Goal: Task Accomplishment & Management: Manage account settings

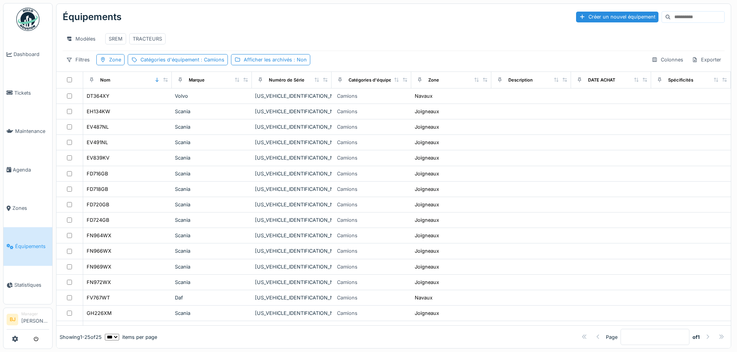
click at [405, 36] on div "Modèles SREM TRACTEURS" at bounding box center [394, 38] width 662 height 17
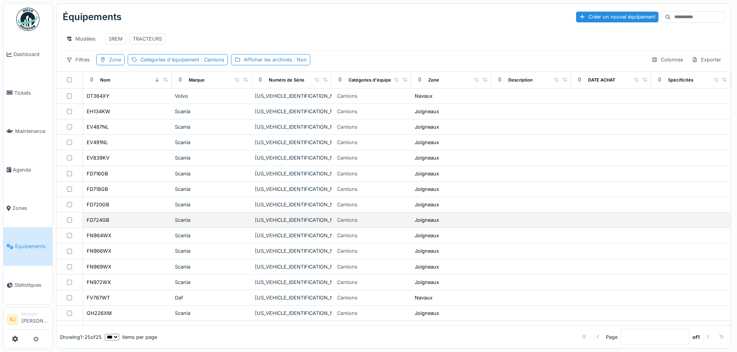
click at [131, 224] on div "FD724GB" at bounding box center [127, 220] width 82 height 8
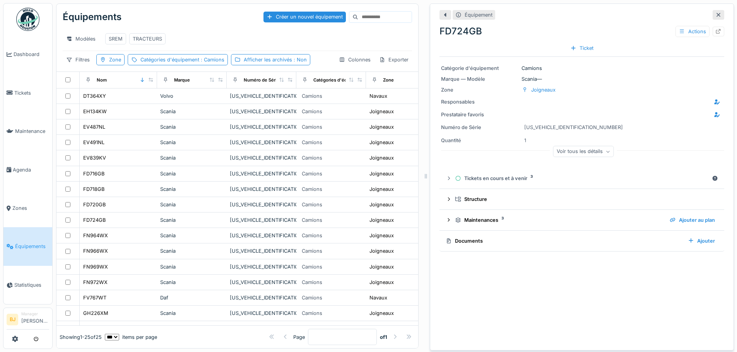
click at [575, 151] on div "Voir tous les détails" at bounding box center [583, 151] width 61 height 11
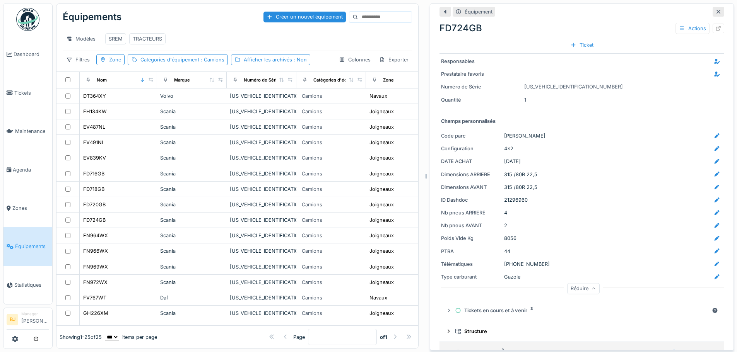
scroll to position [80, 0]
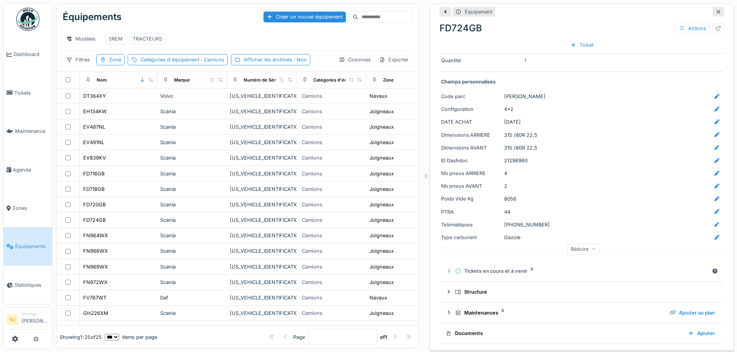
click at [591, 249] on icon at bounding box center [593, 250] width 5 height 4
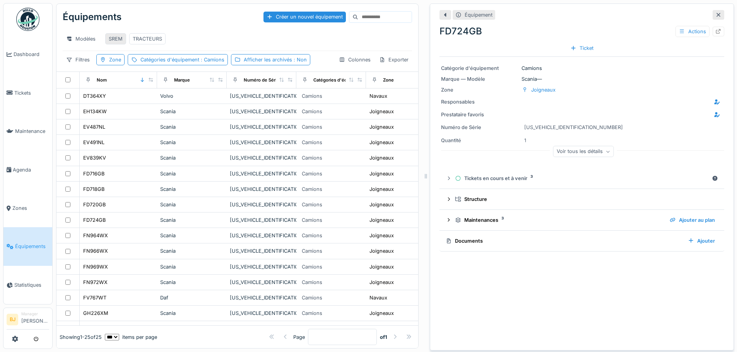
click at [115, 41] on div "SREM" at bounding box center [116, 38] width 14 height 7
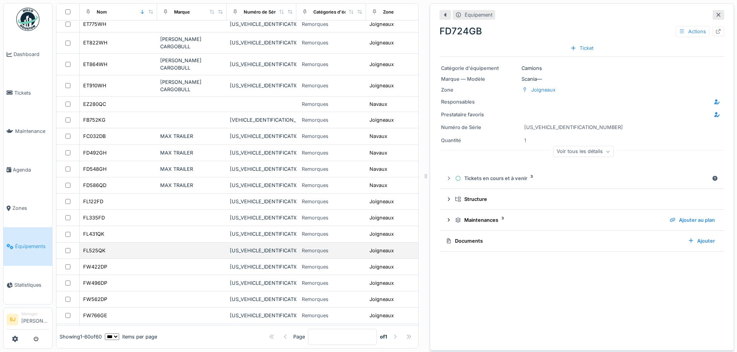
scroll to position [759, 0]
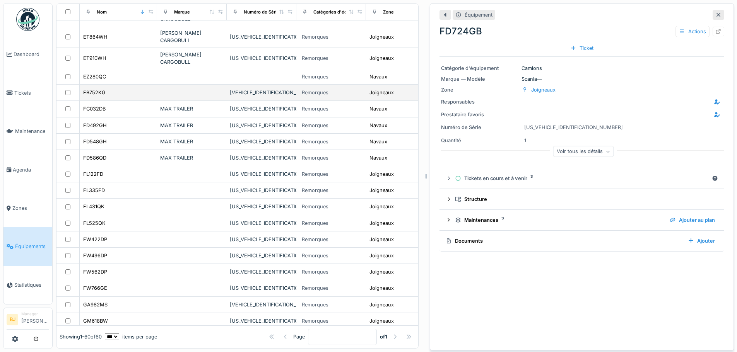
click at [121, 89] on div "FB752KG" at bounding box center [118, 93] width 71 height 8
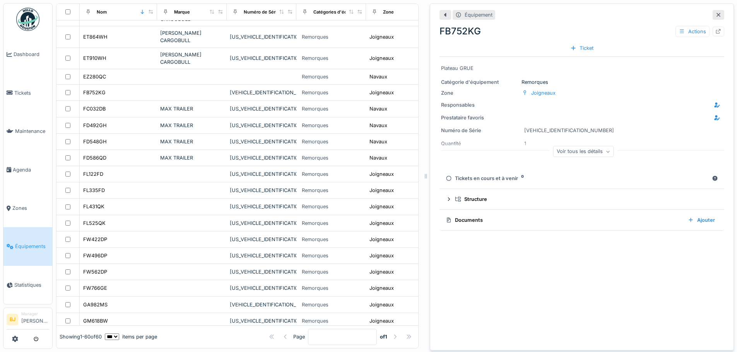
click at [485, 178] on div "Tickets en cours et à venir 0" at bounding box center [577, 178] width 263 height 7
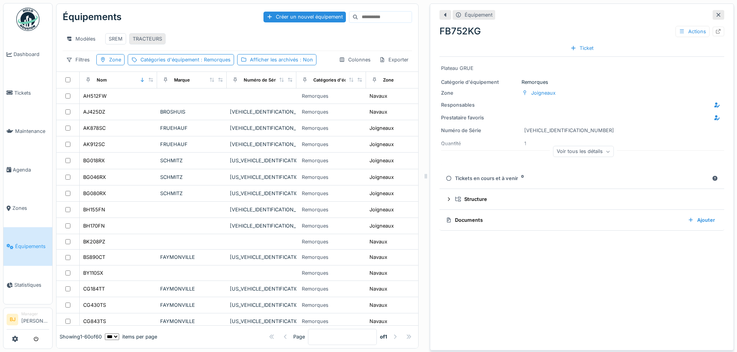
drag, startPoint x: 139, startPoint y: 38, endPoint x: 133, endPoint y: 42, distance: 7.2
click at [139, 38] on div "TRACTEURS" at bounding box center [147, 38] width 29 height 7
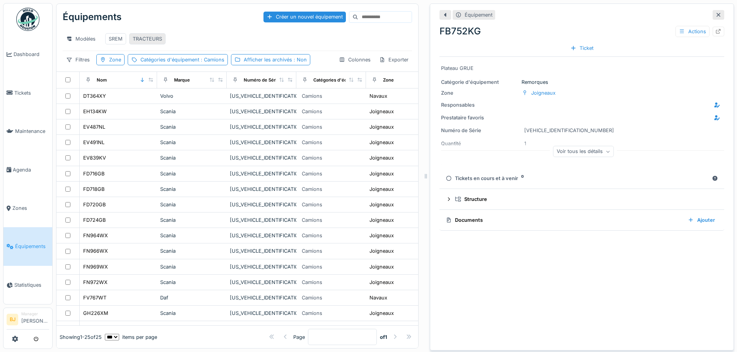
click at [142, 41] on div "TRACTEURS" at bounding box center [147, 38] width 29 height 7
click at [138, 222] on div "FD724GB" at bounding box center [118, 220] width 71 height 8
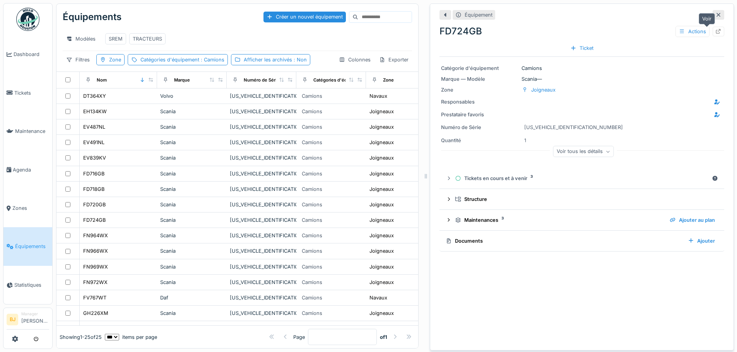
click at [715, 32] on icon at bounding box center [718, 31] width 6 height 5
click at [119, 36] on div "SREM" at bounding box center [116, 38] width 14 height 7
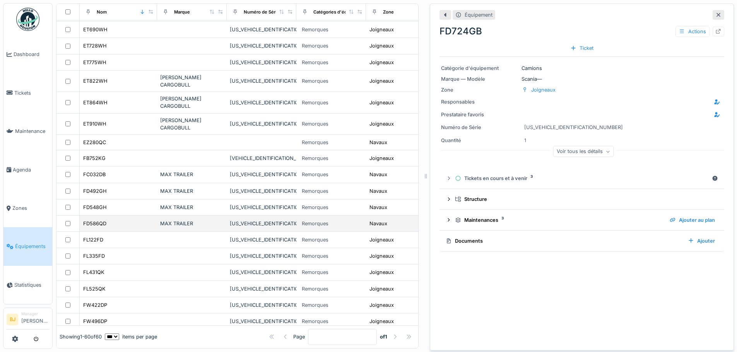
scroll to position [696, 0]
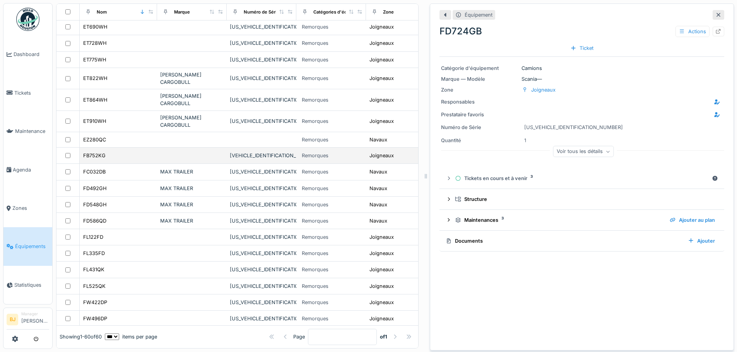
click at [125, 152] on div "FB752KG" at bounding box center [118, 156] width 71 height 8
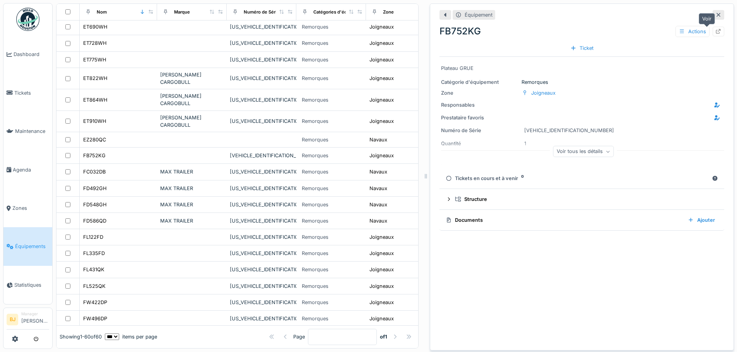
click at [716, 30] on icon at bounding box center [718, 31] width 5 height 5
click at [148, 152] on div "FB752KG" at bounding box center [118, 156] width 71 height 8
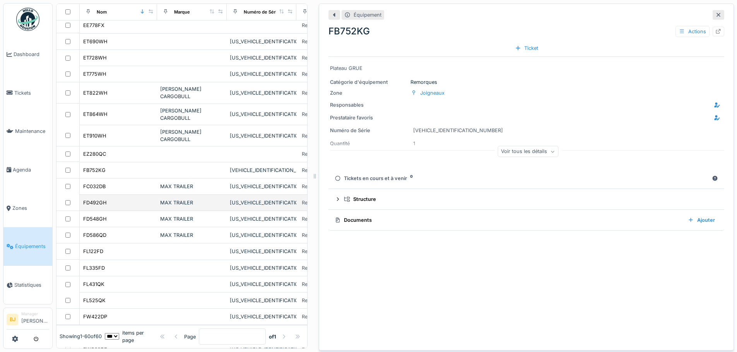
drag, startPoint x: 422, startPoint y: 177, endPoint x: 311, endPoint y: 178, distance: 111.0
click at [311, 178] on icon at bounding box center [314, 176] width 7 height 5
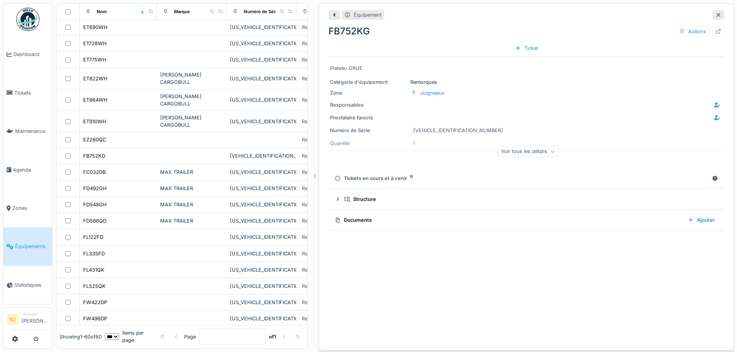
click at [484, 250] on div "Équipement FB752KG Actions Ticket Plateau GRUE Catégorie d'équipement Remorques…" at bounding box center [526, 176] width 415 height 347
click at [468, 261] on div "Équipement FB752KG Actions Ticket Plateau GRUE Catégorie d'équipement Remorques…" at bounding box center [526, 176] width 415 height 347
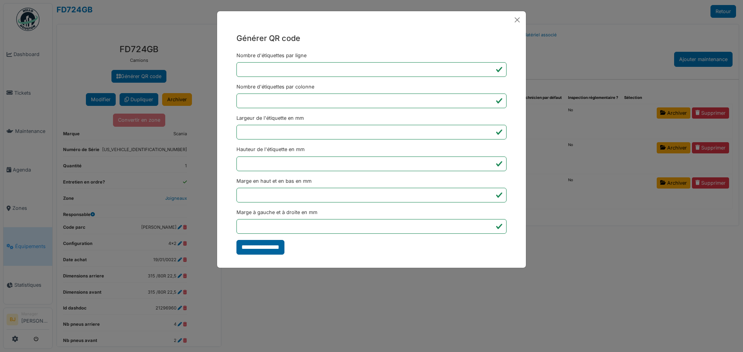
click at [257, 249] on input "**********" at bounding box center [260, 247] width 48 height 15
type input "*******"
click at [630, 41] on div "Générer QR code Nombre d'étiquettes par ligne * Nombre d'étiquettes par colonne…" at bounding box center [371, 176] width 743 height 352
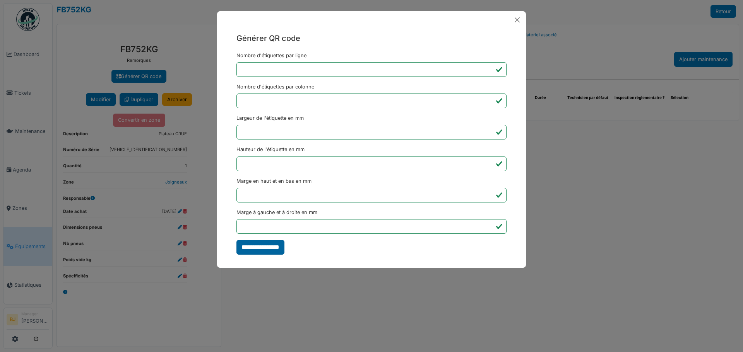
click at [264, 245] on input "**********" at bounding box center [260, 247] width 48 height 15
type input "*******"
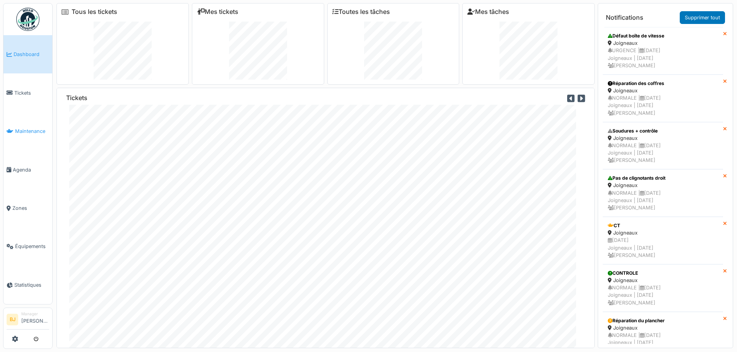
click at [20, 130] on span "Maintenance" at bounding box center [32, 131] width 34 height 7
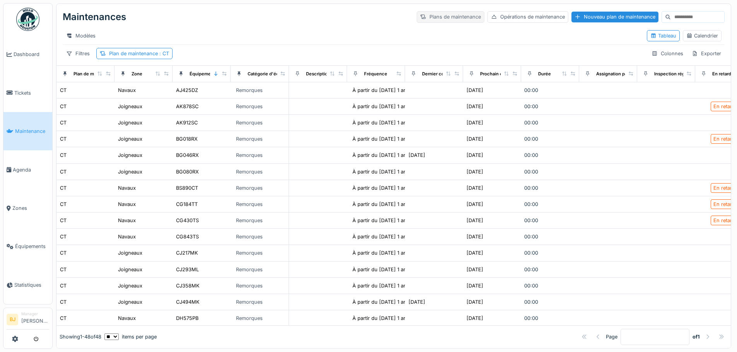
click at [426, 17] on div "Plans de maintenance" at bounding box center [451, 16] width 68 height 11
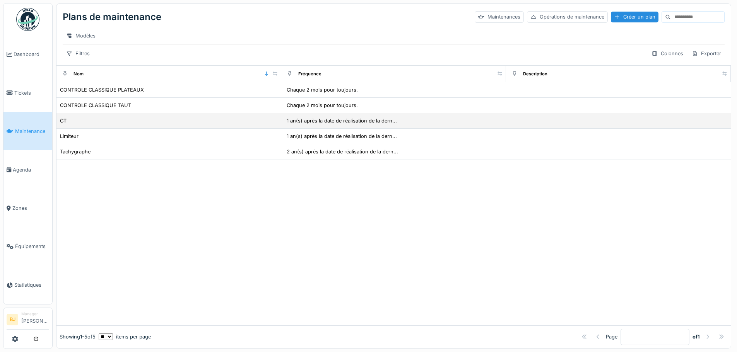
click at [152, 125] on div "CT" at bounding box center [169, 121] width 219 height 8
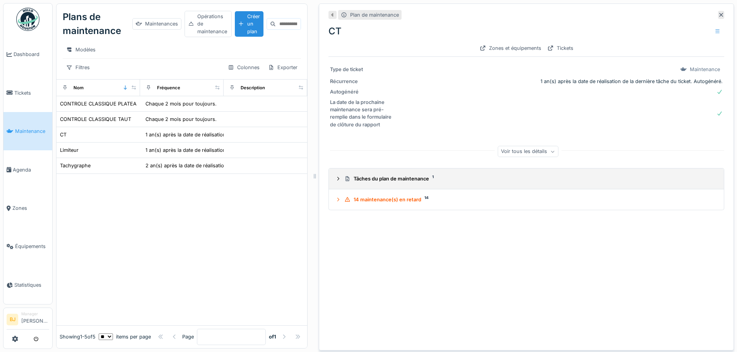
click at [354, 181] on div "Tâches du plan de maintenance 1" at bounding box center [529, 178] width 370 height 7
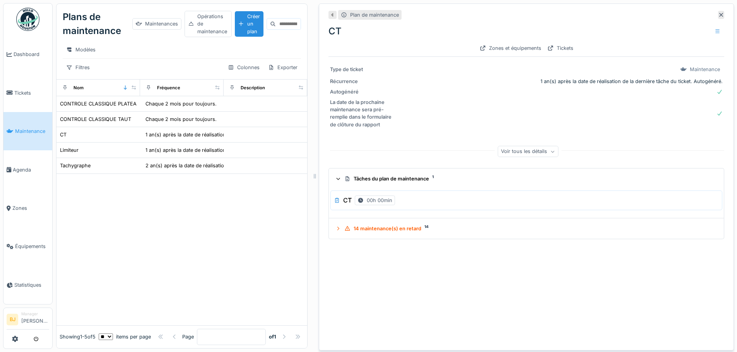
click at [354, 181] on div "Tâches du plan de maintenance 1" at bounding box center [529, 178] width 370 height 7
click at [711, 35] on div at bounding box center [717, 31] width 13 height 11
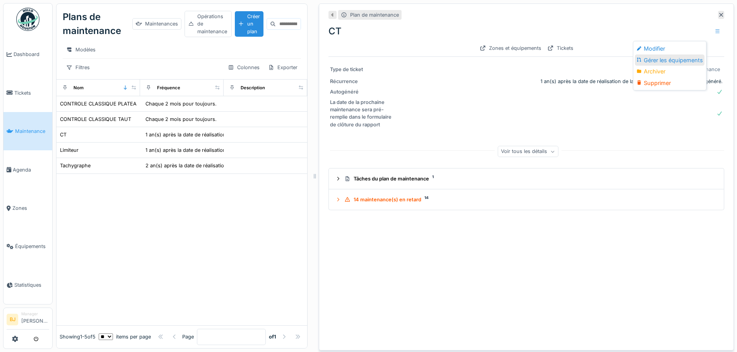
click at [670, 60] on div "Gérer les équipements" at bounding box center [670, 61] width 70 height 12
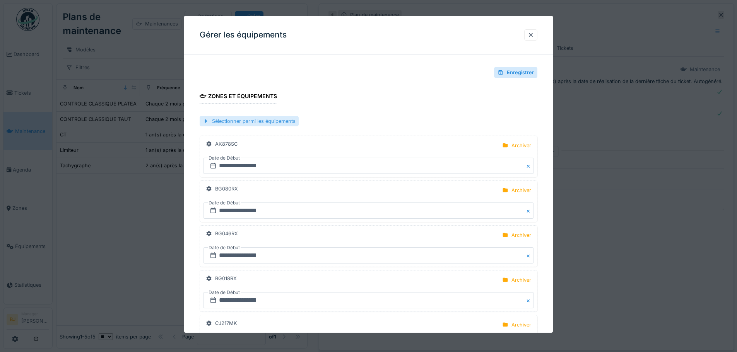
click at [277, 121] on div "Sélectionner parmi les équipements" at bounding box center [249, 121] width 99 height 10
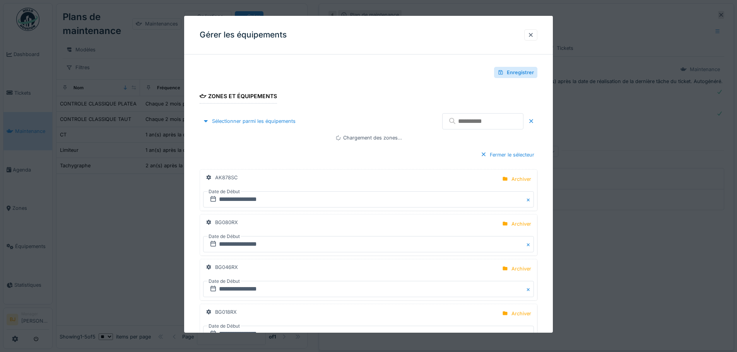
click at [471, 121] on input "text" at bounding box center [482, 121] width 81 height 16
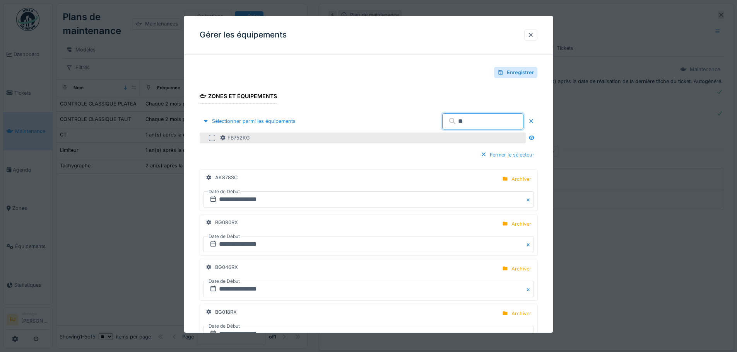
type input "**"
click at [210, 138] on div at bounding box center [212, 138] width 6 height 6
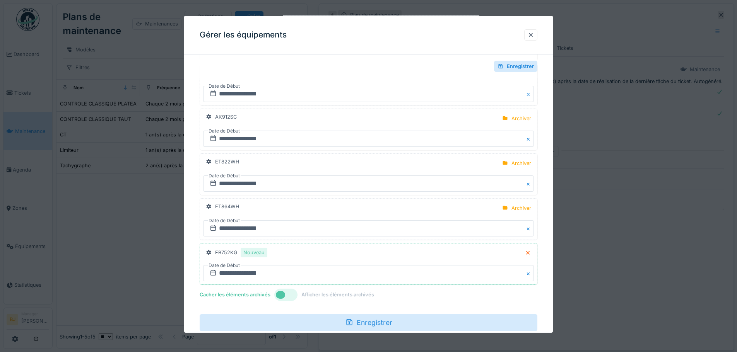
scroll to position [2106, 0]
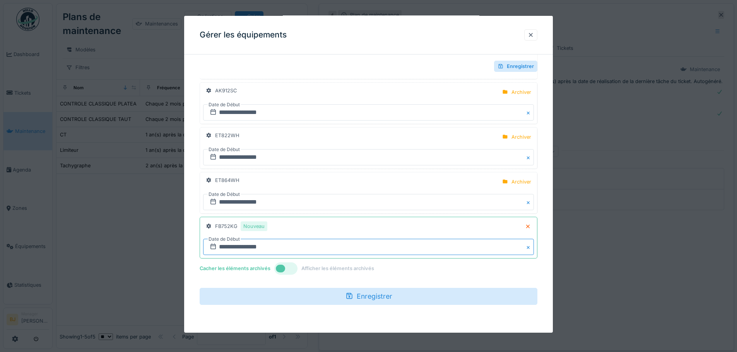
click at [227, 249] on input "**********" at bounding box center [368, 247] width 331 height 16
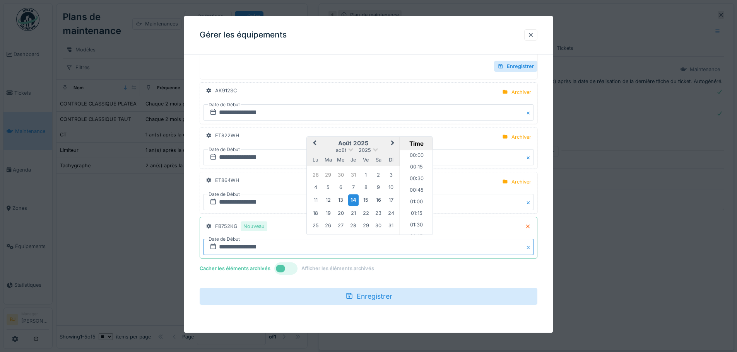
scroll to position [590, 0]
click at [369, 149] on span "2025" at bounding box center [365, 150] width 12 height 6
click at [358, 168] on div "2026" at bounding box center [353, 170] width 46 height 8
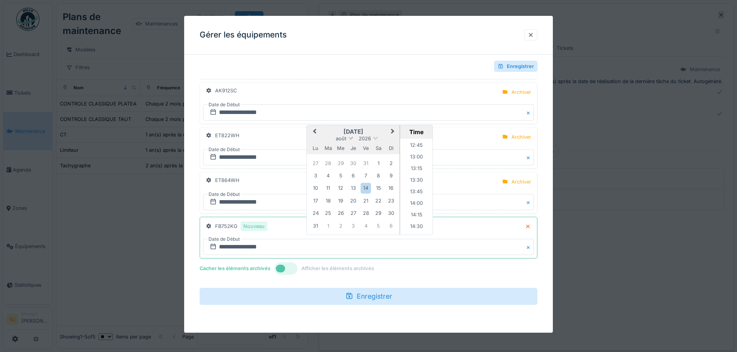
click at [350, 140] on span at bounding box center [350, 137] width 5 height 5
click at [347, 144] on div "janvier" at bounding box center [353, 141] width 46 height 8
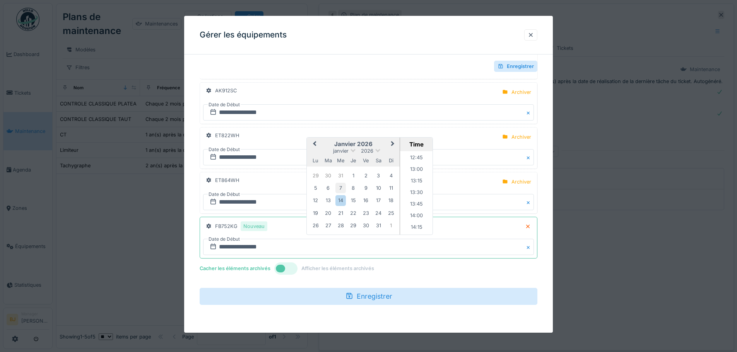
click at [343, 184] on div "7" at bounding box center [340, 188] width 10 height 10
click at [413, 172] on li "08:00" at bounding box center [416, 170] width 33 height 12
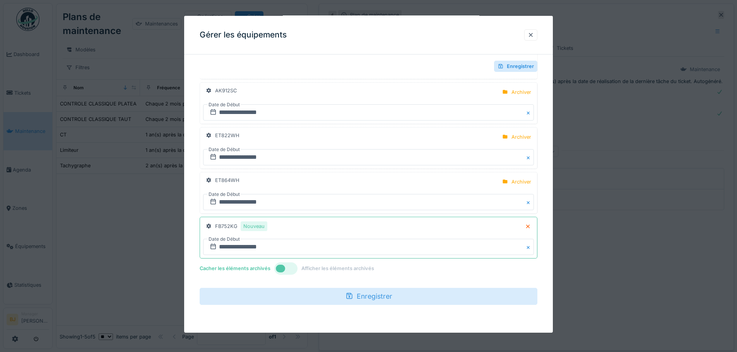
click at [335, 299] on div "Enregistrer" at bounding box center [369, 296] width 338 height 17
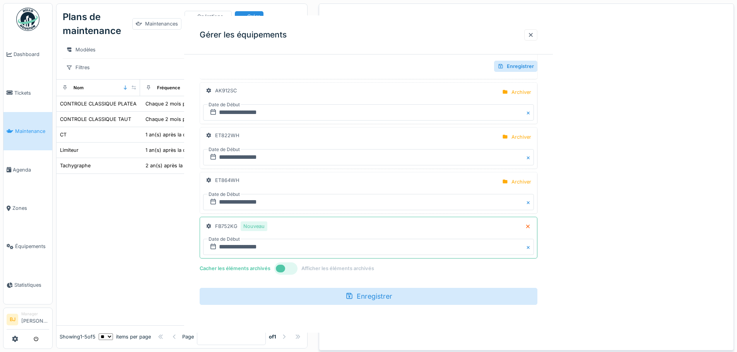
scroll to position [0, 0]
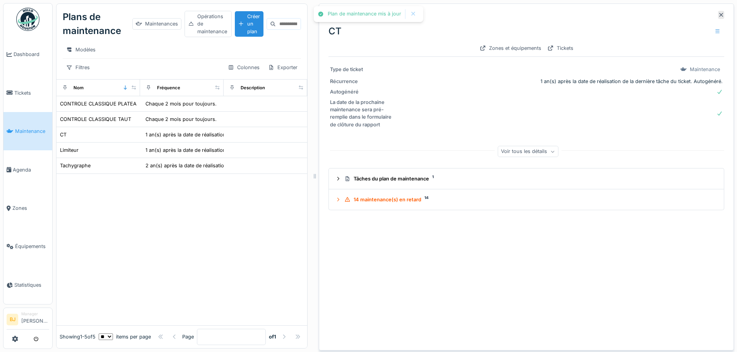
click at [141, 235] on div at bounding box center [181, 250] width 251 height 152
click at [19, 94] on span "Tickets" at bounding box center [31, 92] width 35 height 7
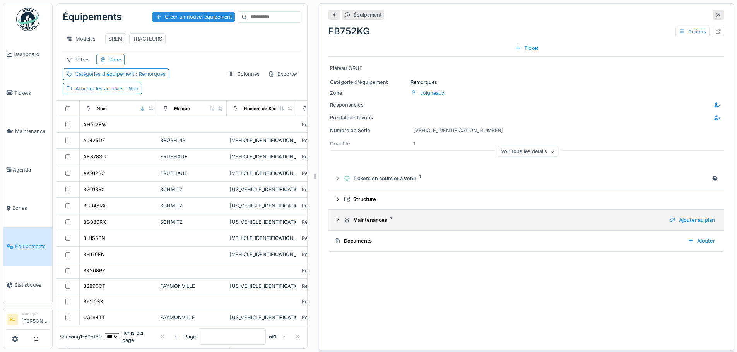
click at [367, 220] on div "Maintenances 1" at bounding box center [503, 220] width 319 height 7
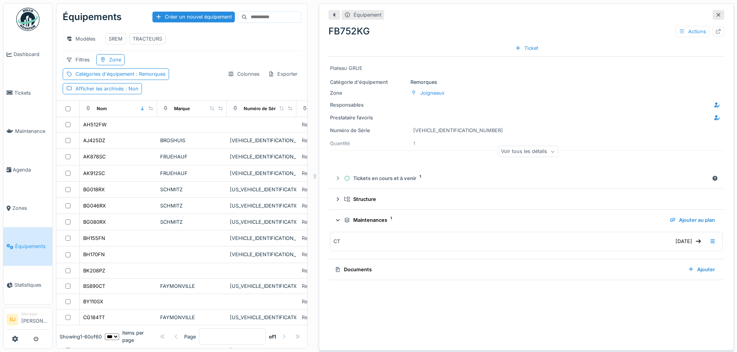
click at [367, 220] on div "Maintenances 1" at bounding box center [503, 220] width 319 height 7
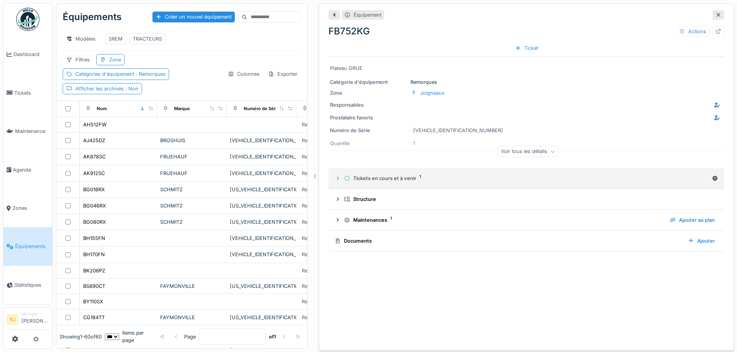
click at [359, 181] on div "Tickets en cours et à venir 1" at bounding box center [526, 178] width 365 height 7
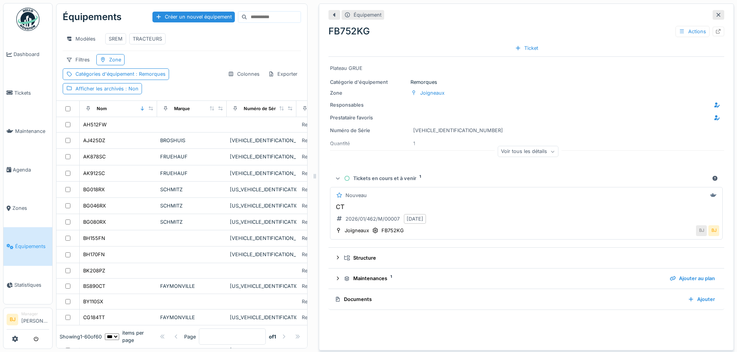
click at [461, 217] on div "CT 2026/01/462/M/00007 07/01/2026" at bounding box center [526, 214] width 386 height 22
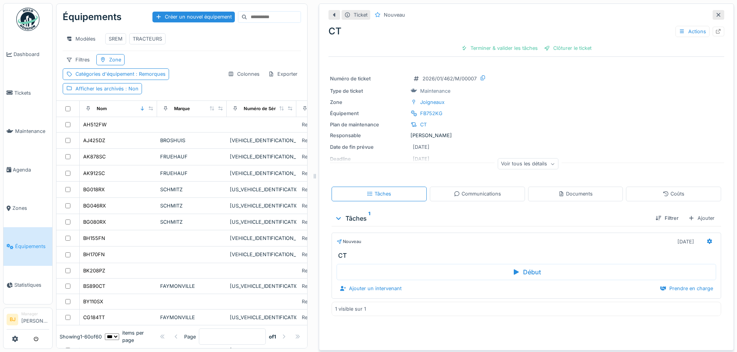
scroll to position [6, 0]
click at [707, 239] on icon at bounding box center [709, 241] width 5 height 5
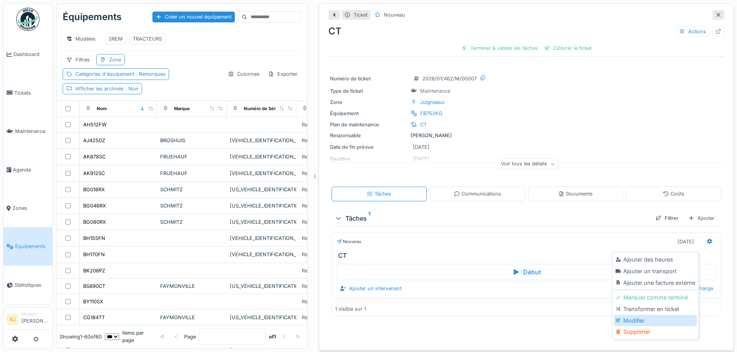
click at [648, 315] on div "Modifier" at bounding box center [655, 321] width 82 height 12
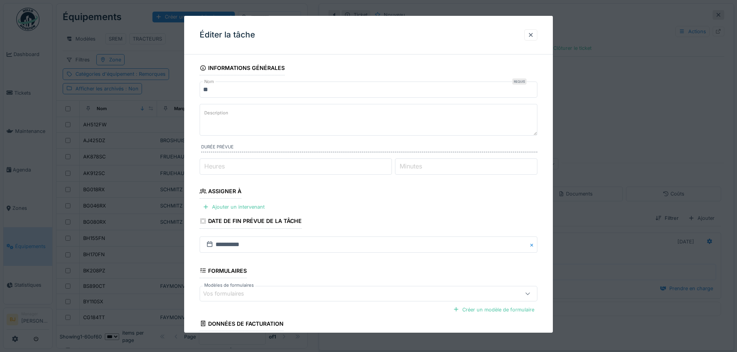
click at [277, 127] on textarea "Description" at bounding box center [369, 120] width 338 height 32
type textarea "*"
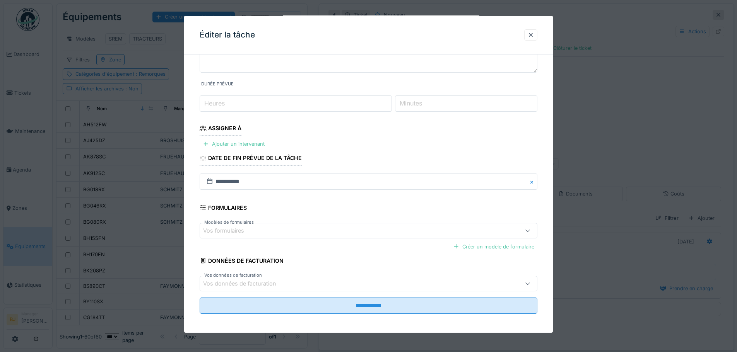
scroll to position [66, 0]
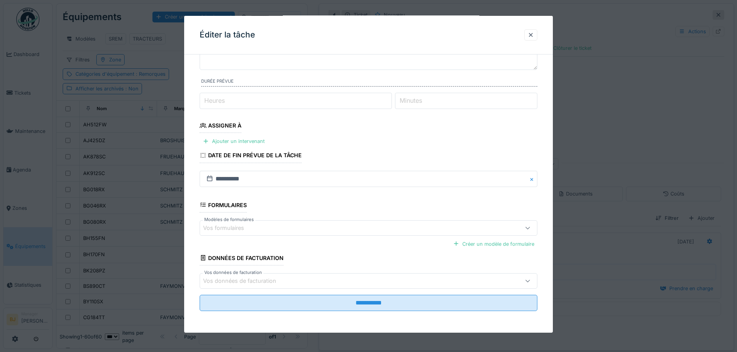
type textarea "**********"
click at [263, 232] on div "Vos formulaires" at bounding box center [348, 228] width 291 height 9
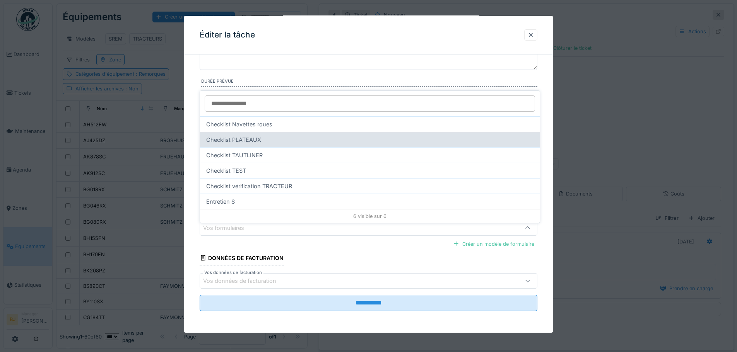
click at [261, 135] on div "Checklist PLATEAUX" at bounding box center [370, 139] width 340 height 15
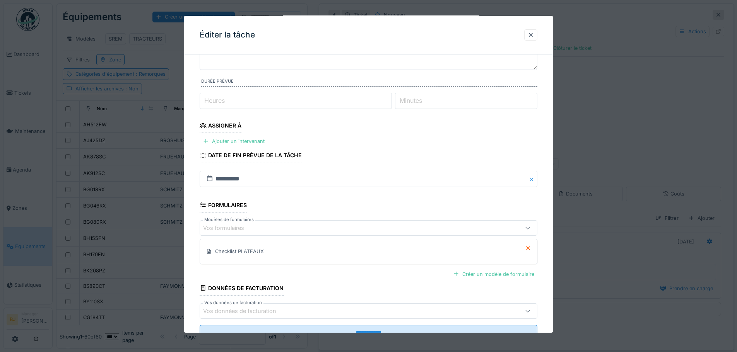
click at [329, 257] on div "Checklist PLATEAUX" at bounding box center [368, 251] width 331 height 19
click at [347, 274] on div "Créer un modèle de formulaire" at bounding box center [369, 275] width 338 height 14
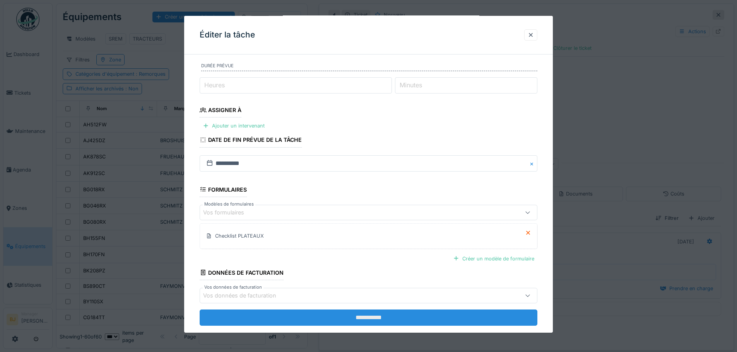
scroll to position [96, 0]
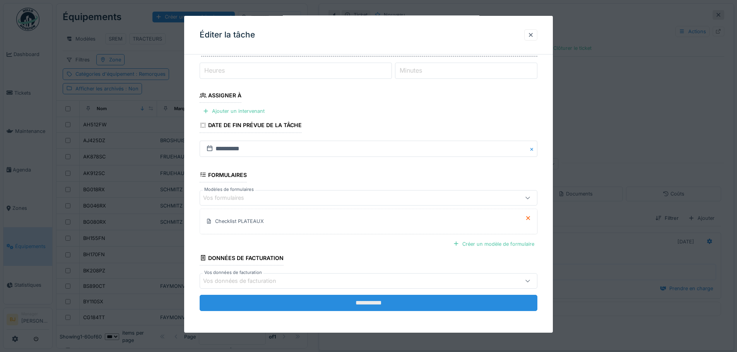
click at [362, 302] on input "**********" at bounding box center [369, 303] width 338 height 16
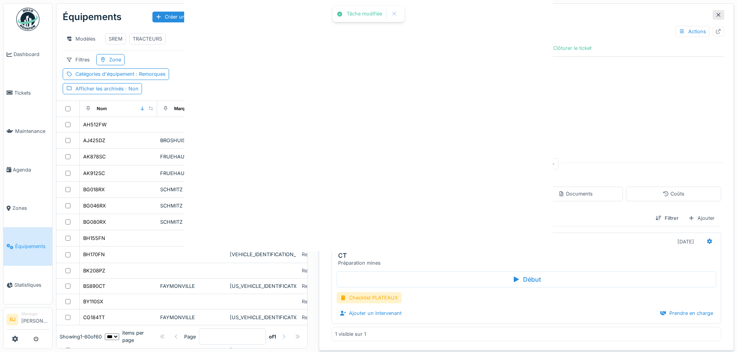
scroll to position [0, 0]
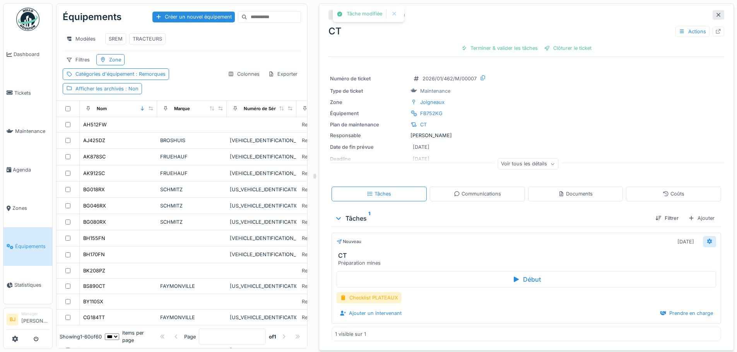
click at [706, 241] on div at bounding box center [709, 241] width 6 height 7
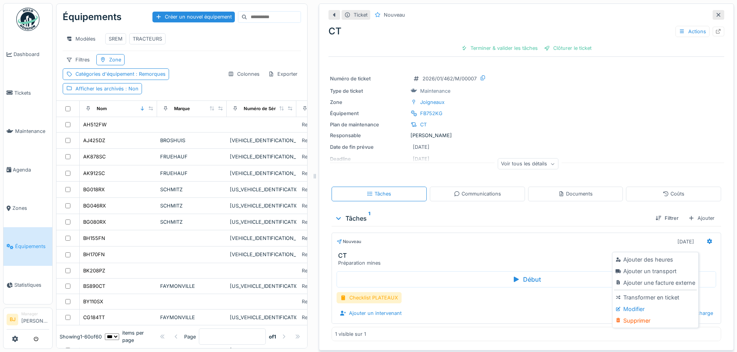
click at [534, 310] on div "Ajouter un intervenant Prendre en charge" at bounding box center [525, 313] width 379 height 10
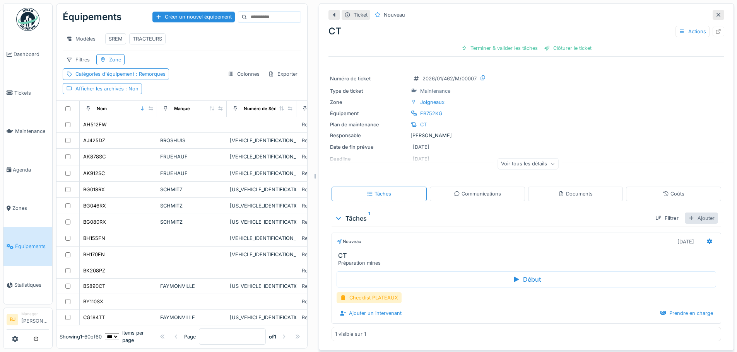
click at [686, 214] on div "Ajouter" at bounding box center [701, 218] width 33 height 11
click at [633, 231] on div "Créer une nouvelle tâche" at bounding box center [651, 237] width 94 height 12
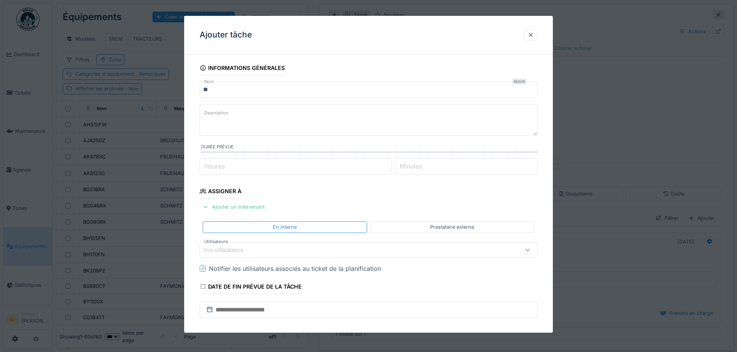
click at [224, 120] on textarea "Description" at bounding box center [369, 120] width 338 height 32
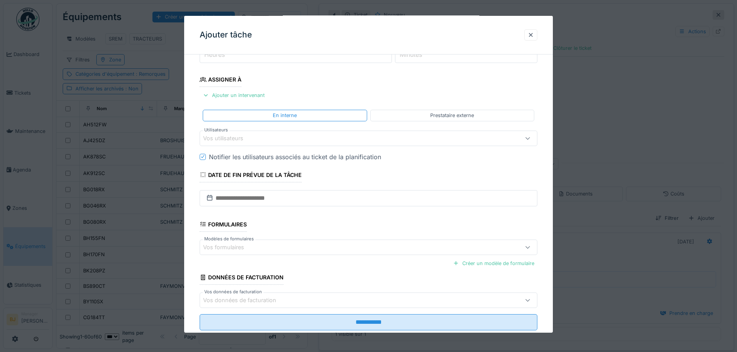
scroll to position [116, 0]
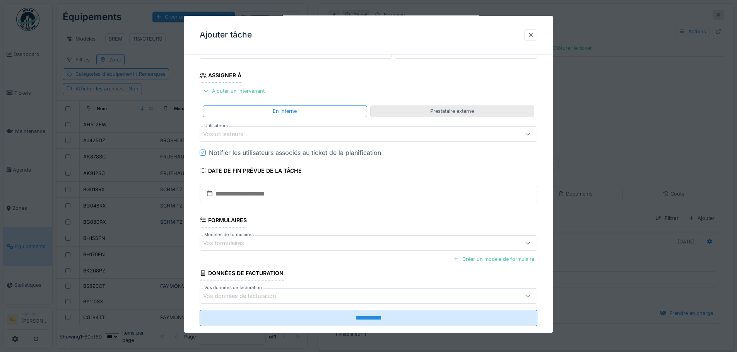
type textarea "**********"
click at [443, 113] on div "Prestataire externe" at bounding box center [452, 111] width 44 height 7
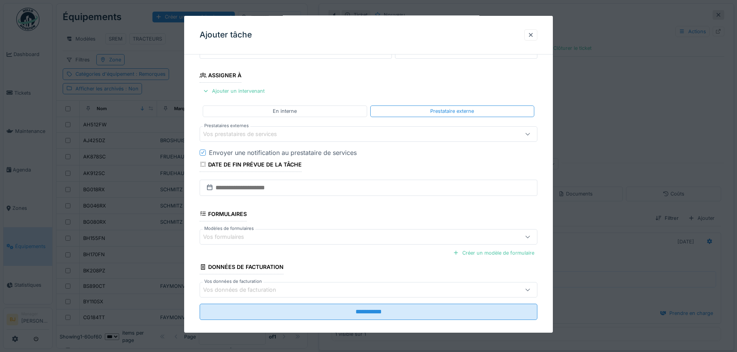
click at [287, 141] on div "Vos prestataires de services" at bounding box center [369, 133] width 338 height 15
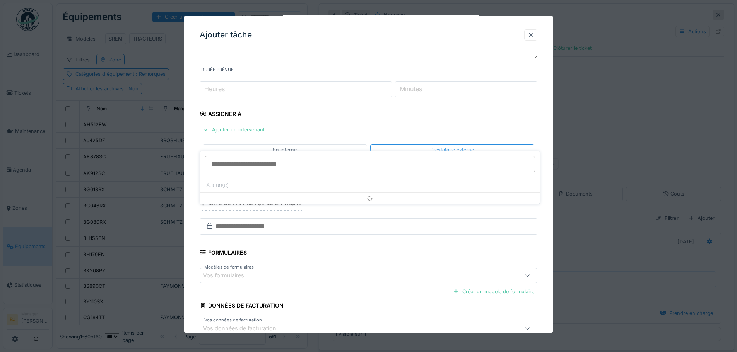
scroll to position [76, 0]
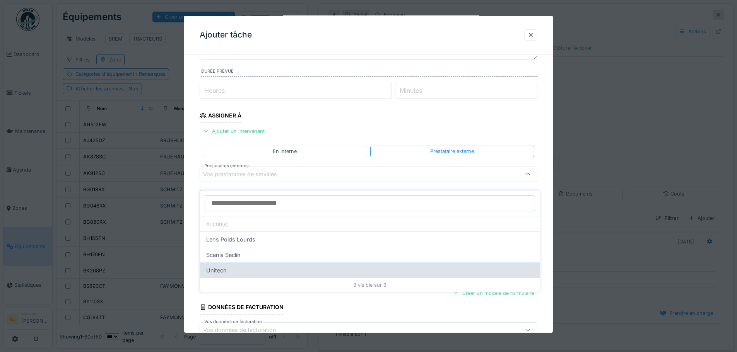
click at [275, 268] on div "Unitech" at bounding box center [370, 270] width 340 height 15
type input "*****"
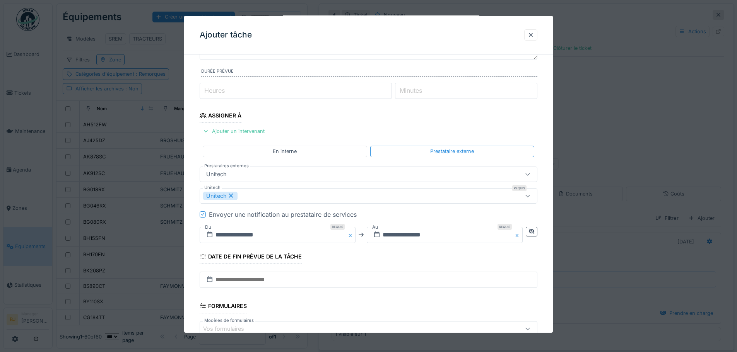
click at [205, 213] on div at bounding box center [203, 215] width 6 height 6
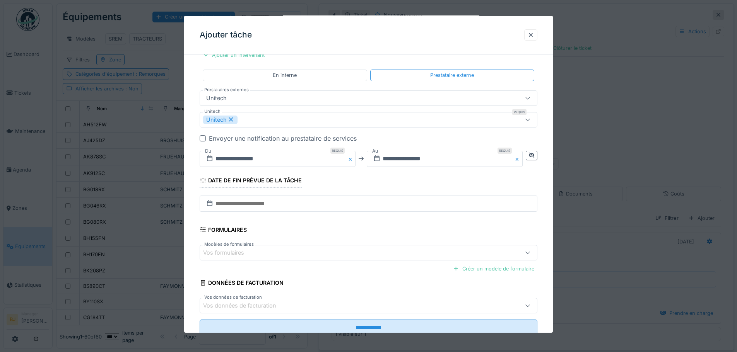
scroll to position [153, 0]
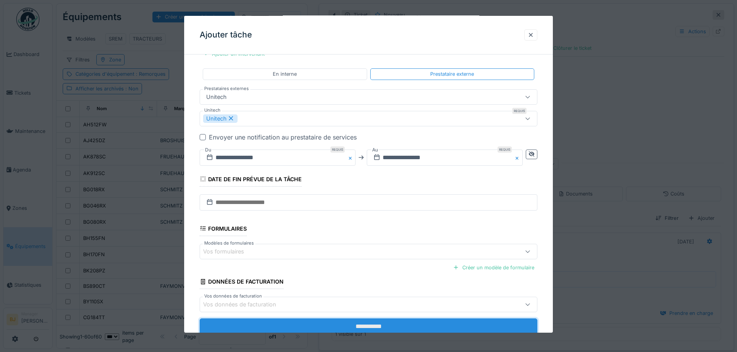
click at [328, 332] on input "**********" at bounding box center [369, 327] width 338 height 16
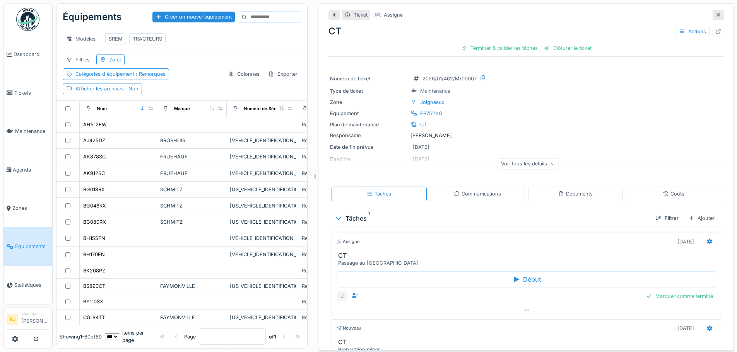
scroll to position [6, 0]
drag, startPoint x: 709, startPoint y: 4, endPoint x: 703, endPoint y: 8, distance: 7.0
click at [712, 10] on div at bounding box center [718, 15] width 12 height 10
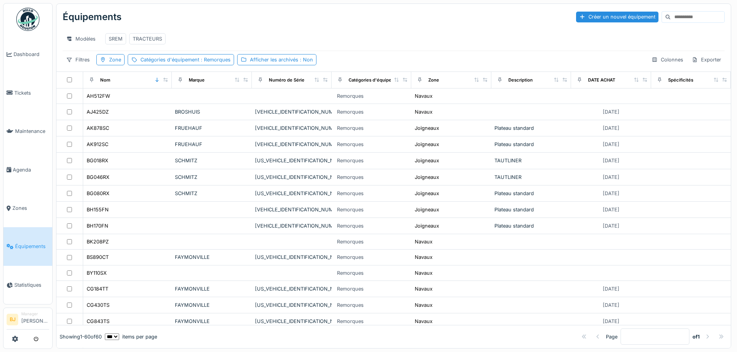
click at [671, 19] on input at bounding box center [697, 17] width 53 height 11
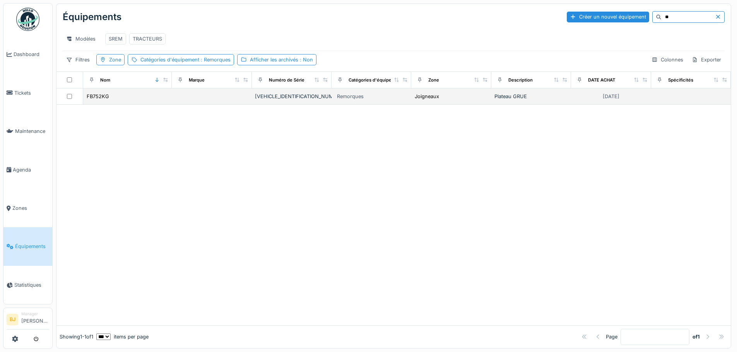
type input "**"
click at [205, 105] on td at bounding box center [212, 97] width 80 height 16
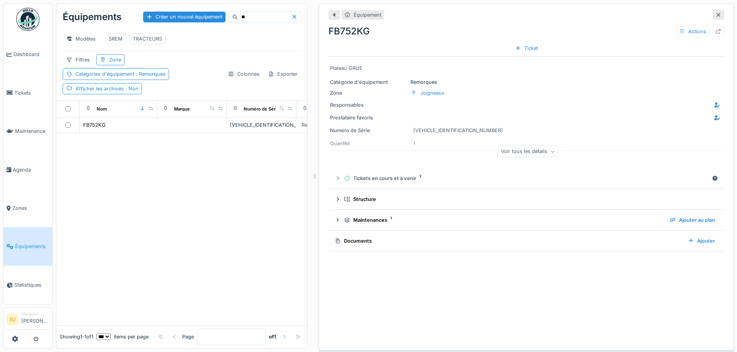
click at [519, 152] on div "Voir tous les détails" at bounding box center [527, 151] width 61 height 11
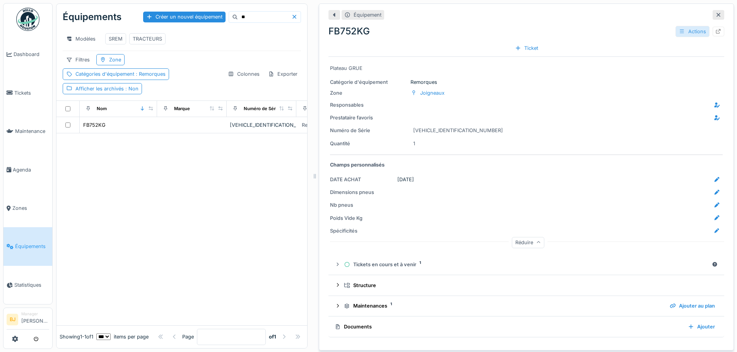
click at [680, 32] on div "Actions" at bounding box center [692, 31] width 34 height 11
click at [683, 45] on div "Modifier" at bounding box center [692, 49] width 52 height 12
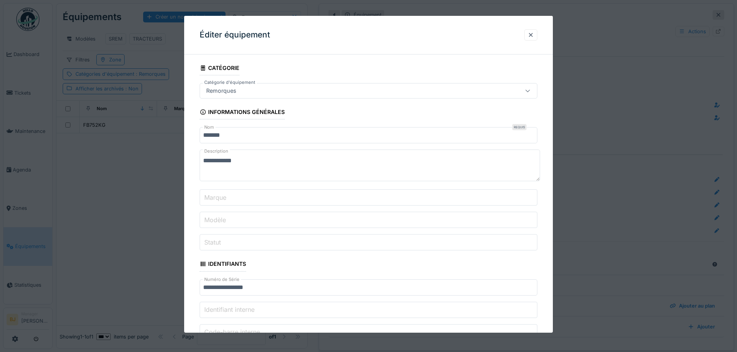
click at [226, 200] on label "Marque" at bounding box center [215, 197] width 25 height 9
click at [226, 200] on input "Marque" at bounding box center [369, 198] width 338 height 16
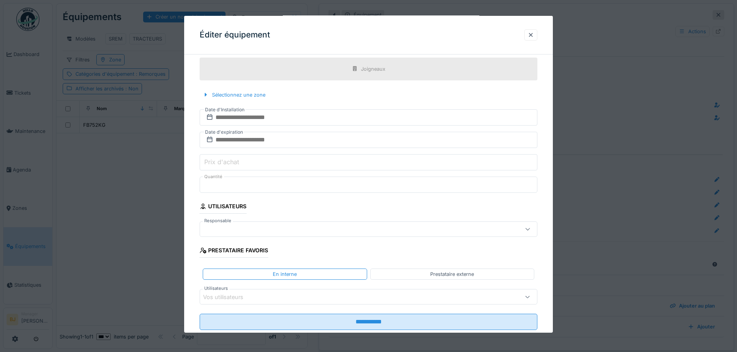
scroll to position [350, 0]
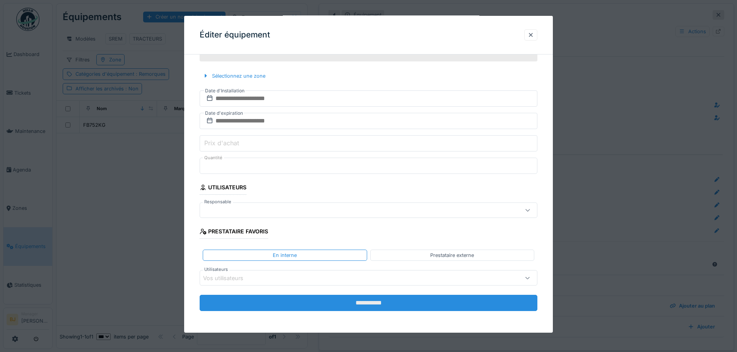
type input "**********"
click at [343, 300] on input "**********" at bounding box center [369, 303] width 338 height 16
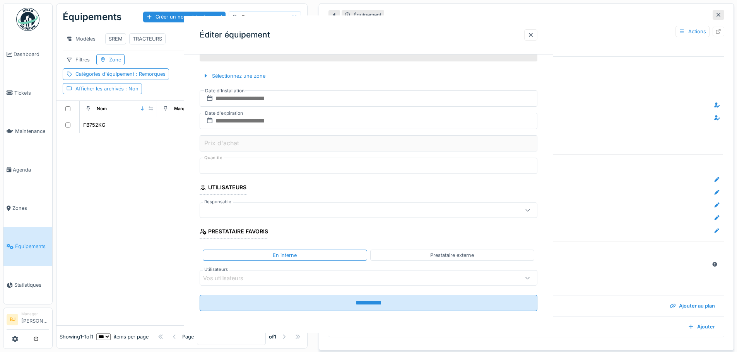
scroll to position [0, 0]
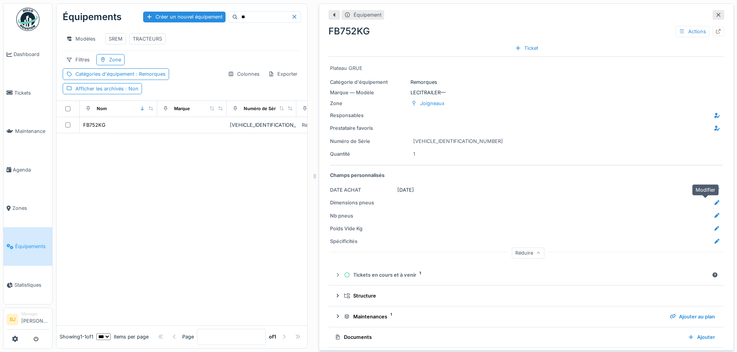
click at [714, 200] on icon at bounding box center [717, 202] width 6 height 5
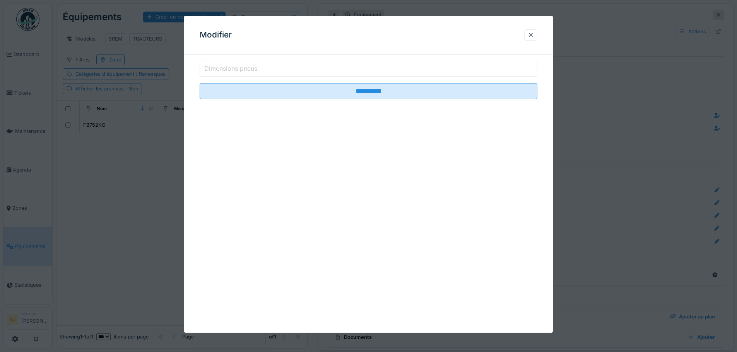
click at [336, 78] on fieldset "**********" at bounding box center [369, 83] width 338 height 45
click at [333, 75] on input "Dimensions pneus" at bounding box center [369, 69] width 338 height 16
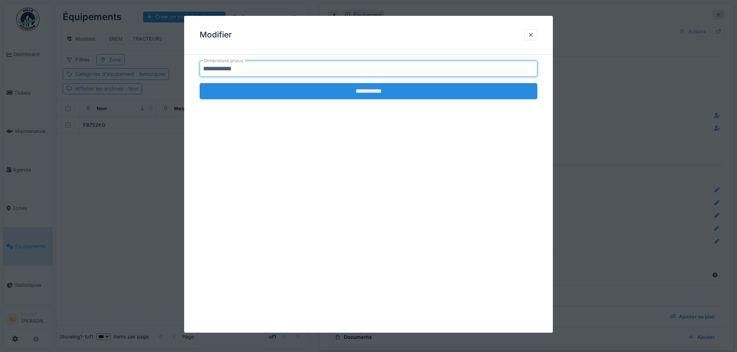
type input "**********"
click at [351, 92] on input "**********" at bounding box center [369, 91] width 338 height 16
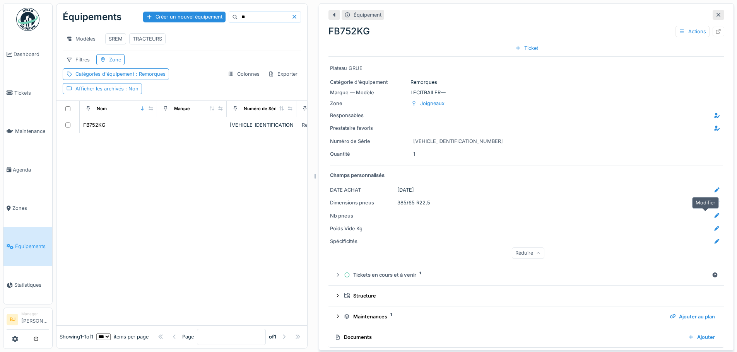
click at [714, 213] on icon at bounding box center [717, 215] width 6 height 5
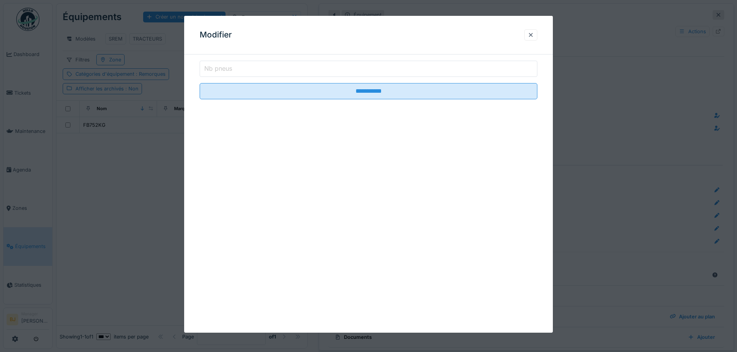
click at [354, 71] on input "Nb pneus" at bounding box center [369, 69] width 338 height 16
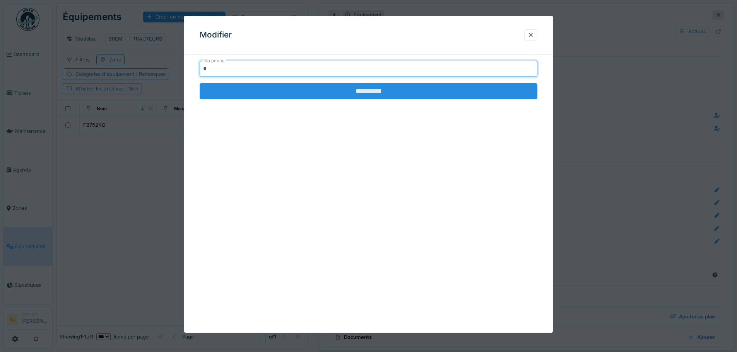
type input "*"
click at [485, 90] on input "**********" at bounding box center [369, 91] width 338 height 16
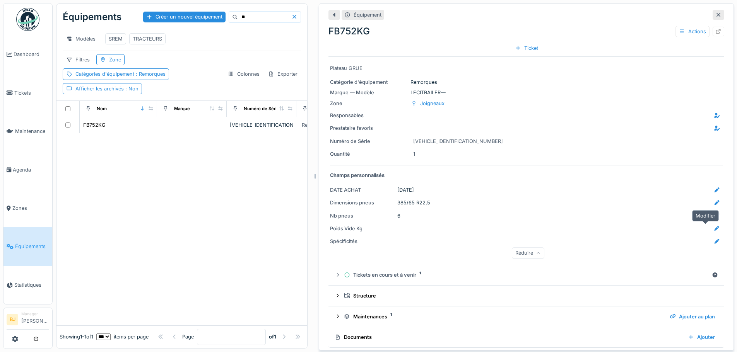
click at [714, 229] on icon at bounding box center [717, 228] width 6 height 5
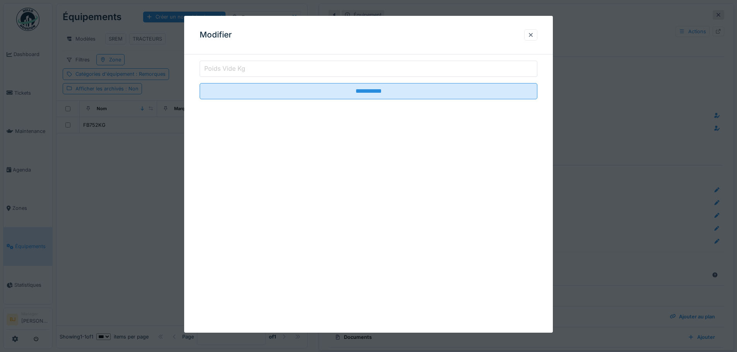
click at [245, 73] on label "Poids Vide Kg" at bounding box center [225, 68] width 44 height 9
click at [245, 73] on input "Poids Vide Kg" at bounding box center [369, 69] width 338 height 16
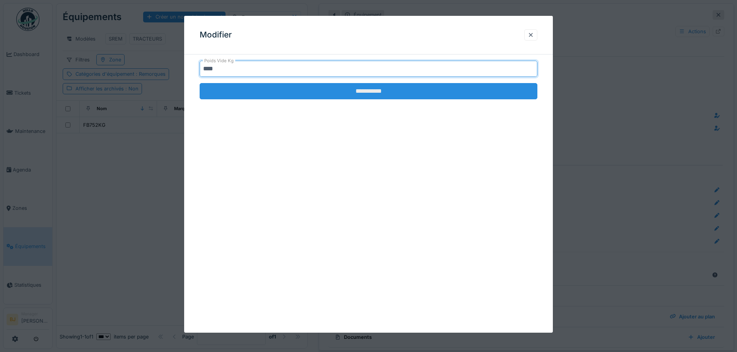
type input "****"
click at [409, 94] on input "**********" at bounding box center [369, 91] width 338 height 16
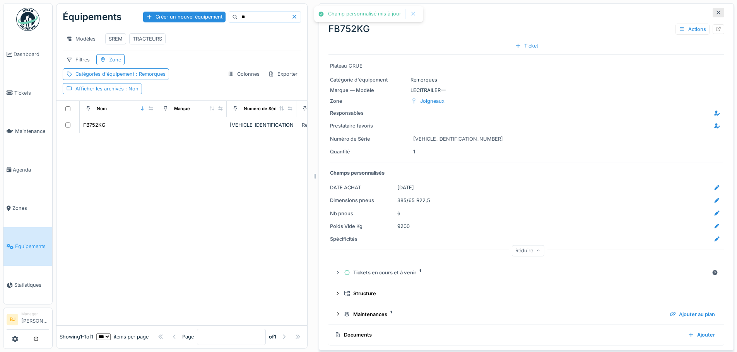
scroll to position [4, 0]
click at [704, 239] on div "Réduire" at bounding box center [528, 250] width 396 height 25
click at [714, 237] on icon at bounding box center [716, 237] width 5 height 5
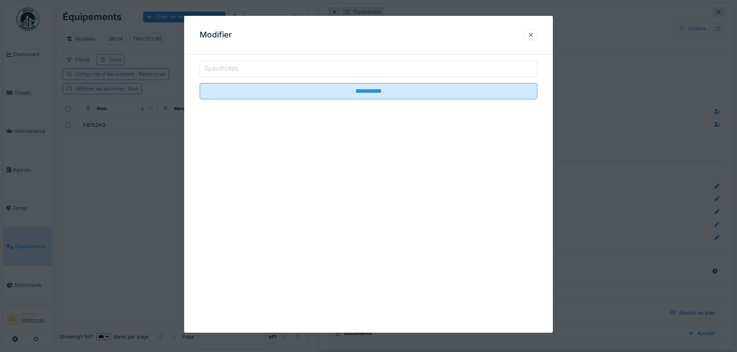
click at [231, 61] on input "Spécificités" at bounding box center [369, 69] width 338 height 16
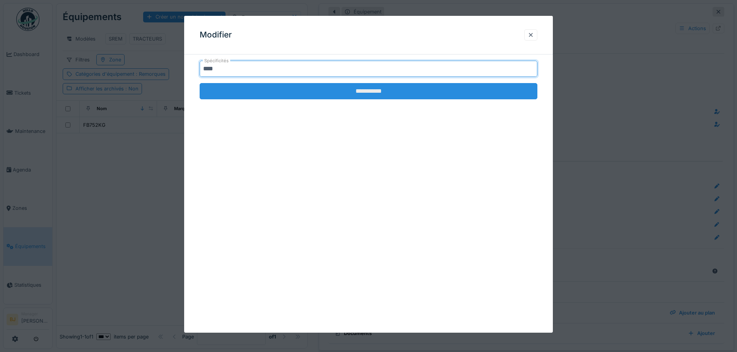
type input "****"
click at [266, 93] on input "**********" at bounding box center [369, 91] width 338 height 16
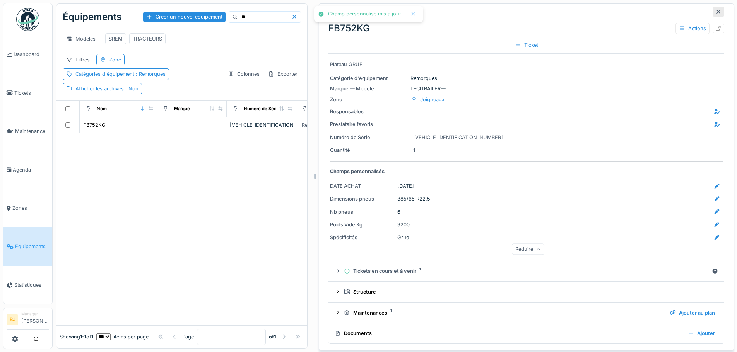
scroll to position [6, 0]
click at [692, 23] on div "Actions" at bounding box center [692, 28] width 34 height 11
click at [683, 42] on div "Modifier" at bounding box center [692, 46] width 52 height 12
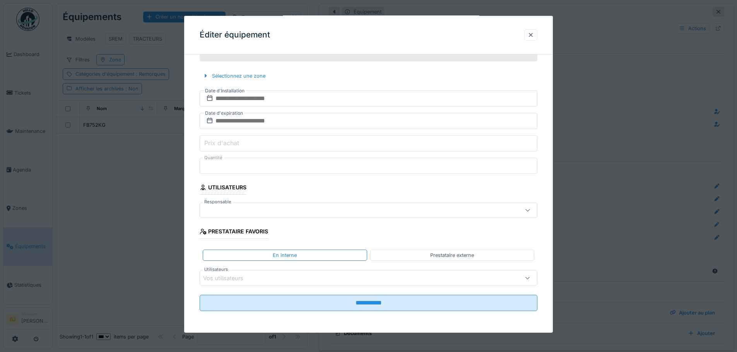
scroll to position [350, 0]
click at [633, 193] on div at bounding box center [368, 176] width 737 height 352
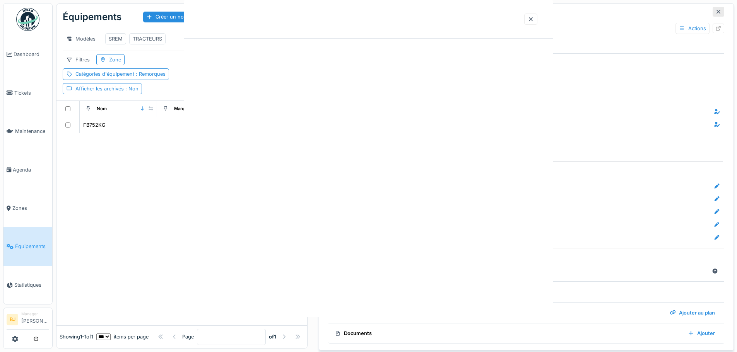
scroll to position [0, 0]
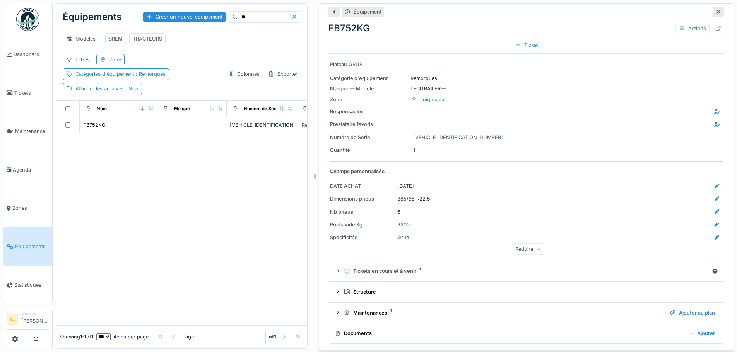
click at [267, 219] on div at bounding box center [181, 229] width 251 height 192
click at [258, 203] on div at bounding box center [181, 229] width 251 height 192
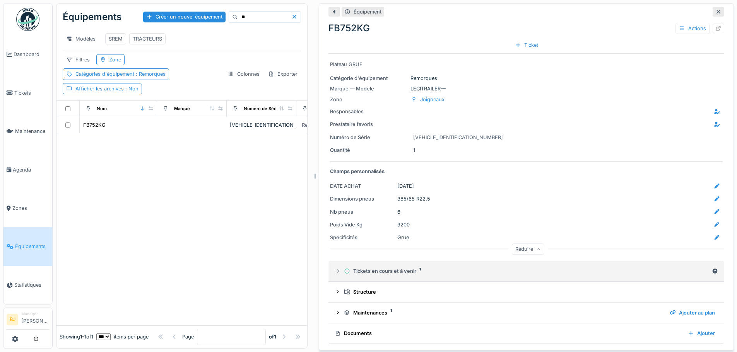
click at [389, 268] on div "Tickets en cours et à venir 1" at bounding box center [526, 271] width 365 height 7
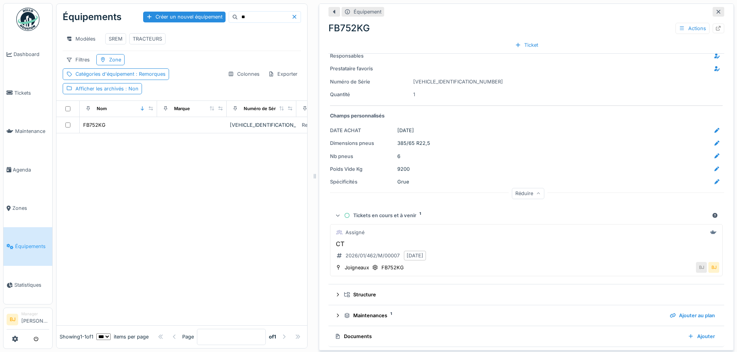
scroll to position [63, 0]
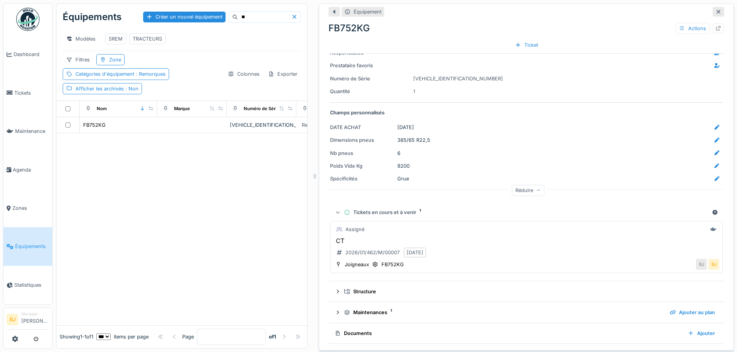
click at [575, 239] on h3 "CT" at bounding box center [526, 240] width 386 height 7
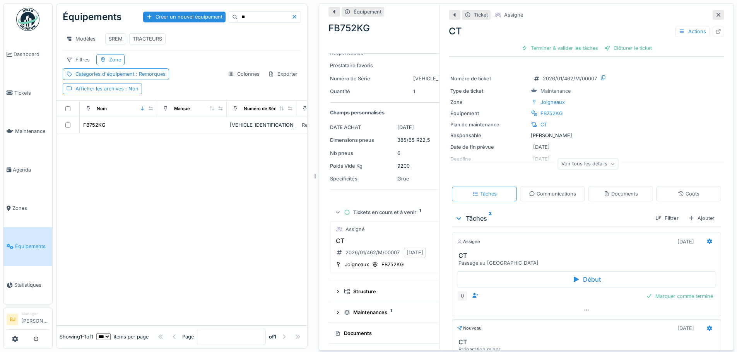
click at [200, 215] on div at bounding box center [181, 229] width 251 height 192
click at [345, 210] on icon at bounding box center [347, 212] width 5 height 5
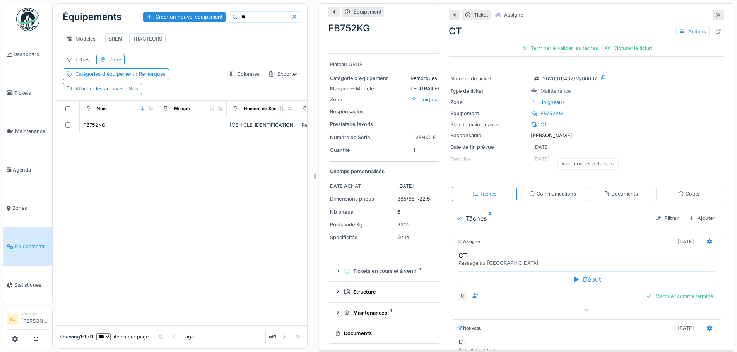
click at [717, 13] on div at bounding box center [718, 15] width 12 height 10
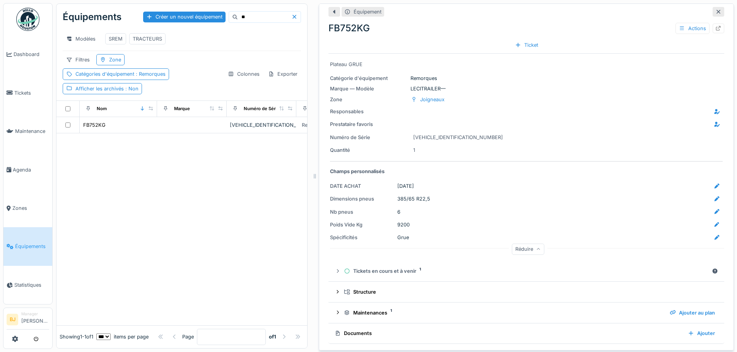
click at [157, 185] on div at bounding box center [181, 229] width 251 height 192
click at [238, 12] on input "**" at bounding box center [264, 17] width 53 height 11
type input "**"
click at [145, 33] on div "TRACTEURS" at bounding box center [147, 38] width 36 height 11
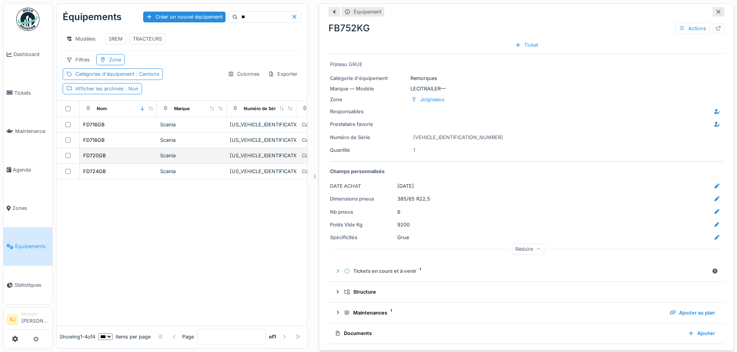
click at [116, 159] on div "FD720GB" at bounding box center [118, 156] width 71 height 8
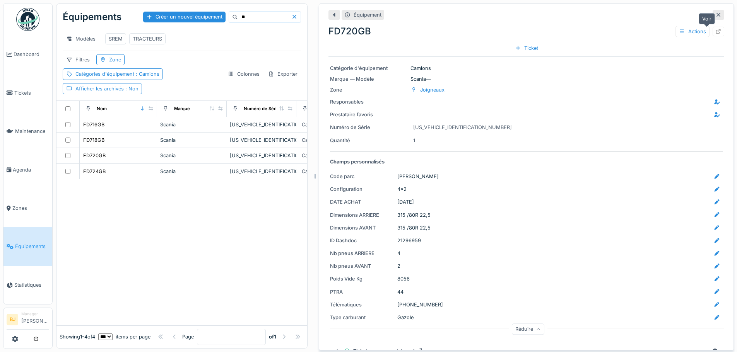
click at [715, 29] on icon at bounding box center [718, 31] width 6 height 5
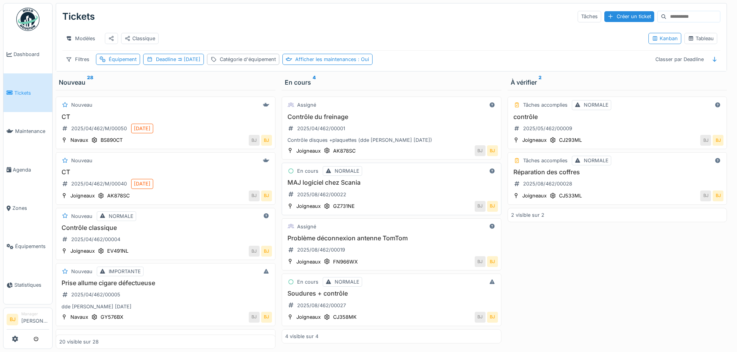
scroll to position [0, 0]
click at [409, 308] on div "Soudures + contrôle 2025/08/462/00027" at bounding box center [391, 301] width 213 height 22
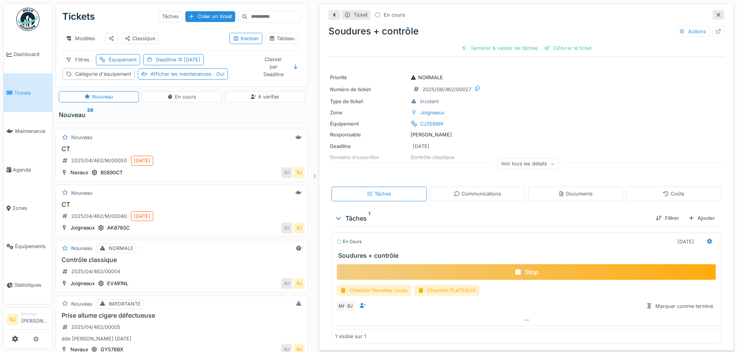
scroll to position [1, 0]
click at [514, 275] on div "Stop" at bounding box center [525, 272] width 379 height 16
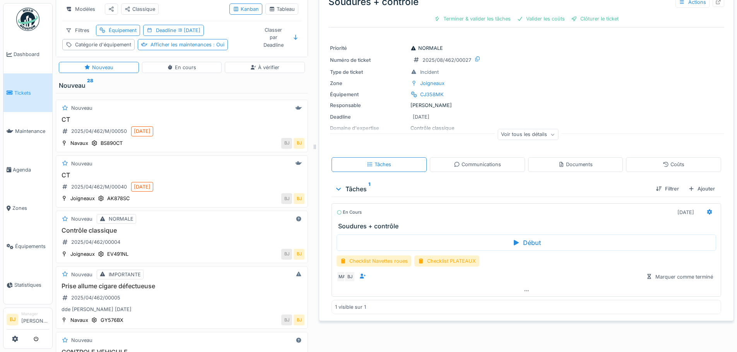
scroll to position [56, 0]
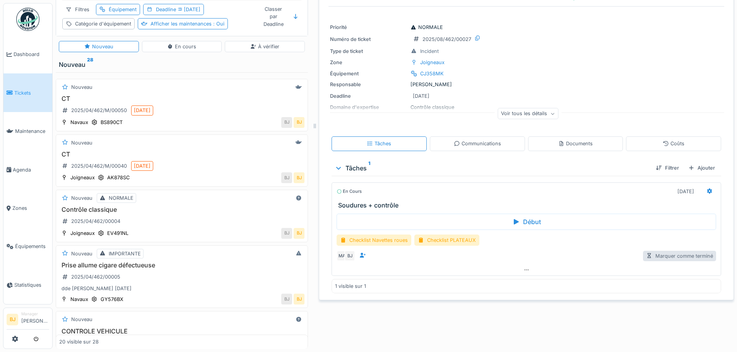
click at [673, 251] on div "Marquer comme terminé" at bounding box center [679, 256] width 73 height 10
click at [582, 318] on div "Tickets Tâches Créer un ticket Modèles Classique Kanban Tableau Filtres Équipem…" at bounding box center [395, 176] width 684 height 352
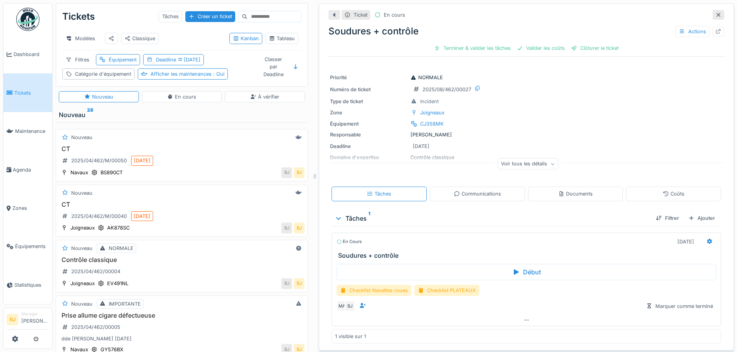
scroll to position [0, 0]
drag, startPoint x: 704, startPoint y: 17, endPoint x: 430, endPoint y: 240, distance: 352.2
click at [715, 17] on div at bounding box center [718, 14] width 6 height 7
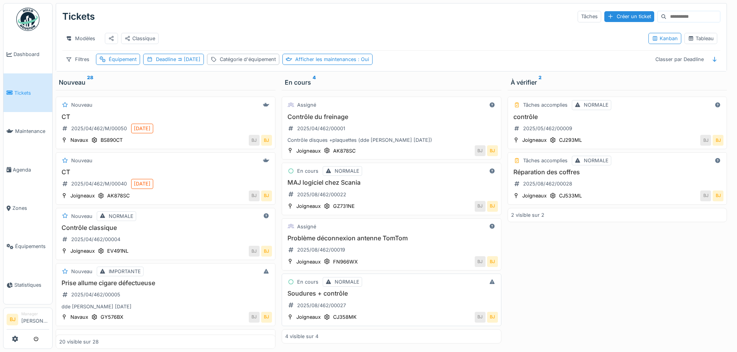
scroll to position [6, 0]
click at [570, 283] on div "Tâches accomplies NORMALE contrôle 2025/05/462/00009 Joigneaux CJ293ML BJ BJ Tâ…" at bounding box center [617, 219] width 220 height 259
click at [468, 79] on div "En cours 4" at bounding box center [391, 82] width 213 height 9
click at [613, 13] on div "Créer un ticket" at bounding box center [629, 16] width 50 height 10
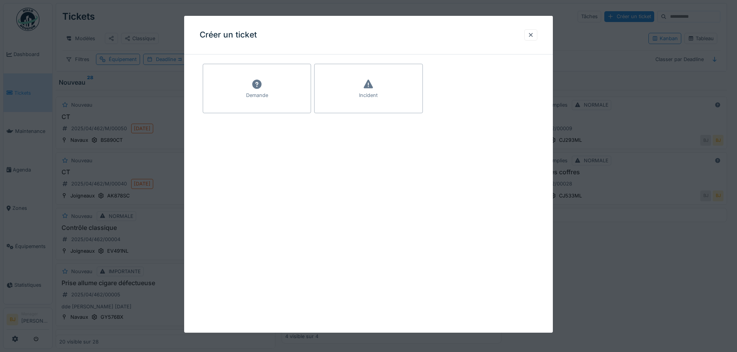
click at [278, 90] on div "Demande" at bounding box center [257, 89] width 108 height 50
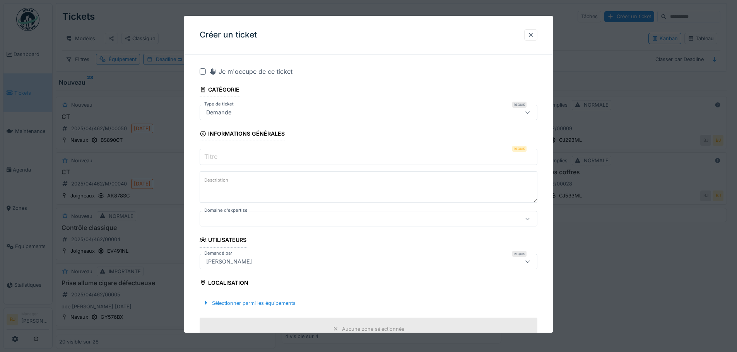
click at [246, 157] on input "Titre" at bounding box center [369, 157] width 338 height 16
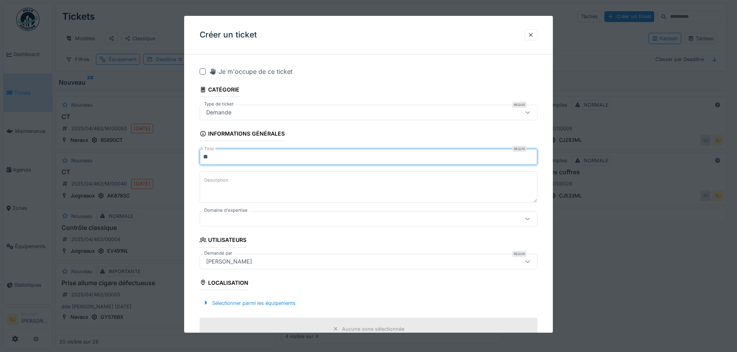
type input "*"
type input "**********"
click at [253, 201] on textarea "Description" at bounding box center [369, 187] width 338 height 32
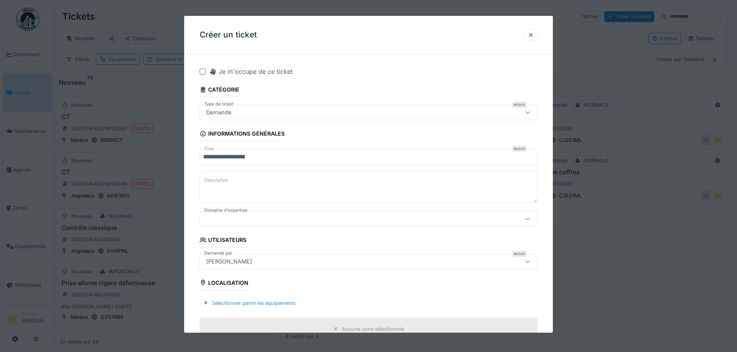
click at [256, 222] on div at bounding box center [348, 219] width 291 height 9
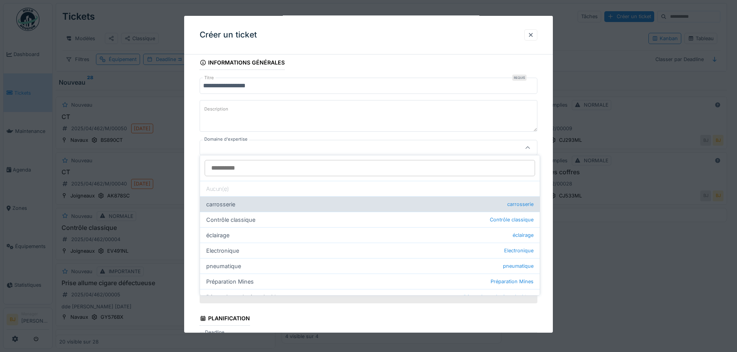
scroll to position [83, 0]
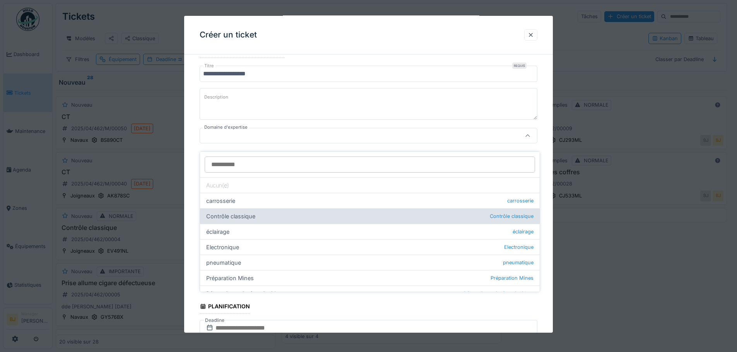
click at [288, 215] on div "Contrôle classique Contrôle classique" at bounding box center [370, 215] width 340 height 15
type input "****"
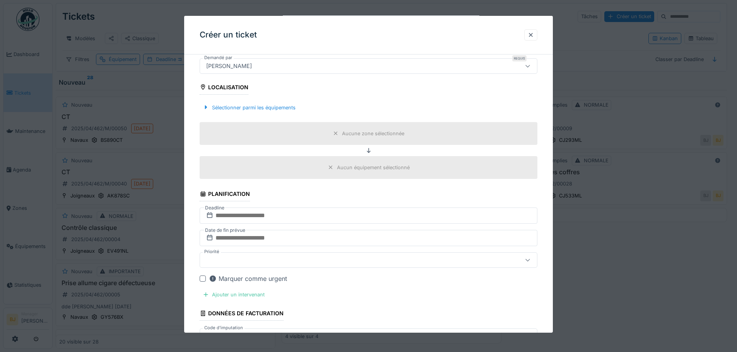
scroll to position [199, 0]
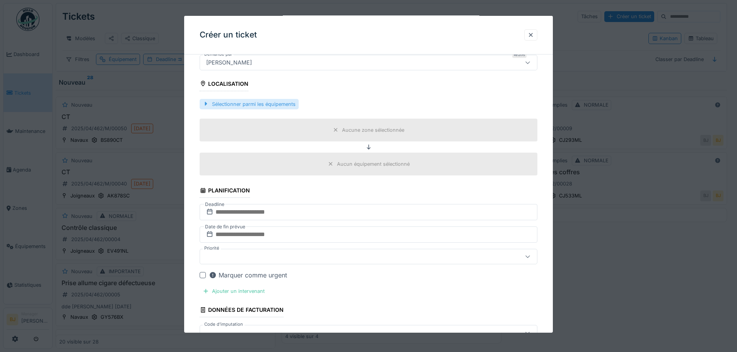
click at [268, 105] on div "Sélectionner parmi les équipements" at bounding box center [249, 104] width 99 height 10
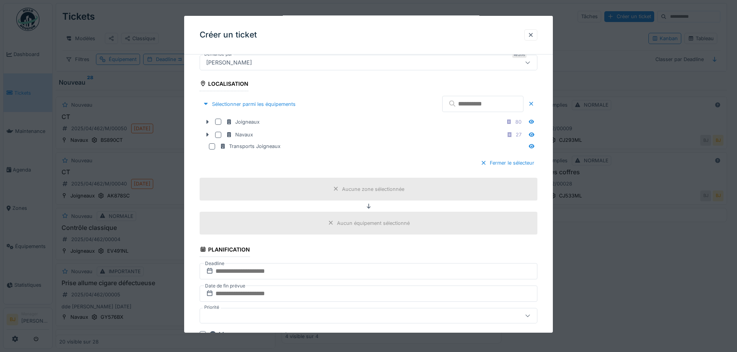
click at [454, 105] on input "text" at bounding box center [482, 104] width 81 height 16
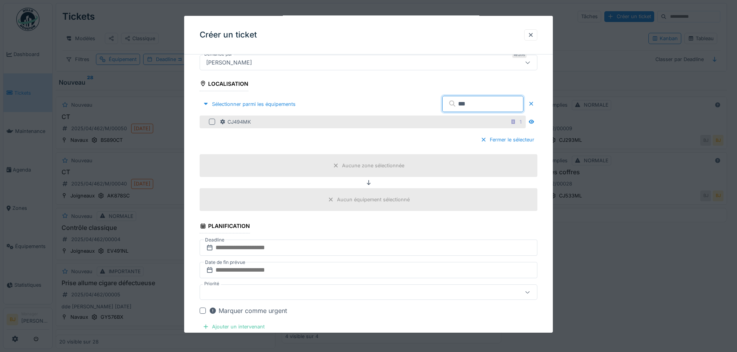
type input "***"
click at [259, 123] on div "CJ494MK 1" at bounding box center [372, 122] width 304 height 10
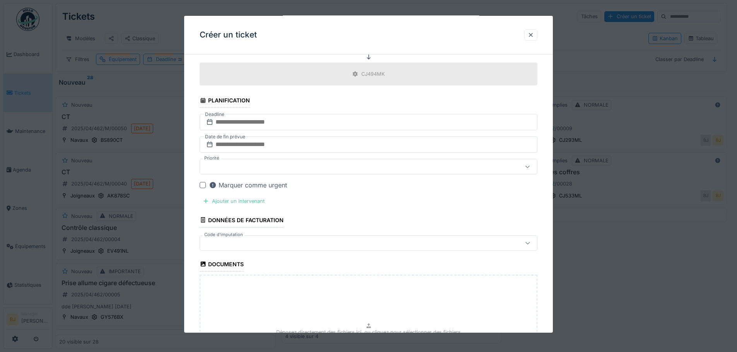
scroll to position [354, 0]
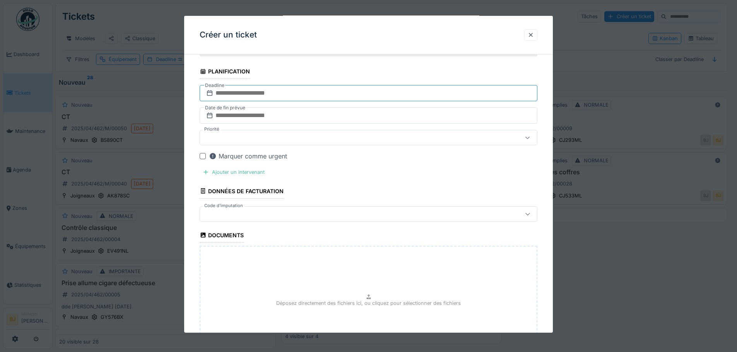
click at [249, 92] on input "text" at bounding box center [369, 93] width 338 height 16
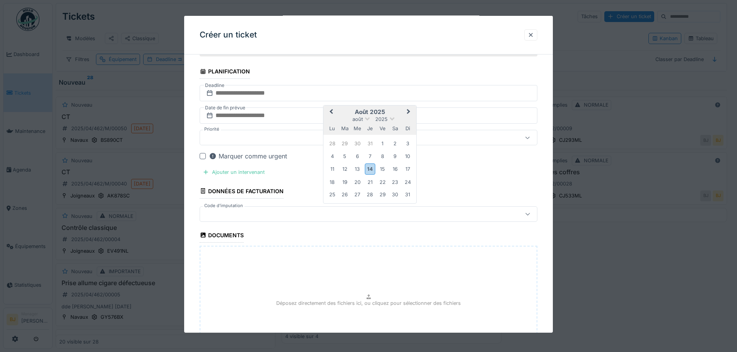
click at [328, 197] on div "25" at bounding box center [332, 195] width 10 height 10
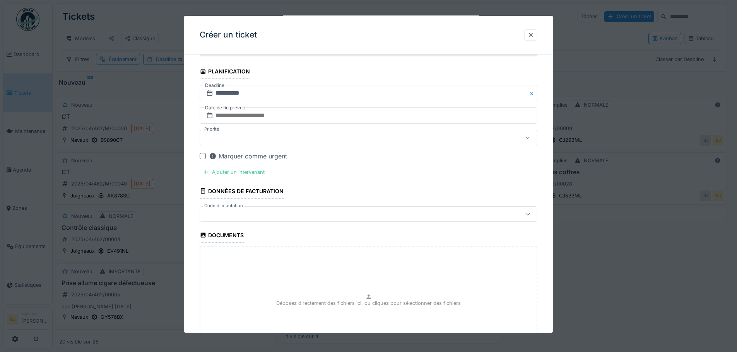
click at [293, 140] on div at bounding box center [348, 137] width 291 height 9
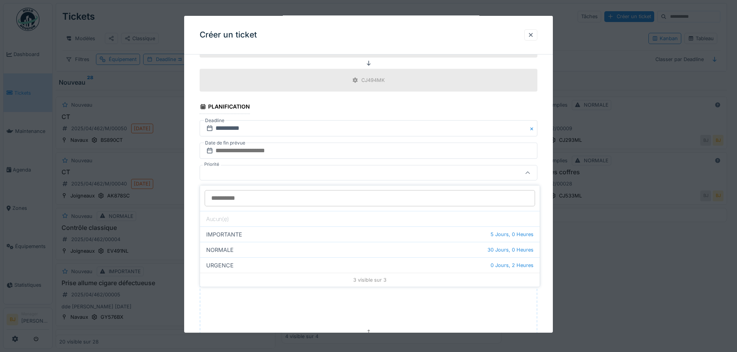
scroll to position [318, 0]
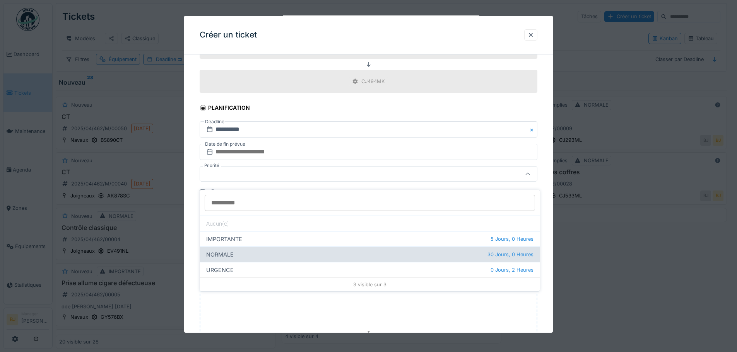
click at [280, 250] on div "NORMALE 30 Jours, 0 Heures" at bounding box center [370, 254] width 340 height 15
type input "***"
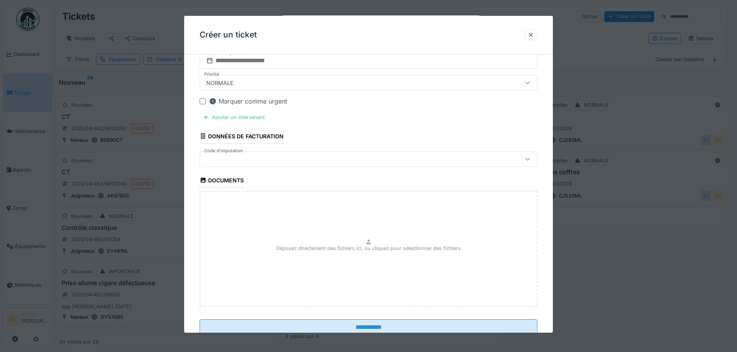
scroll to position [433, 0]
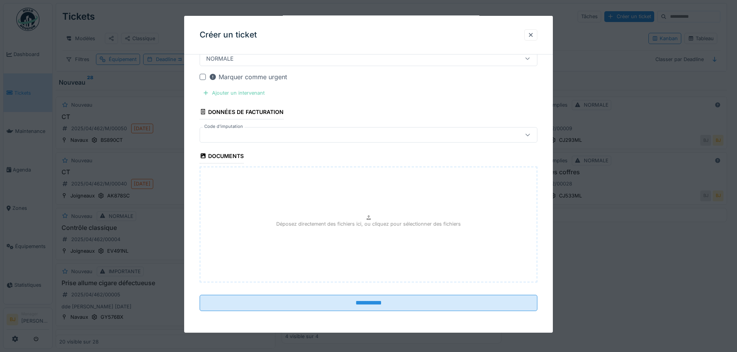
click at [255, 94] on div "Ajouter un intervenant" at bounding box center [234, 93] width 68 height 10
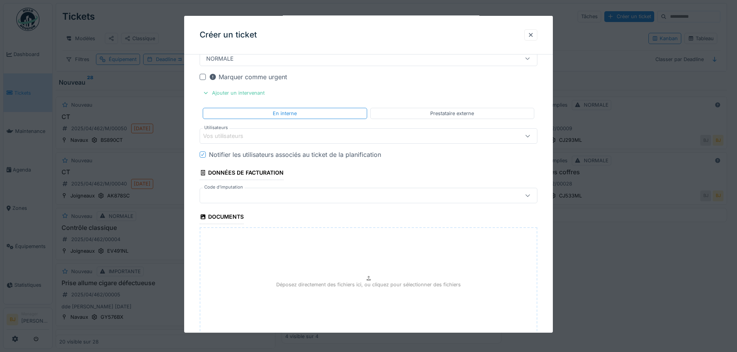
click at [266, 138] on div "Vos utilisateurs" at bounding box center [348, 136] width 291 height 9
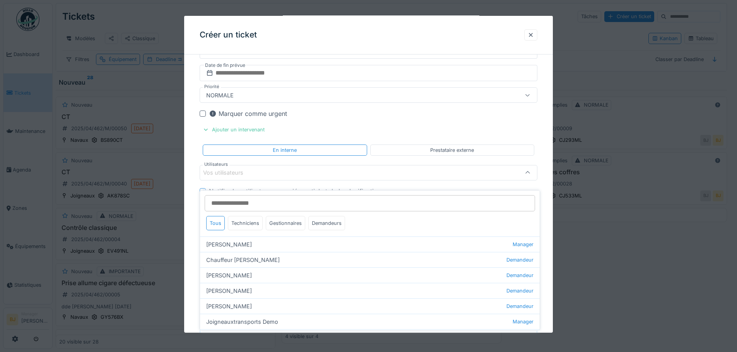
scroll to position [395, 0]
click at [252, 218] on div "Techniciens" at bounding box center [245, 223] width 35 height 14
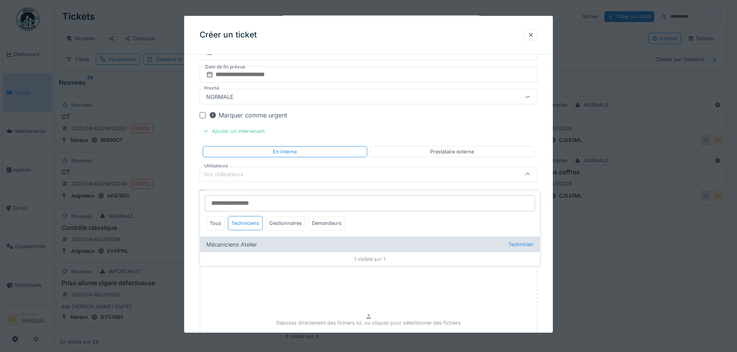
click at [248, 237] on div "Mécaniciens Atelier Technicien" at bounding box center [370, 244] width 340 height 15
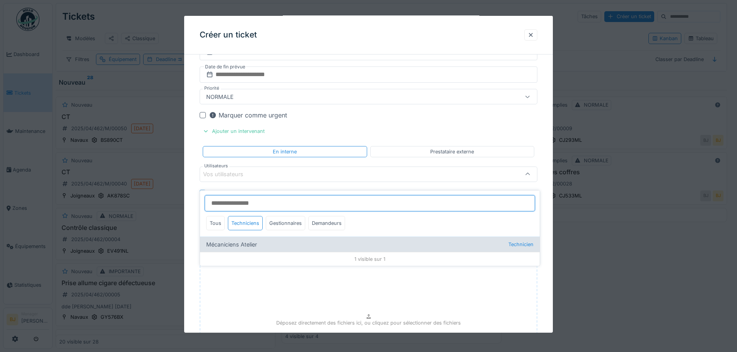
type input "*****"
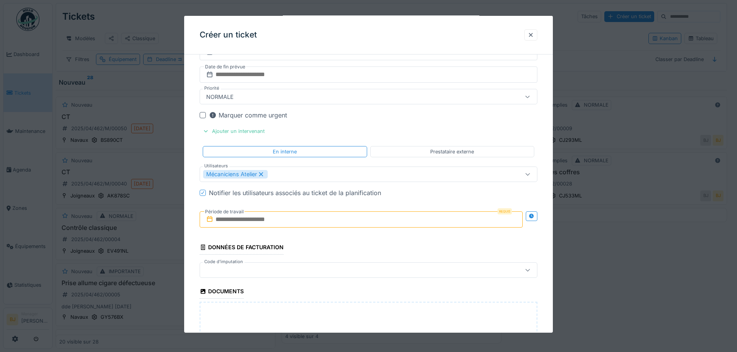
click at [194, 174] on div "**********" at bounding box center [368, 67] width 369 height 803
click at [225, 196] on div "Notifier les utilisateurs associés au ticket de la planification" at bounding box center [295, 192] width 172 height 9
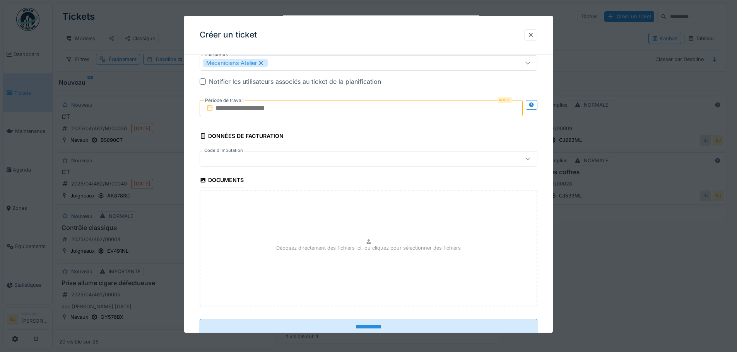
scroll to position [511, 0]
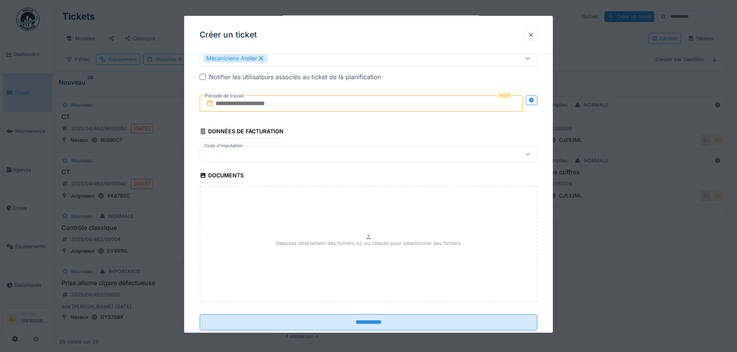
click at [262, 110] on input "text" at bounding box center [361, 104] width 323 height 16
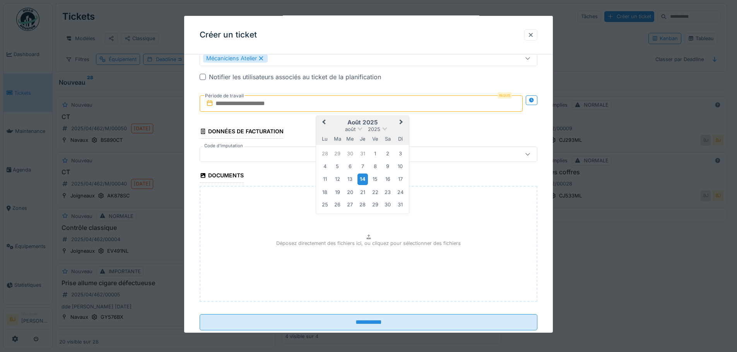
click at [363, 176] on div "14" at bounding box center [362, 179] width 10 height 11
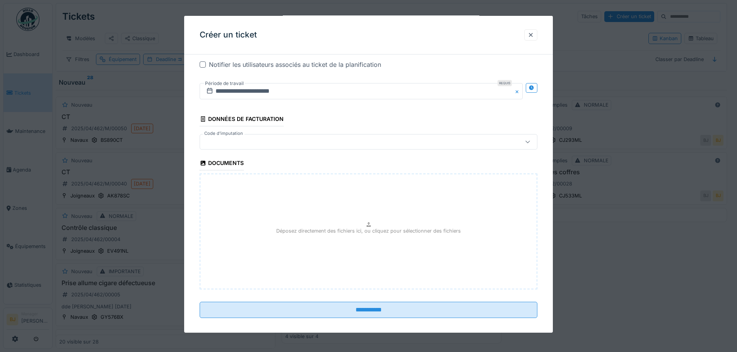
scroll to position [530, 0]
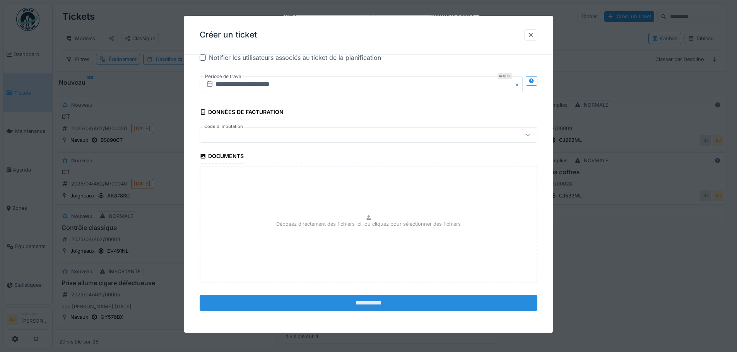
click at [342, 303] on input "**********" at bounding box center [369, 303] width 338 height 16
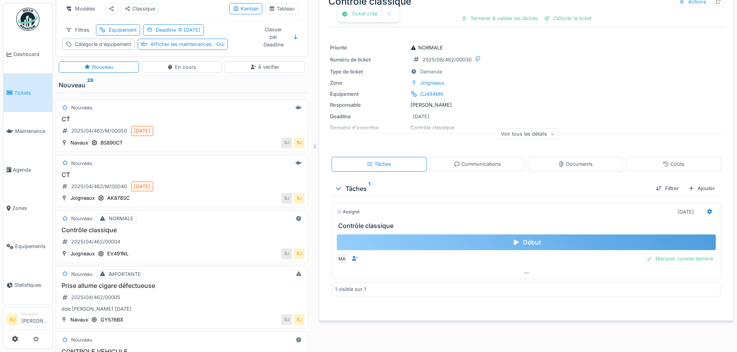
scroll to position [39, 0]
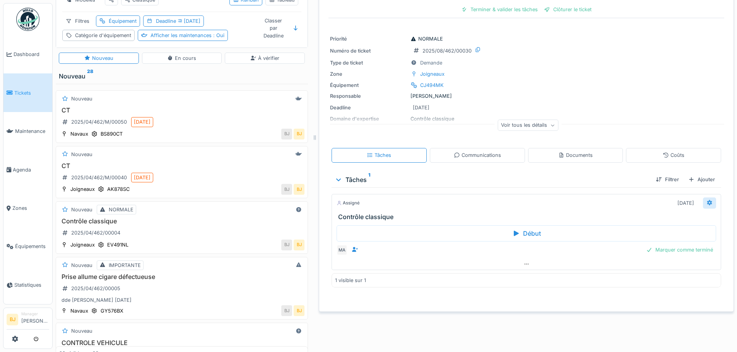
click at [707, 200] on icon at bounding box center [709, 202] width 5 height 5
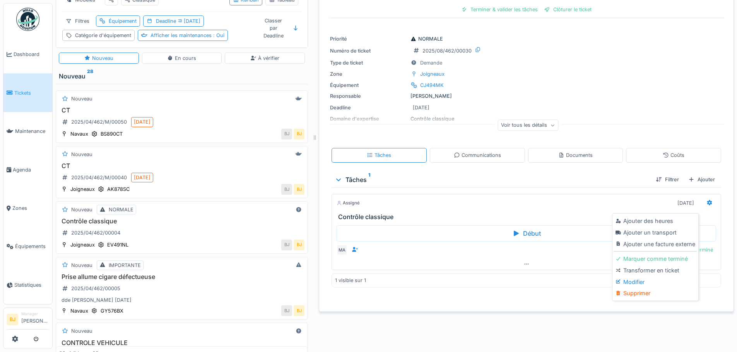
click at [642, 277] on div "Modifier" at bounding box center [655, 283] width 82 height 12
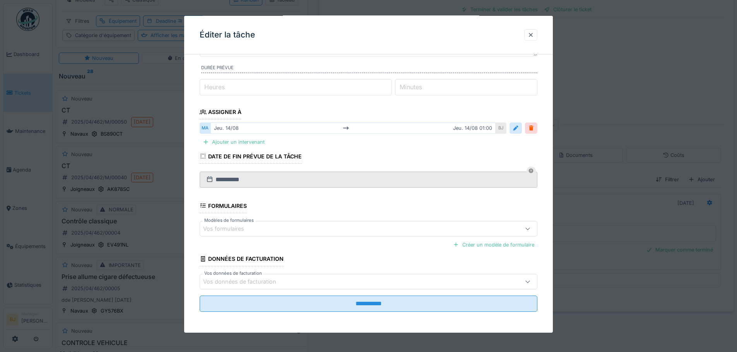
scroll to position [80, 0]
click at [295, 234] on div "Vos formulaires" at bounding box center [369, 227] width 338 height 15
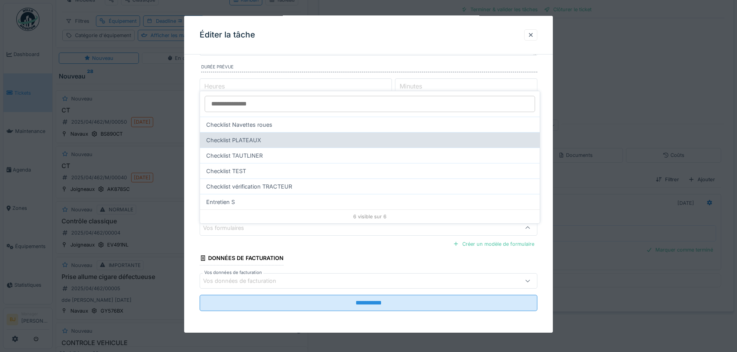
click at [278, 134] on div "Checklist PLATEAUX" at bounding box center [370, 139] width 340 height 15
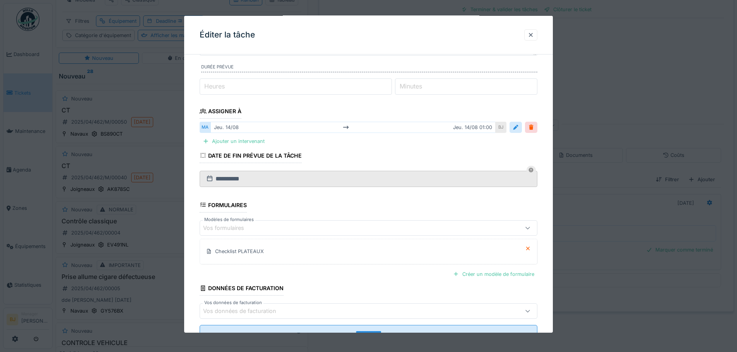
click at [273, 233] on div "Vos formulaires" at bounding box center [369, 227] width 338 height 15
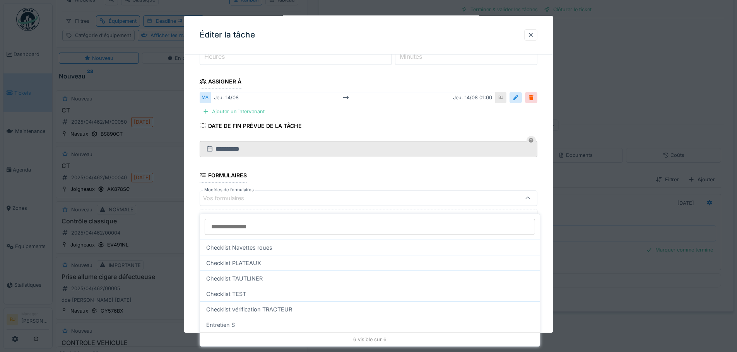
scroll to position [110, 0]
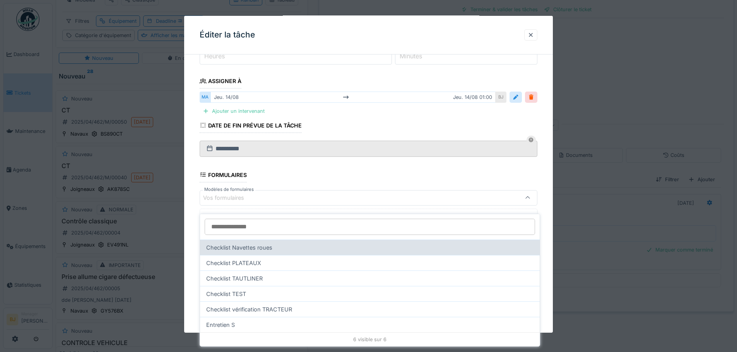
click at [282, 245] on div "Checklist Navettes roues" at bounding box center [370, 247] width 340 height 15
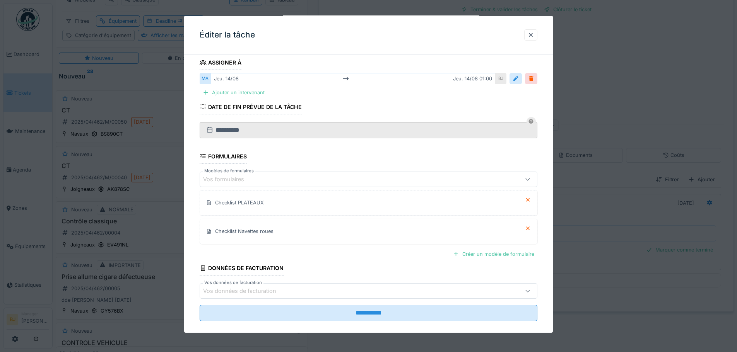
scroll to position [139, 0]
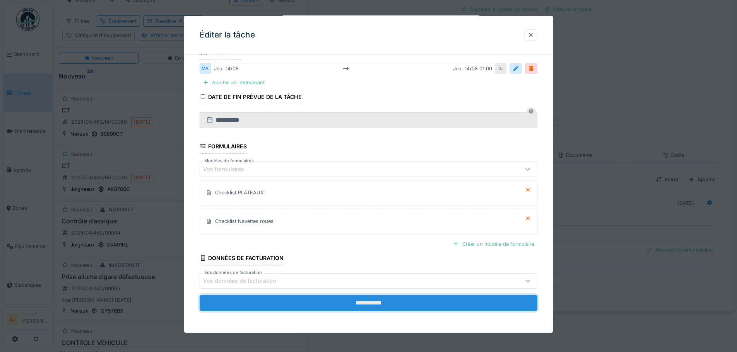
click at [398, 301] on input "**********" at bounding box center [369, 303] width 338 height 16
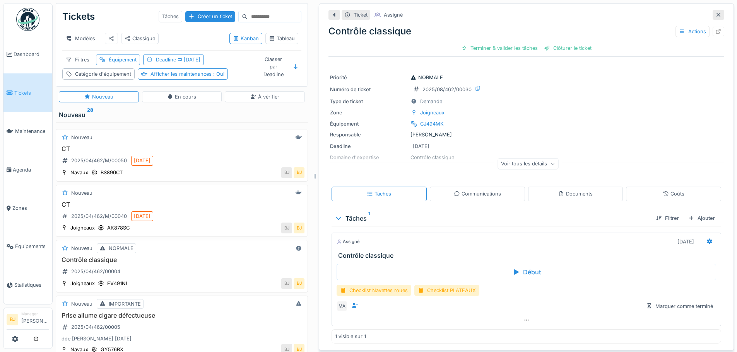
scroll to position [0, 0]
click at [715, 15] on icon at bounding box center [718, 14] width 6 height 5
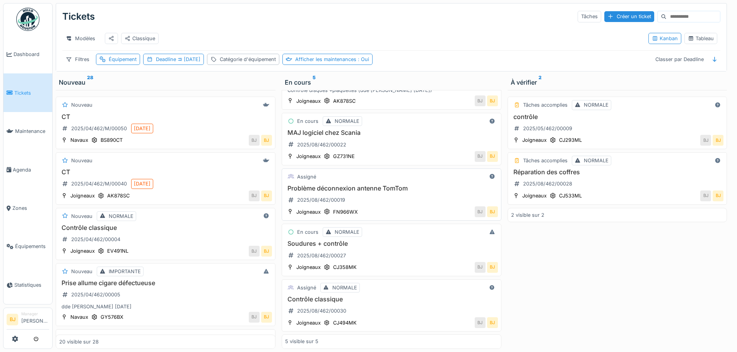
scroll to position [6, 0]
click at [390, 308] on div "Contrôle classique 2025/08/462/00030" at bounding box center [391, 307] width 213 height 22
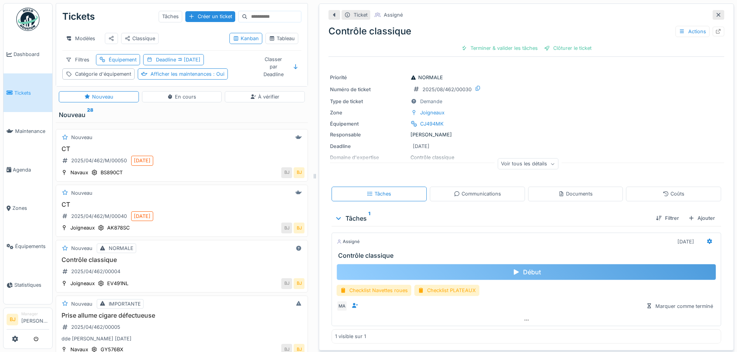
click at [501, 266] on div "Début" at bounding box center [525, 272] width 379 height 16
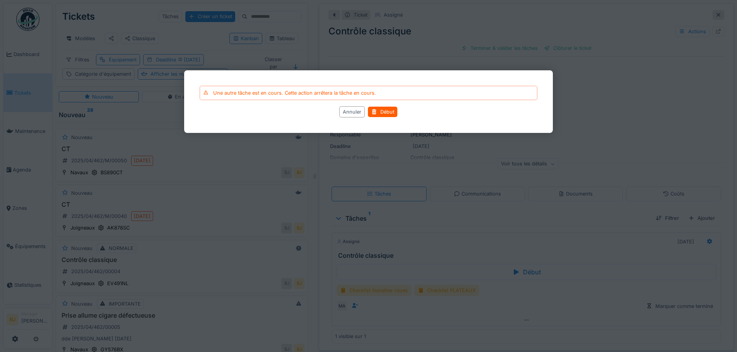
click at [503, 237] on div at bounding box center [368, 176] width 737 height 352
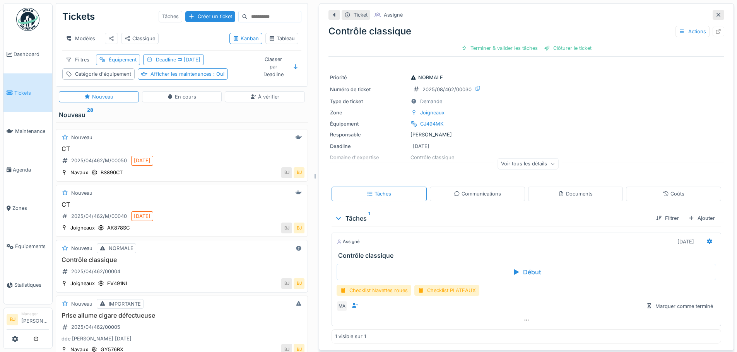
click at [164, 274] on div "Contrôle classique 2025/04/462/00004" at bounding box center [181, 267] width 245 height 22
click at [220, 205] on h3 "CT" at bounding box center [181, 204] width 245 height 7
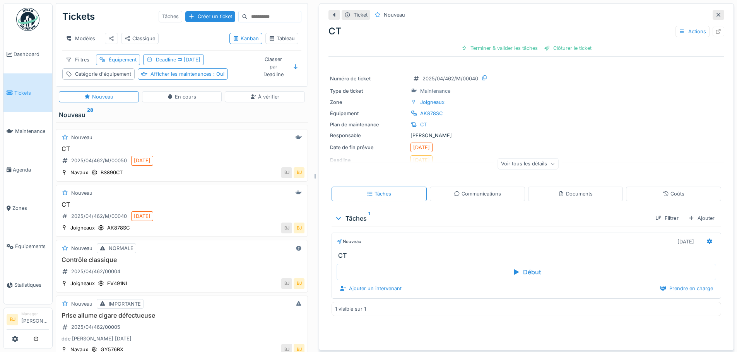
click at [716, 13] on icon at bounding box center [718, 15] width 4 height 4
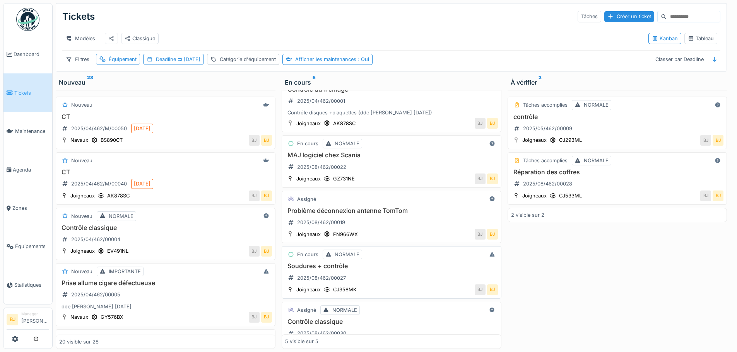
scroll to position [56, 0]
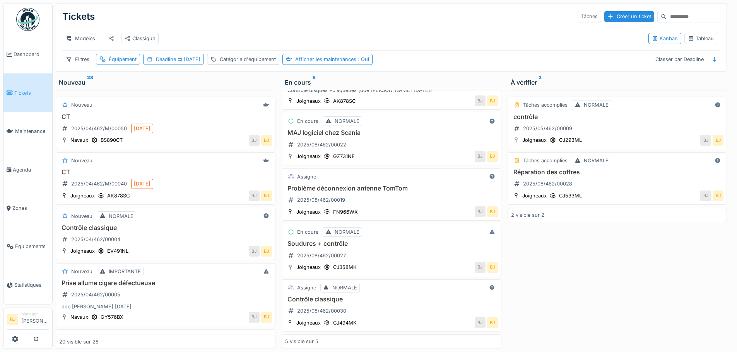
click at [395, 245] on div "Soudures + contrôle 2025/08/462/00027" at bounding box center [391, 251] width 213 height 22
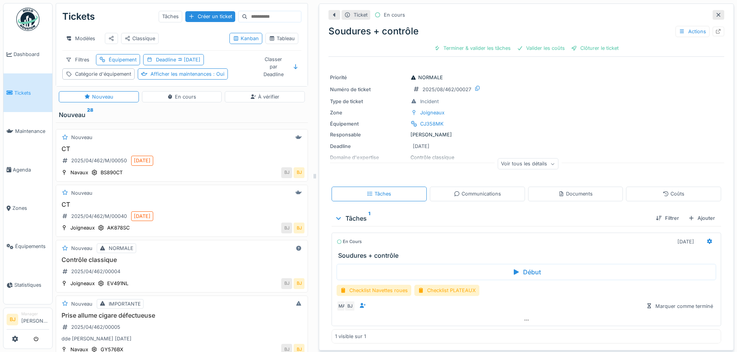
scroll to position [1, 0]
click at [578, 120] on div "Équipement CJ358MK" at bounding box center [526, 124] width 393 height 8
click at [446, 286] on div "Checklist PLATEAUX" at bounding box center [446, 290] width 65 height 11
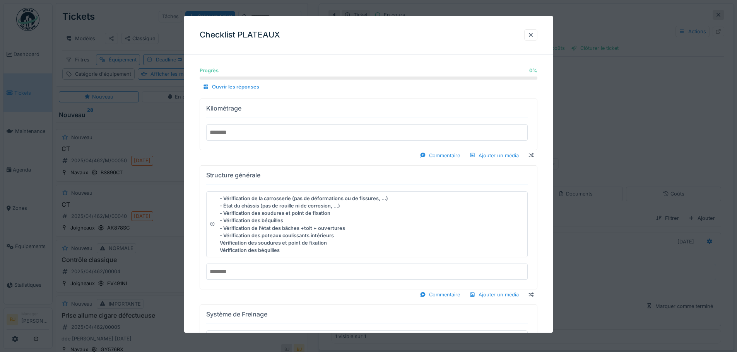
click at [367, 136] on input "number" at bounding box center [366, 133] width 321 height 16
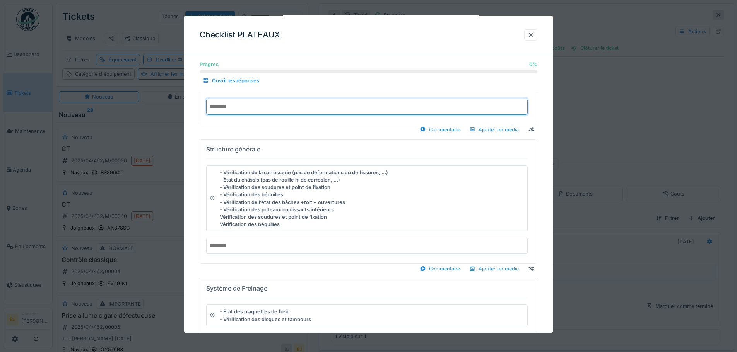
scroll to position [39, 0]
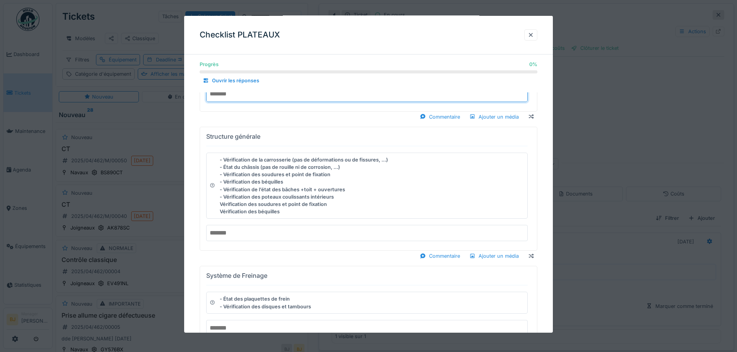
type input "******"
click at [335, 235] on input "text" at bounding box center [366, 233] width 321 height 16
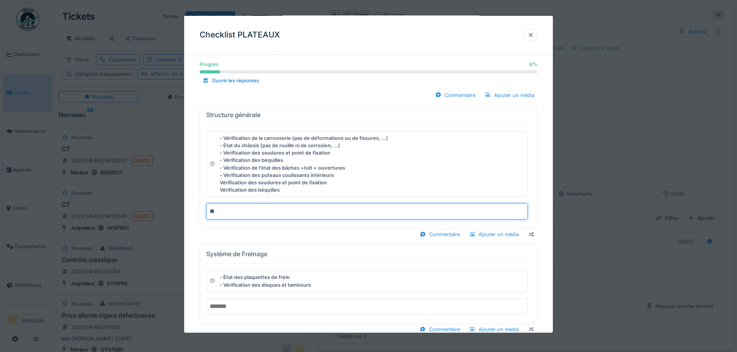
type input "**"
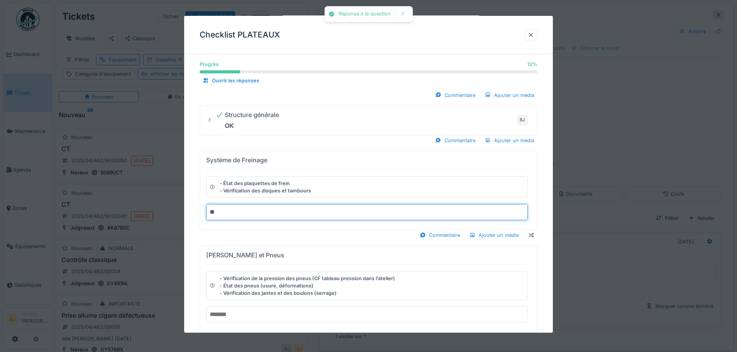
type input "**"
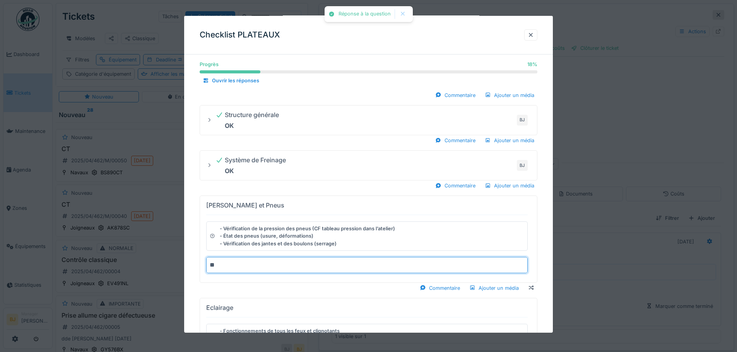
type input "**"
click at [288, 290] on div "Commentaire Ajouter un média" at bounding box center [369, 288] width 338 height 10
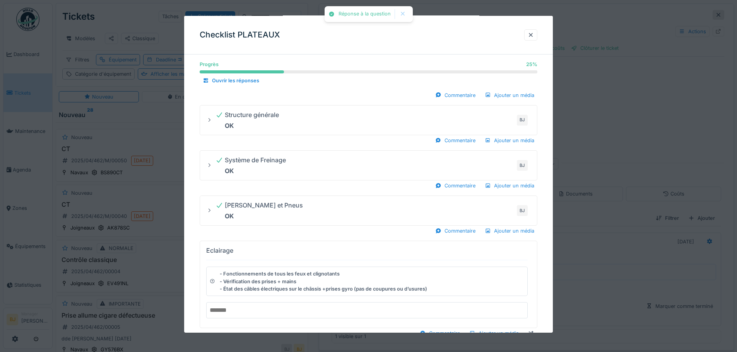
click at [289, 308] on input "text" at bounding box center [366, 310] width 321 height 16
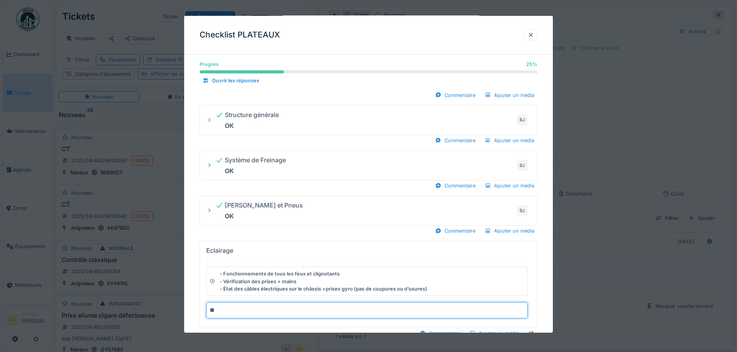
type input "**"
click at [289, 302] on div "Eclairage - Fonctionnements de tous les feux et clignotants - Vérification des …" at bounding box center [366, 284] width 321 height 80
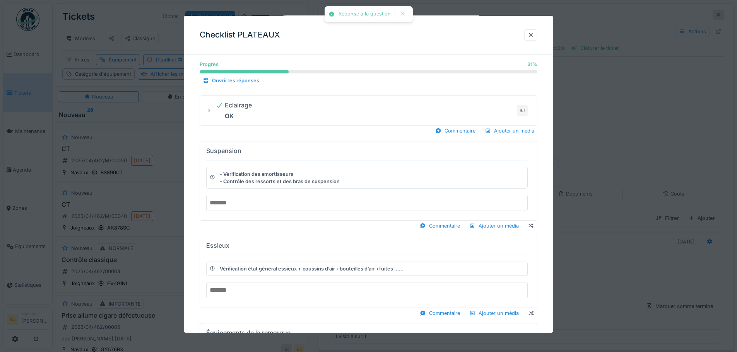
scroll to position [193, 0]
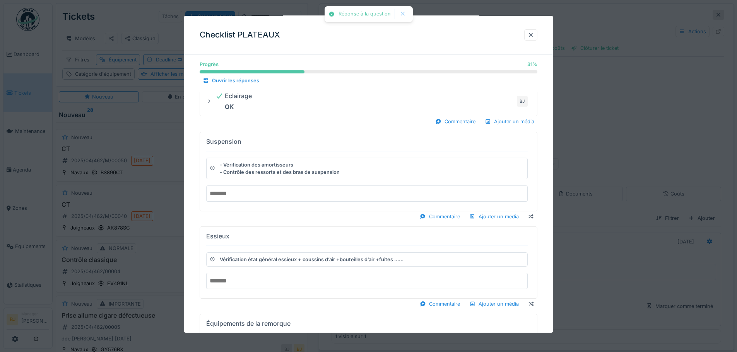
click at [267, 196] on input "text" at bounding box center [366, 194] width 321 height 16
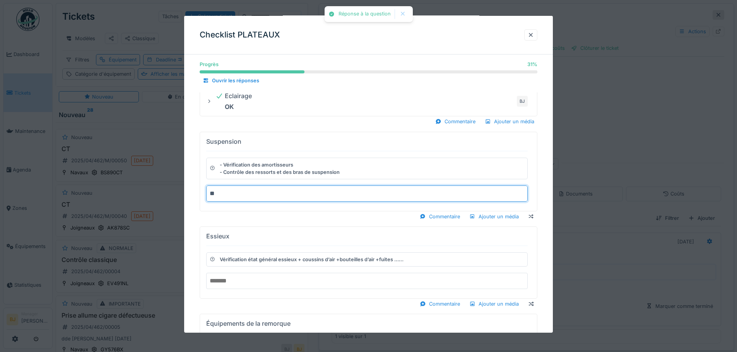
type input "**"
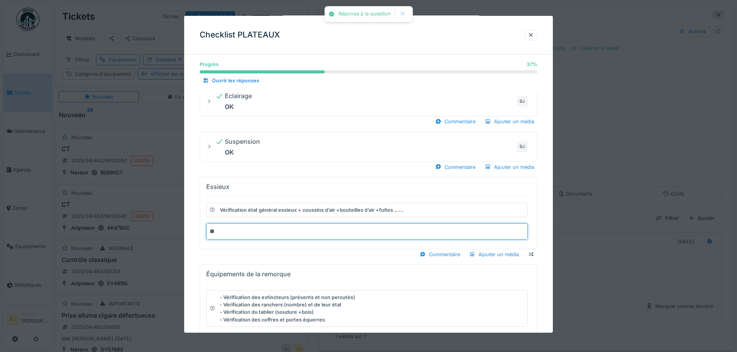
type input "**"
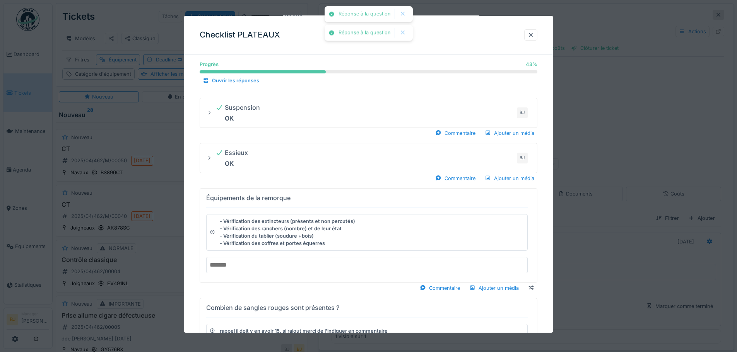
scroll to position [309, 0]
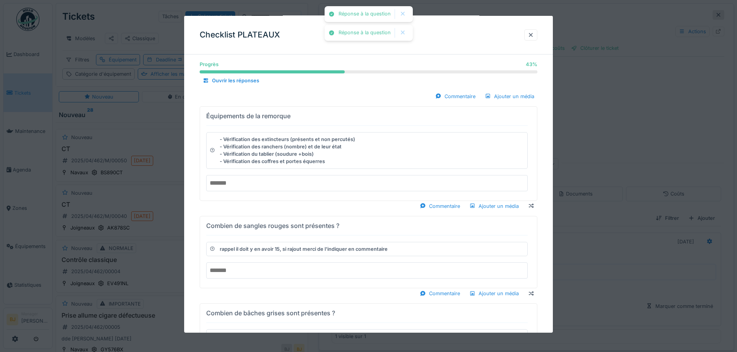
click at [269, 178] on input "text" at bounding box center [366, 183] width 321 height 16
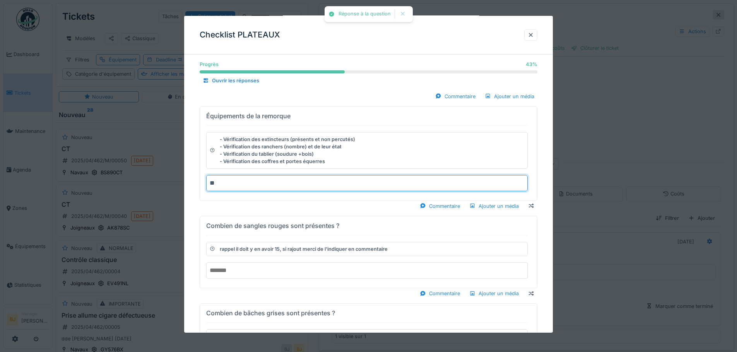
type input "**"
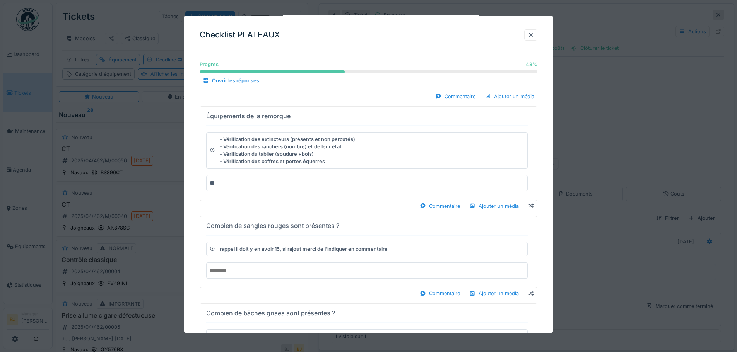
click at [265, 267] on div "Progrès 43 % 43 % Ouvrir les réponses Kilométrage 848727 BJ Commentaire Ajouter…" at bounding box center [368, 335] width 369 height 1168
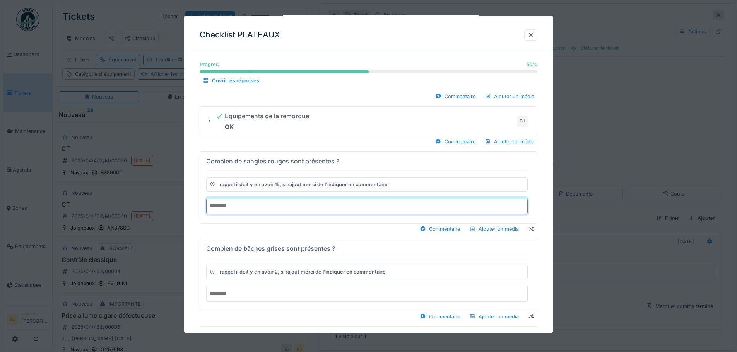
type input "*"
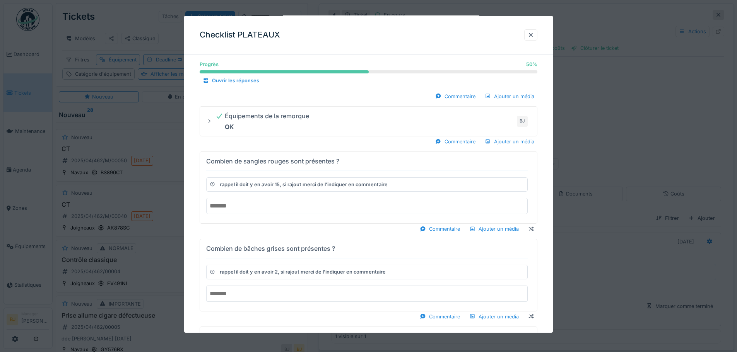
click at [256, 291] on div "Progrès 50 % 50 % Ouvrir les réponses Kilométrage 848727 BJ Commentaire Ajouter…" at bounding box center [368, 302] width 369 height 1103
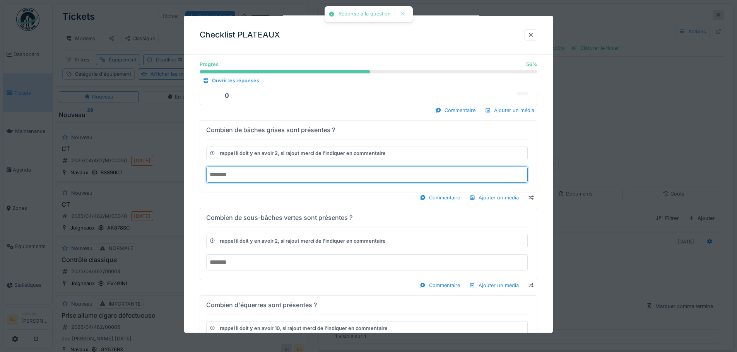
scroll to position [387, 0]
type input "*"
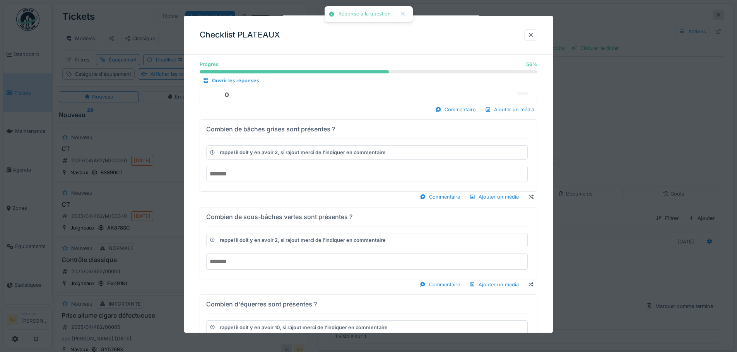
click at [258, 259] on div "Progrès 56 % 56 % Ouvrir les réponses Kilométrage 848727 BJ Commentaire Ajouter…" at bounding box center [368, 204] width 369 height 1061
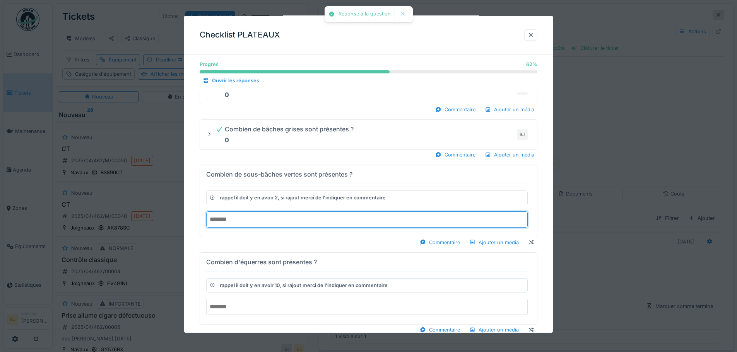
type input "*"
click at [250, 301] on div "Progrès 62 % 62 % Ouvrir les réponses Kilométrage 848727 BJ Commentaire Ajouter…" at bounding box center [368, 183] width 369 height 1019
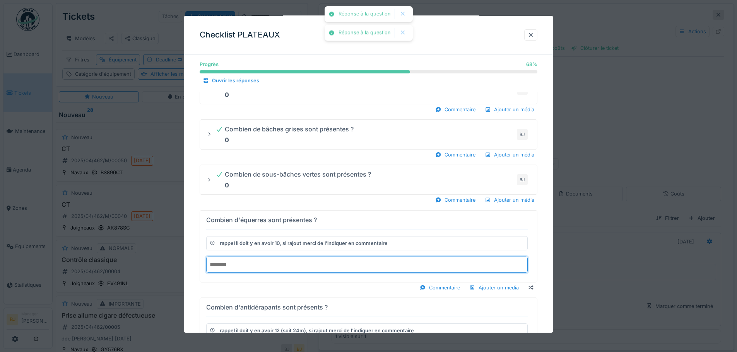
type input "*"
click at [251, 283] on div "Commentaire Ajouter un média" at bounding box center [369, 288] width 338 height 10
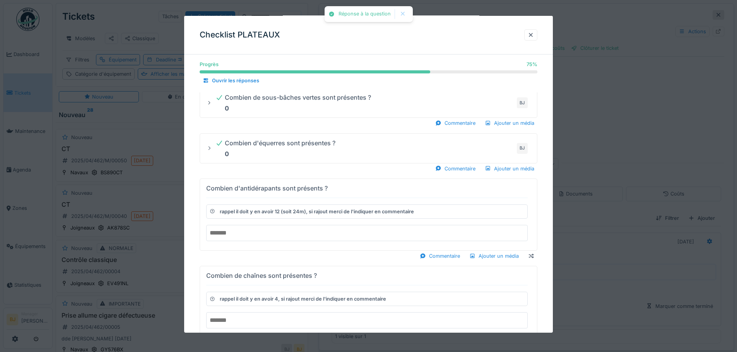
scroll to position [464, 0]
click at [253, 234] on input "number" at bounding box center [366, 233] width 321 height 16
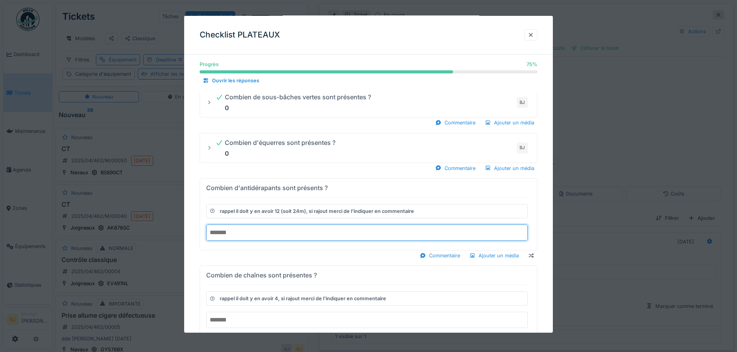
type input "*"
click at [263, 313] on div "Progrès 75 % 75 % Ouvrir les réponses Kilométrage 848727 BJ Commentaire Ajouter…" at bounding box center [368, 64] width 369 height 934
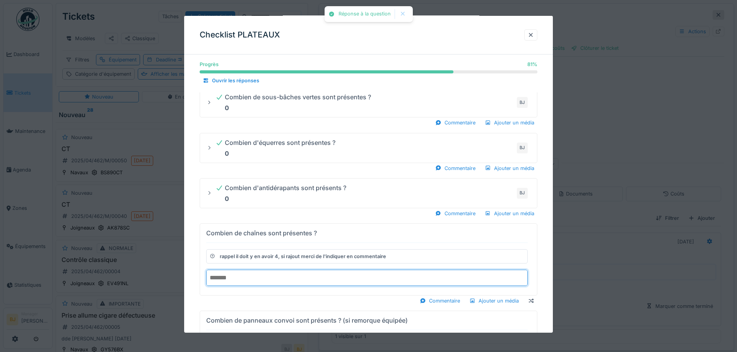
type input "*"
click at [282, 307] on div "Progrès 81 % 81 % Ouvrir les réponses Kilométrage 848727 BJ Commentaire Ajouter…" at bounding box center [368, 43] width 369 height 892
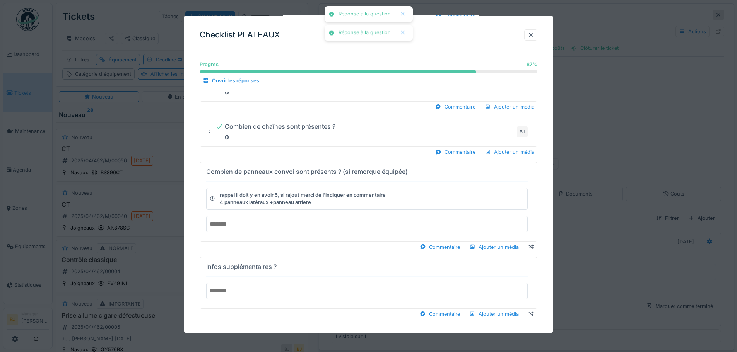
scroll to position [577, 0]
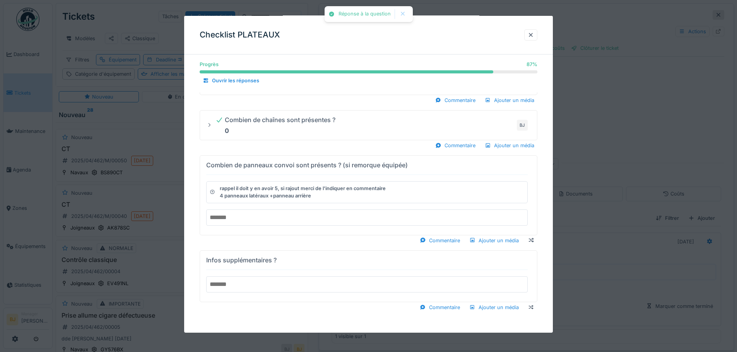
click at [283, 215] on input "number" at bounding box center [366, 218] width 321 height 16
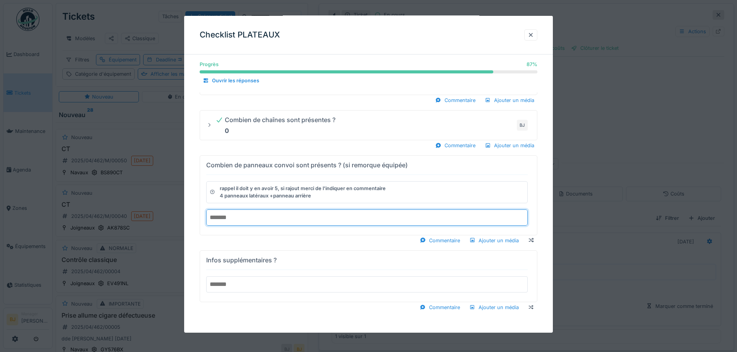
type input "*"
click at [265, 285] on input "text" at bounding box center [366, 285] width 321 height 16
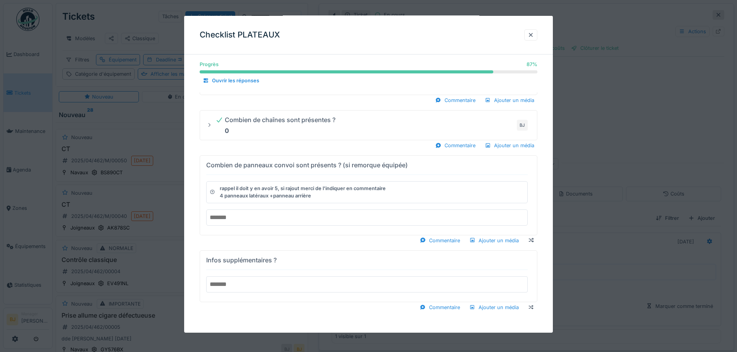
scroll to position [528, 0]
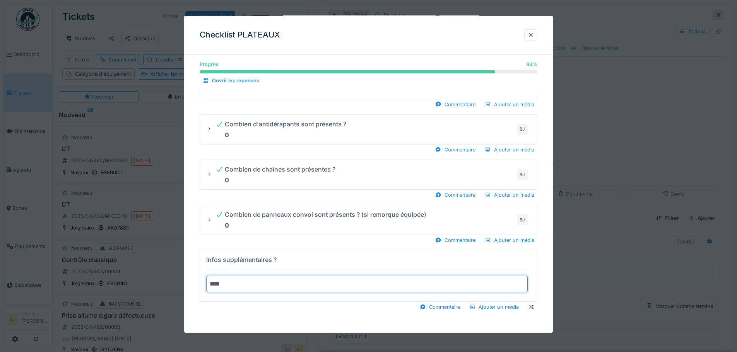
click at [203, 254] on summary "Infos supplémentaires ? ***" at bounding box center [368, 276] width 331 height 45
click at [203, 254] on summary "**********" at bounding box center [368, 276] width 331 height 45
type input "**********"
click at [659, 196] on div at bounding box center [368, 176] width 737 height 352
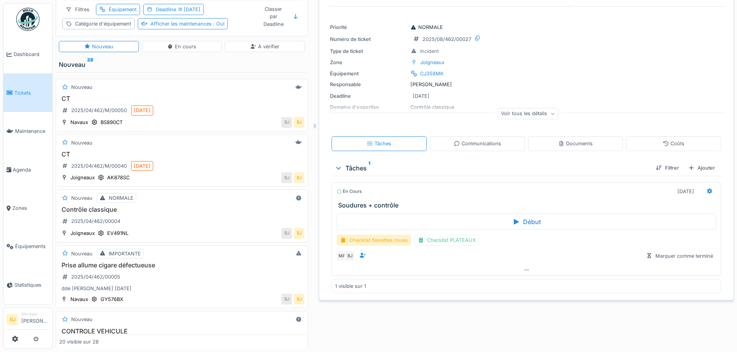
scroll to position [56, 0]
click at [388, 235] on div "Checklist Navettes roues" at bounding box center [373, 240] width 75 height 11
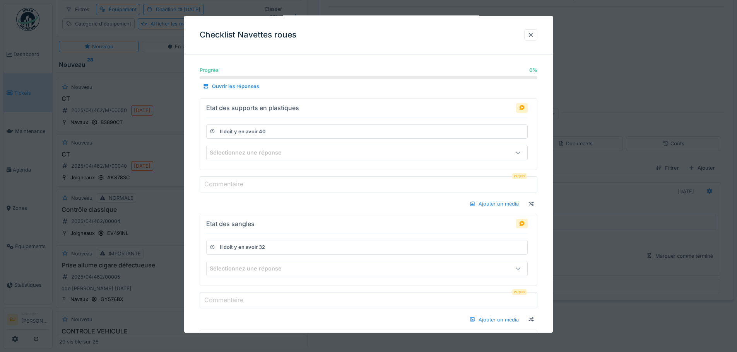
scroll to position [0, 0]
click at [304, 158] on div "Sélectionnez une réponse" at bounding box center [366, 152] width 321 height 15
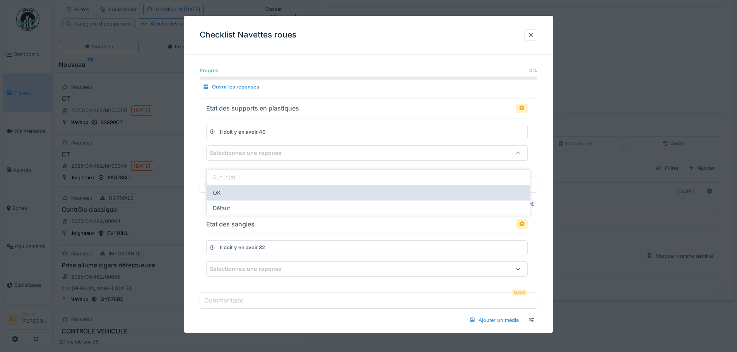
click at [279, 189] on div "OK" at bounding box center [368, 192] width 323 height 15
type input "**"
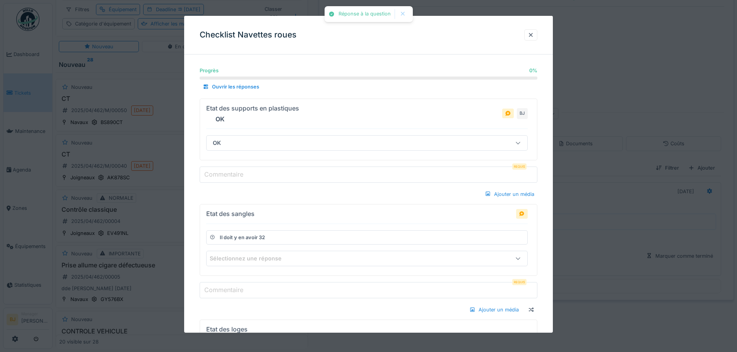
click at [274, 180] on input "Commentaire" at bounding box center [369, 175] width 338 height 16
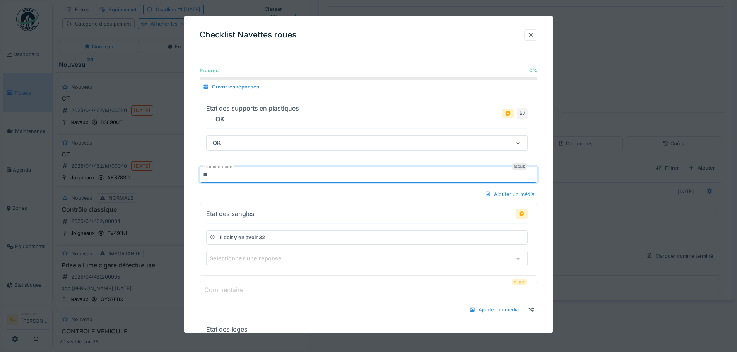
type input "**"
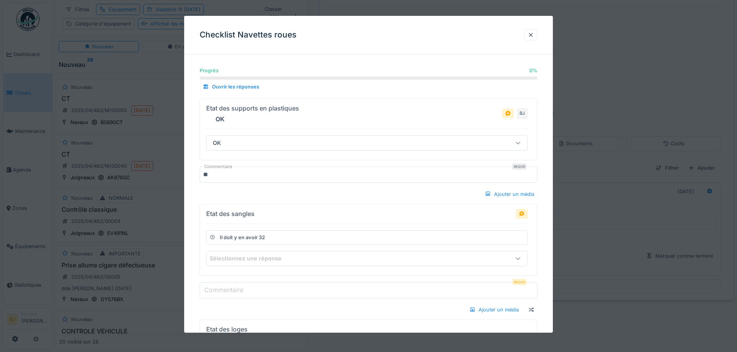
click at [263, 268] on div "Etat des sangles Il doit y en avoir 32 Sélectionnez une réponse" at bounding box center [366, 240] width 321 height 65
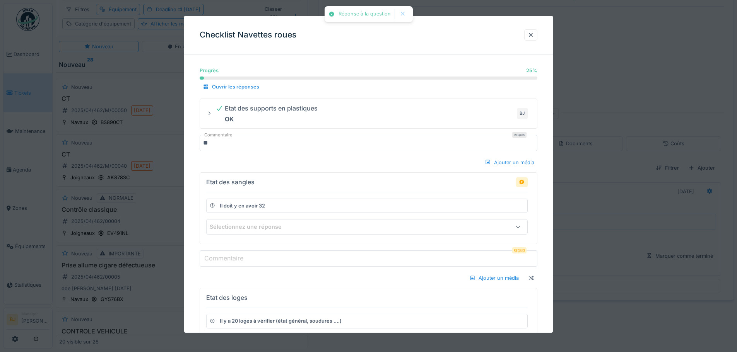
click at [254, 226] on div "Sélectionnez une réponse" at bounding box center [251, 227] width 83 height 9
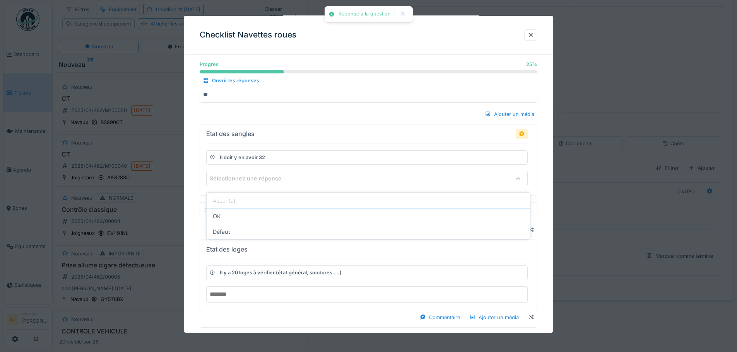
scroll to position [53, 0]
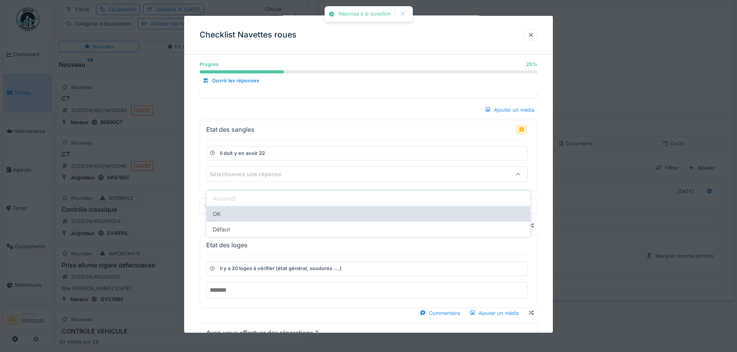
click at [256, 212] on div "OK" at bounding box center [368, 213] width 323 height 15
type input "**"
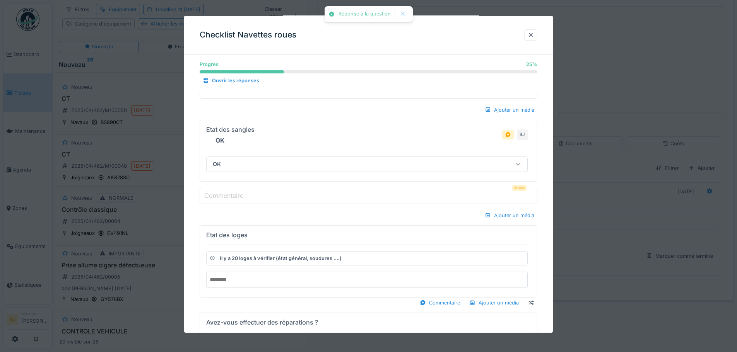
click at [258, 190] on input "Commentaire" at bounding box center [369, 196] width 338 height 16
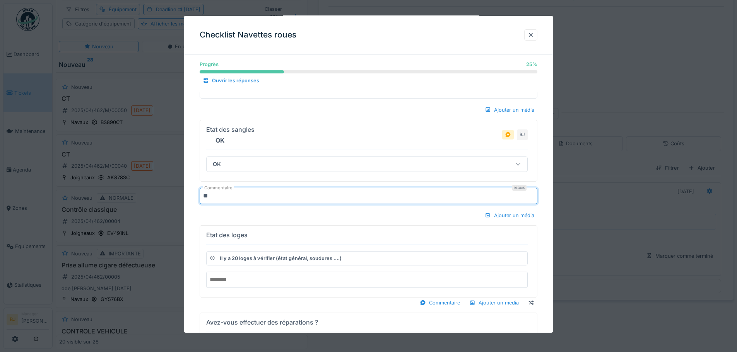
type input "**"
click at [265, 290] on div "Progrès 25 % 25 % Ouvrir les réponses Etat des supports en plastiques OK BJ Com…" at bounding box center [368, 202] width 369 height 388
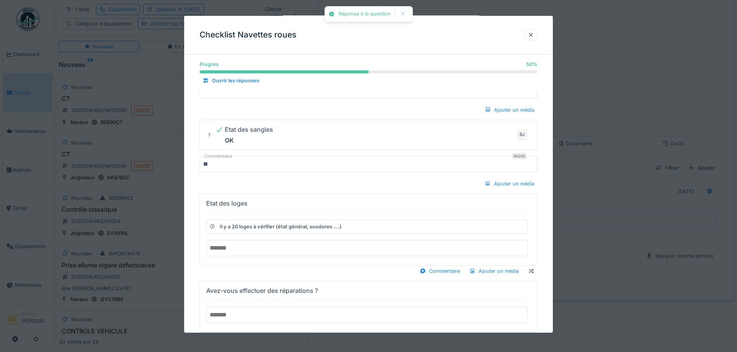
click at [265, 246] on input "text" at bounding box center [366, 248] width 321 height 16
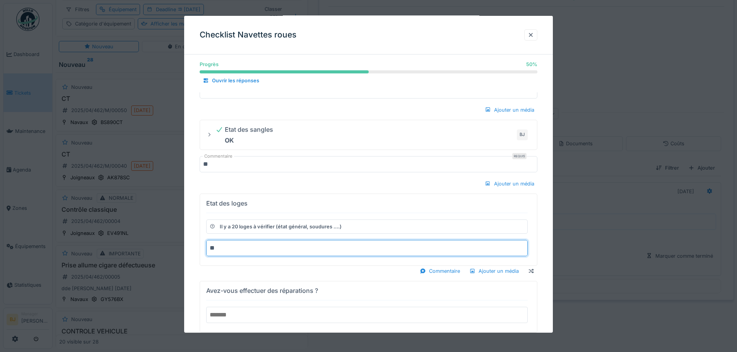
type input "**"
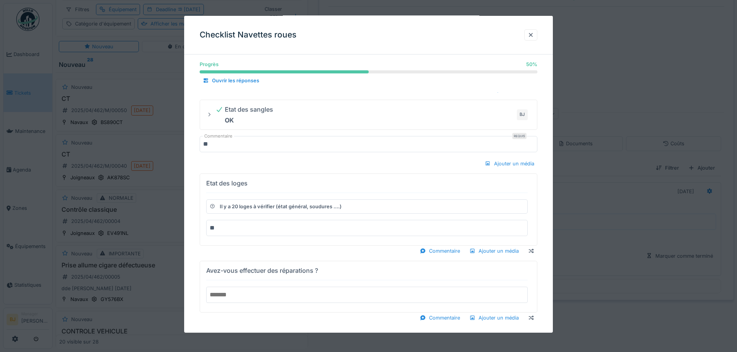
scroll to position [41, 0]
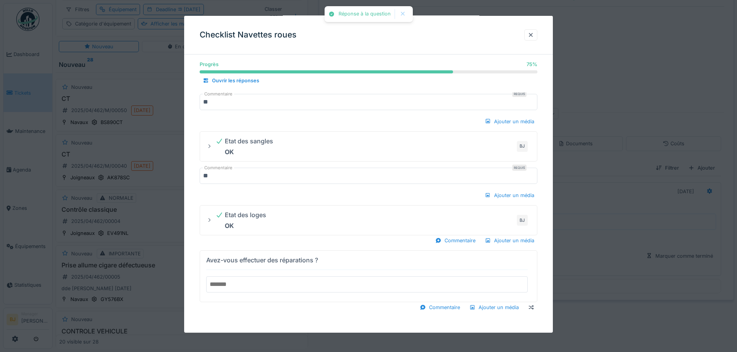
click at [261, 288] on input "text" at bounding box center [366, 285] width 321 height 16
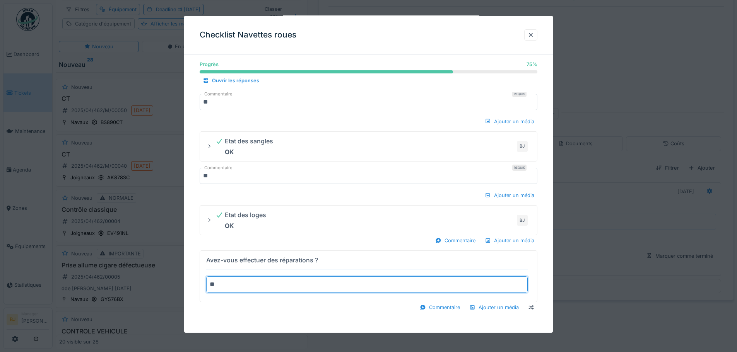
type input "*"
click at [203, 254] on summary "Avez-vous effectuer des réparations ? ********" at bounding box center [368, 276] width 331 height 45
click at [203, 254] on summary "**********" at bounding box center [368, 276] width 331 height 45
type input "**********"
click at [606, 150] on div at bounding box center [368, 176] width 737 height 352
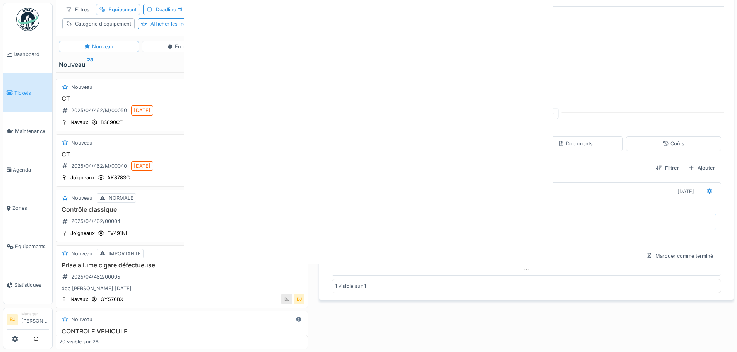
scroll to position [0, 0]
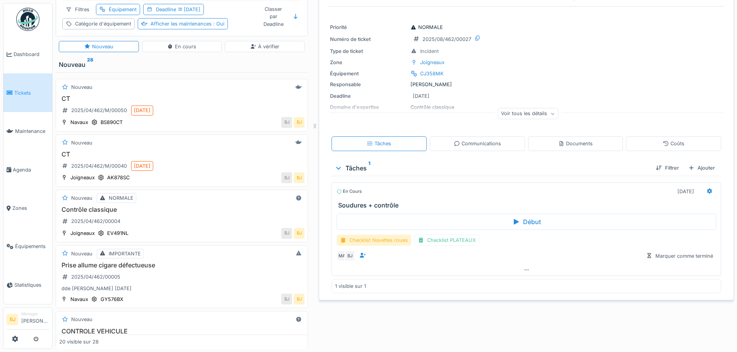
click at [384, 235] on div "Checklist Navettes roues" at bounding box center [373, 240] width 75 height 11
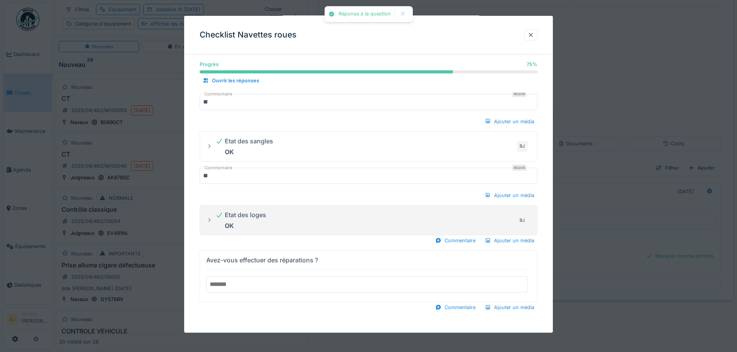
scroll to position [6, 0]
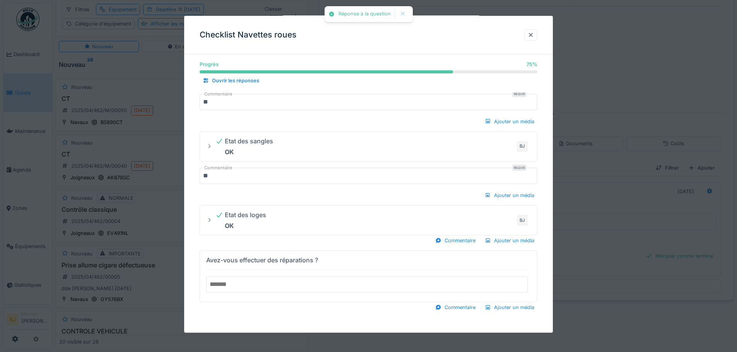
click at [287, 282] on input "text" at bounding box center [366, 285] width 321 height 16
type input "**********"
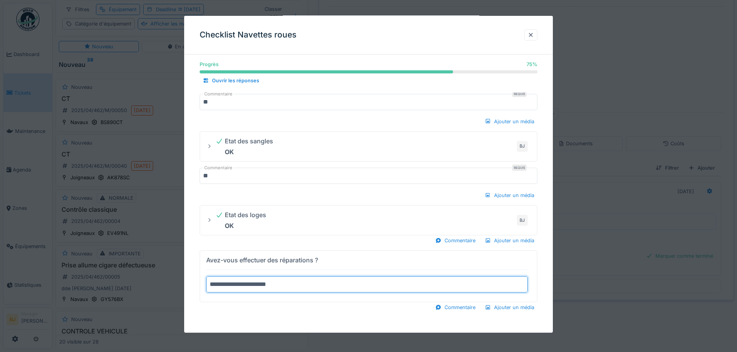
click at [360, 310] on div "Commentaire Ajouter un média" at bounding box center [369, 307] width 338 height 10
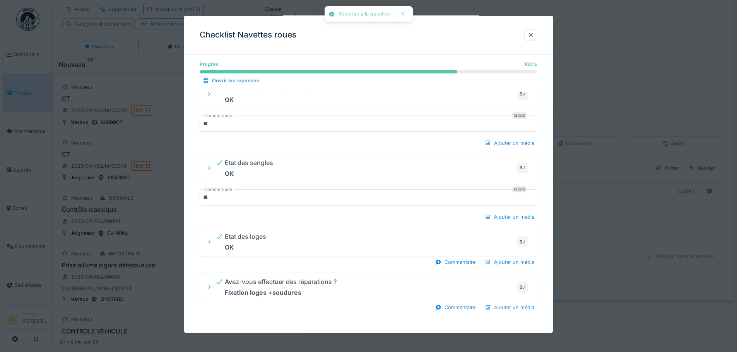
scroll to position [19, 0]
click at [584, 218] on div at bounding box center [368, 176] width 737 height 352
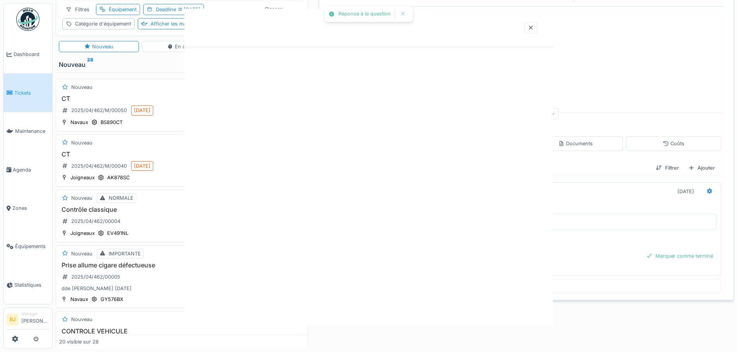
scroll to position [0, 0]
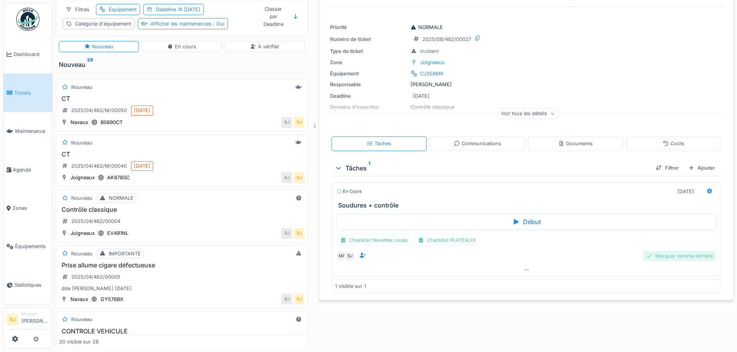
click at [697, 251] on div "Marquer comme terminé" at bounding box center [679, 256] width 73 height 10
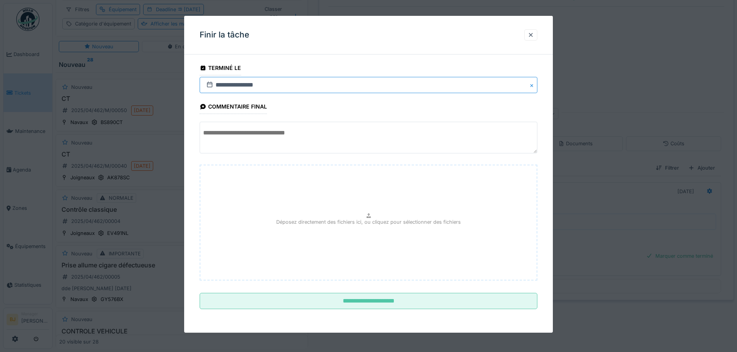
click at [216, 89] on input "**********" at bounding box center [369, 85] width 338 height 16
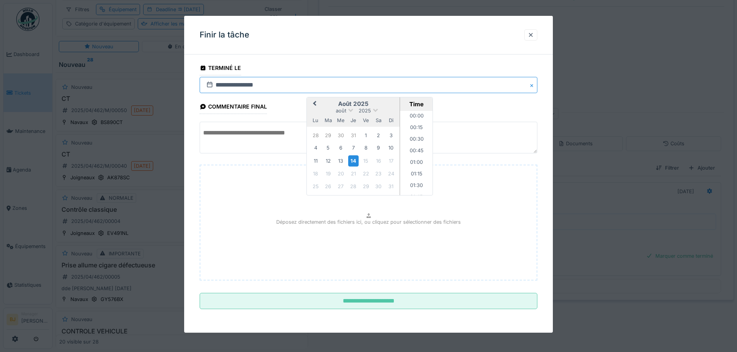
scroll to position [602, 0]
click at [355, 163] on div "14" at bounding box center [353, 160] width 10 height 11
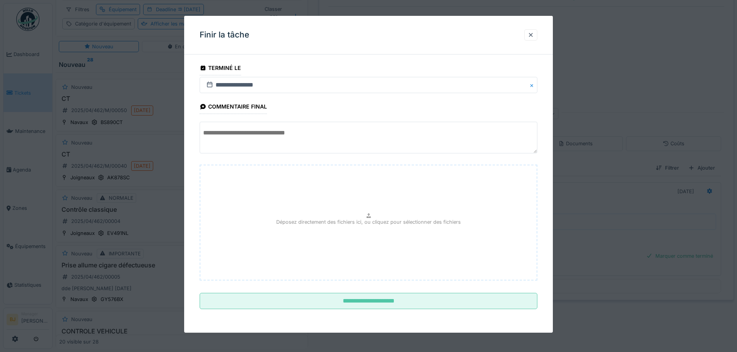
click at [234, 137] on textarea at bounding box center [369, 138] width 338 height 32
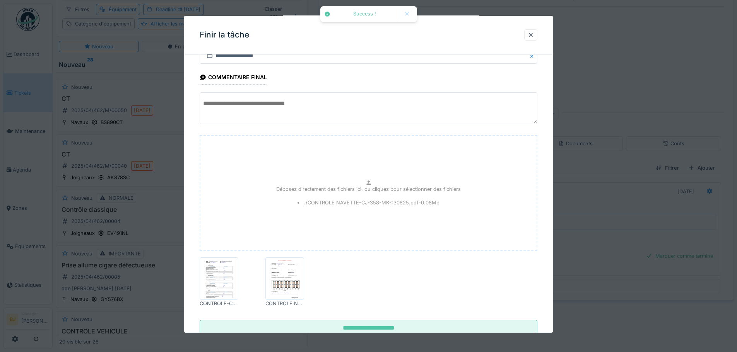
scroll to position [0, 0]
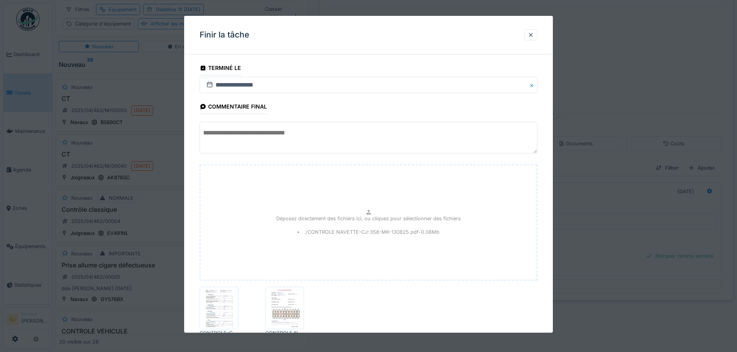
click at [287, 127] on textarea at bounding box center [369, 138] width 338 height 32
type textarea "*"
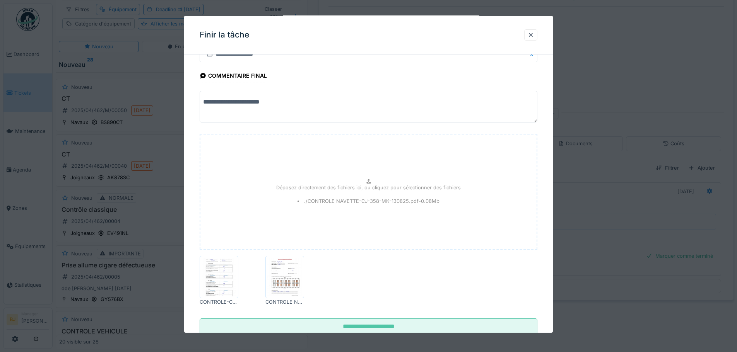
scroll to position [55, 0]
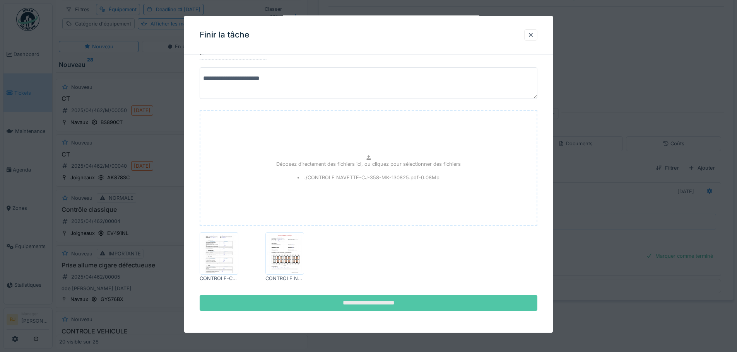
type textarea "**********"
click at [485, 311] on input "**********" at bounding box center [369, 303] width 338 height 16
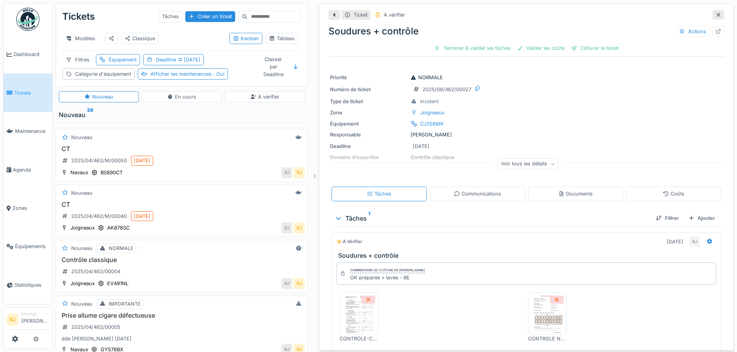
scroll to position [0, 0]
click at [466, 45] on div "Terminer & valider les tâches" at bounding box center [472, 48] width 83 height 10
click at [492, 49] on div "Valider les coûts" at bounding box center [499, 48] width 54 height 10
click at [529, 50] on div "Clôturer le ticket" at bounding box center [526, 48] width 54 height 10
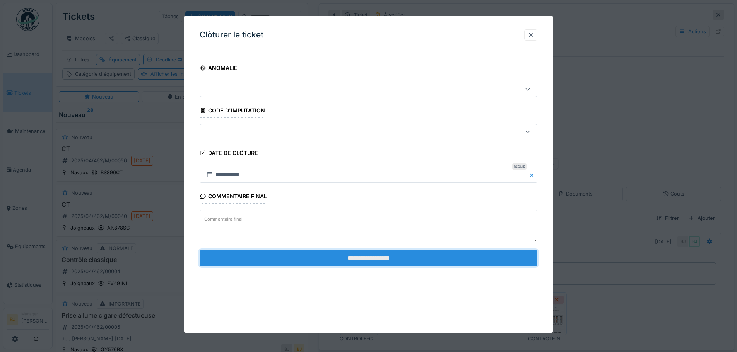
click at [340, 257] on input "**********" at bounding box center [369, 258] width 338 height 16
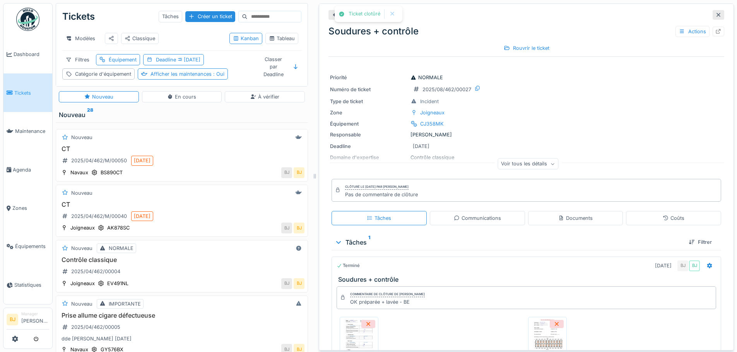
click at [715, 16] on icon at bounding box center [718, 14] width 6 height 5
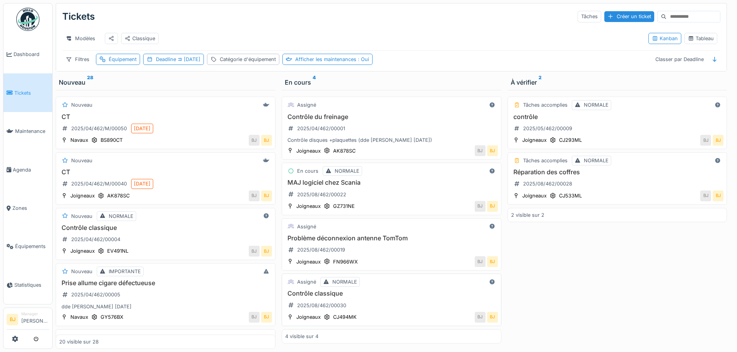
scroll to position [6, 0]
click at [391, 307] on div "Contrôle classique 2025/08/462/00030" at bounding box center [391, 301] width 213 height 22
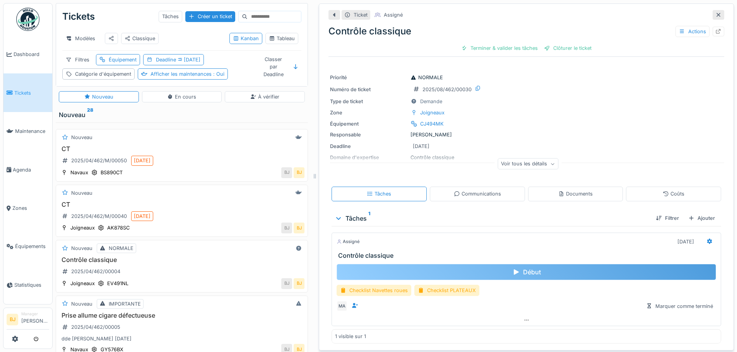
click at [525, 264] on div "Début" at bounding box center [525, 272] width 379 height 16
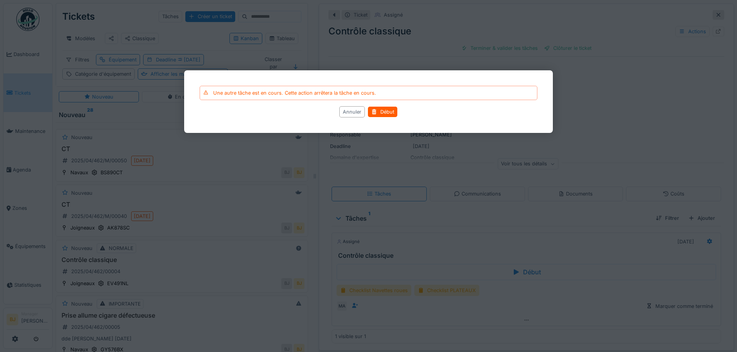
click at [356, 110] on div "Annuler" at bounding box center [353, 111] width 26 height 11
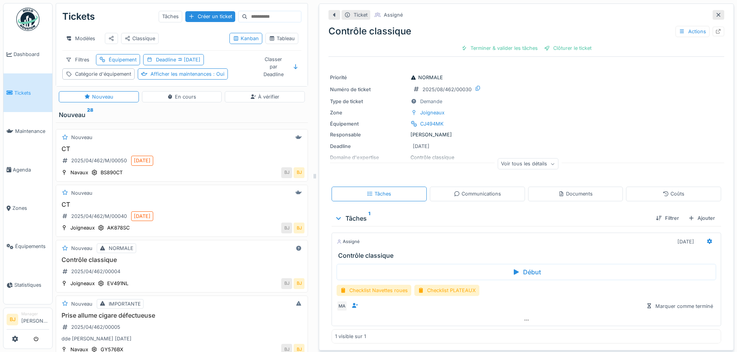
drag, startPoint x: 712, startPoint y: 6, endPoint x: 639, endPoint y: 2, distance: 73.2
click at [712, 10] on div at bounding box center [718, 15] width 12 height 10
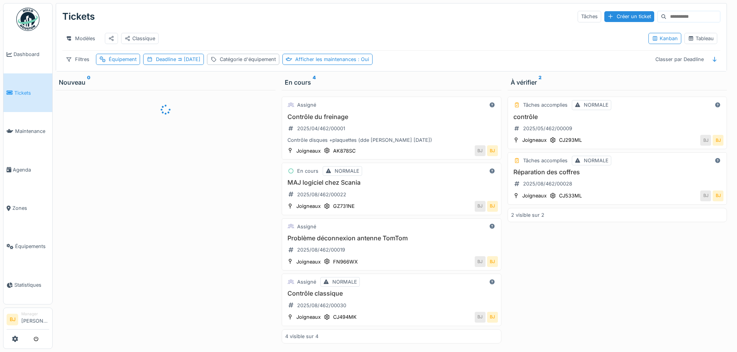
scroll to position [6, 0]
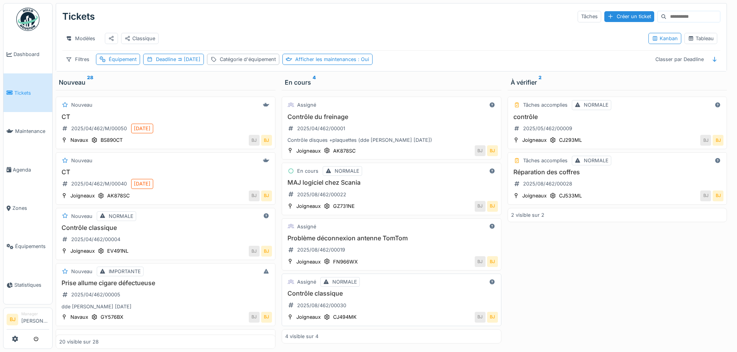
click at [365, 292] on h3 "Contrôle classique" at bounding box center [391, 293] width 213 height 7
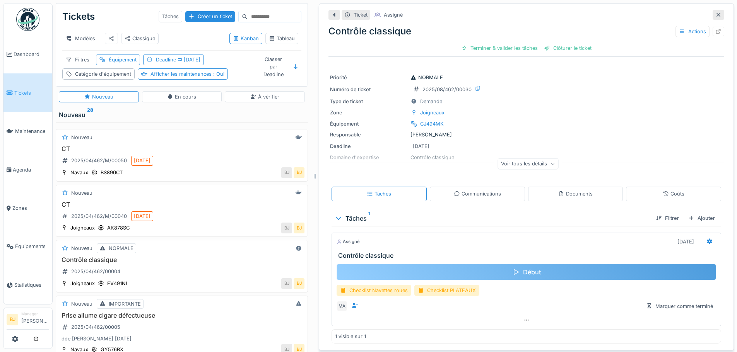
click at [531, 272] on div "Début" at bounding box center [525, 272] width 379 height 16
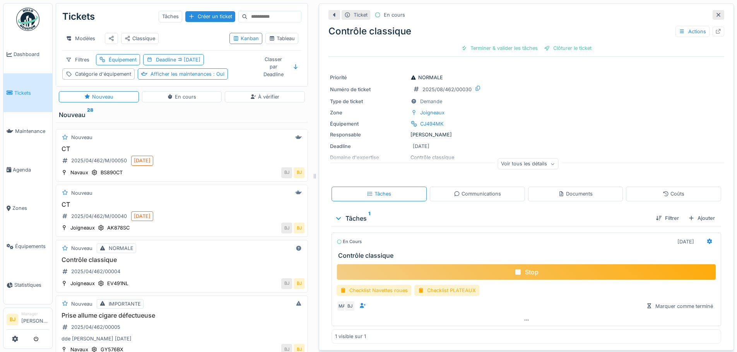
click at [715, 11] on div at bounding box center [718, 14] width 6 height 7
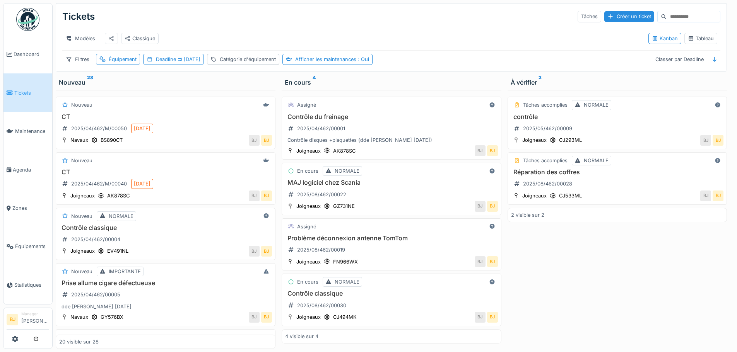
click at [191, 30] on div "Modèles Classique" at bounding box center [352, 38] width 580 height 17
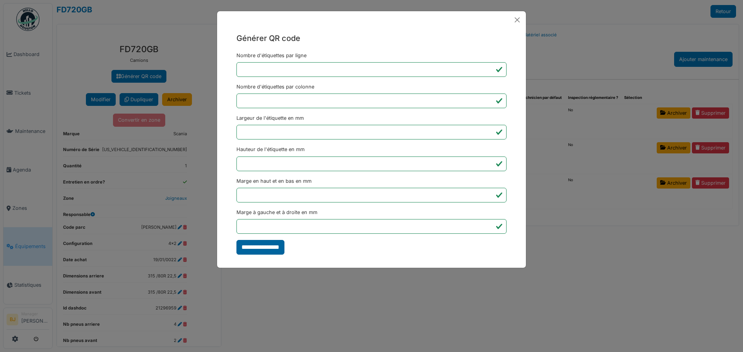
click at [258, 251] on input "**********" at bounding box center [260, 247] width 48 height 15
type input "*******"
click at [310, 289] on div "Générer QR code Nombre d'étiquettes par ligne * Nombre d'étiquettes par colonne…" at bounding box center [371, 176] width 743 height 352
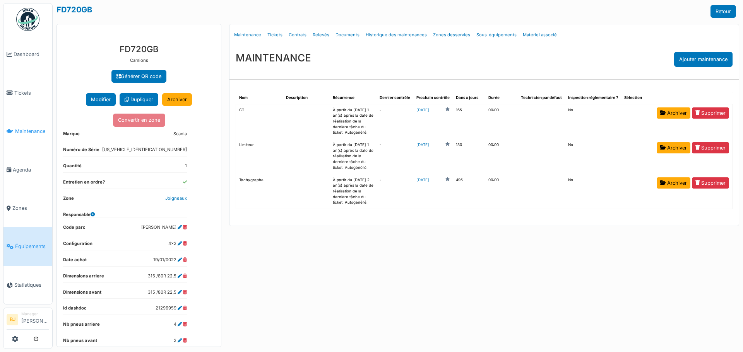
click at [32, 136] on link "Maintenance" at bounding box center [27, 131] width 49 height 38
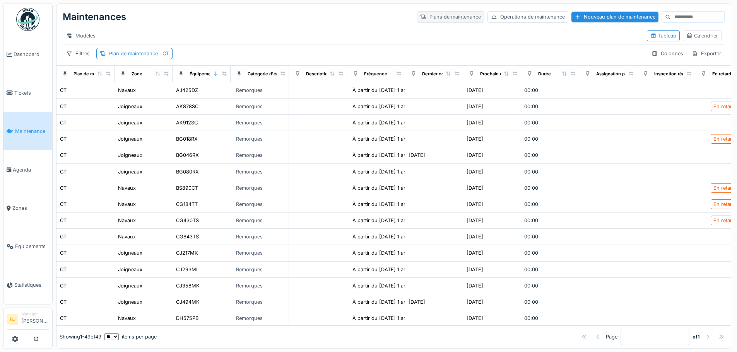
click at [430, 17] on div "Plans de maintenance" at bounding box center [451, 16] width 68 height 11
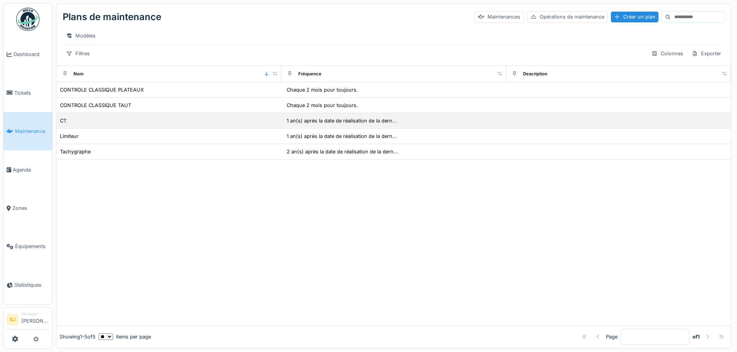
click at [117, 125] on div "CT" at bounding box center [169, 121] width 219 height 8
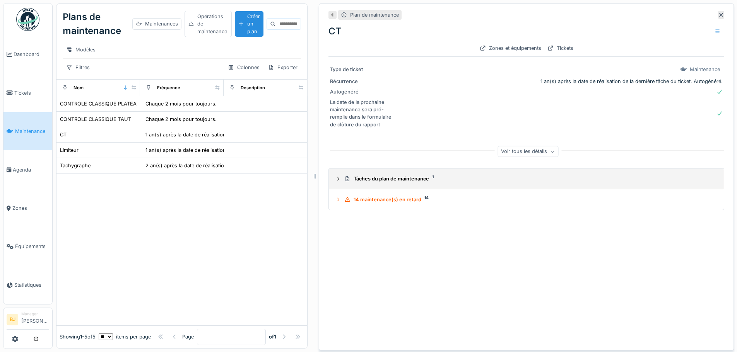
click at [393, 184] on summary "Tâches du plan de maintenance 1" at bounding box center [526, 179] width 389 height 14
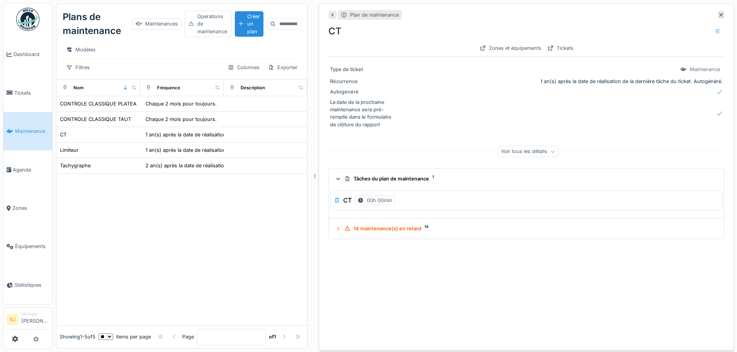
click at [393, 184] on summary "Tâches du plan de maintenance 1" at bounding box center [526, 179] width 389 height 14
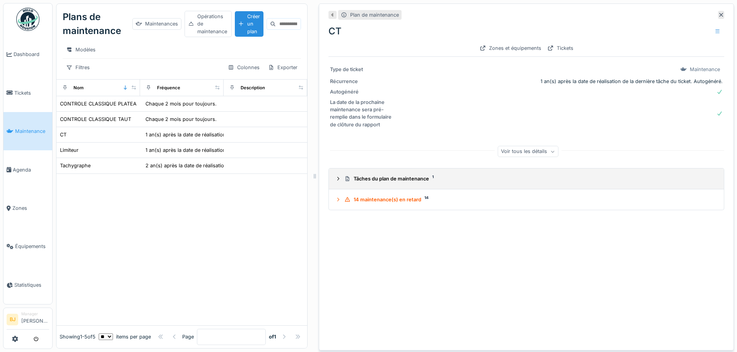
click at [393, 184] on summary "Tâches du plan de maintenance 1" at bounding box center [526, 179] width 389 height 14
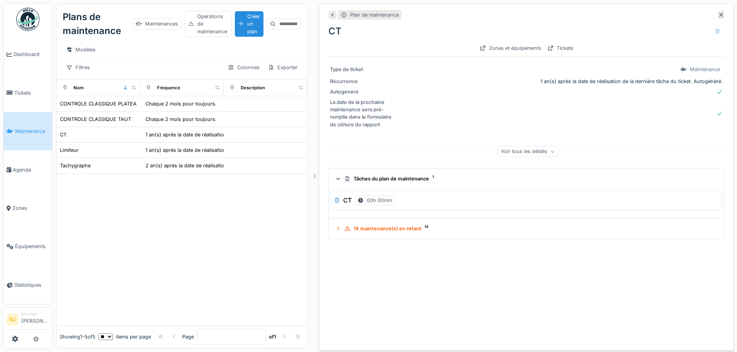
click at [407, 205] on div "CT 00h 00min" at bounding box center [526, 200] width 385 height 13
click at [714, 31] on icon at bounding box center [717, 31] width 6 height 5
click at [663, 52] on div "Modifier" at bounding box center [670, 49] width 70 height 12
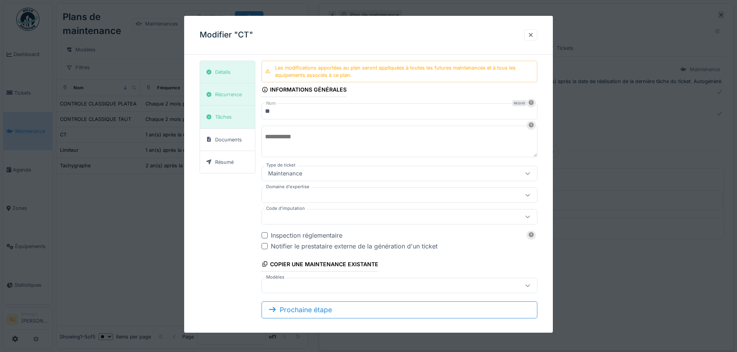
click at [341, 194] on div at bounding box center [383, 195] width 236 height 9
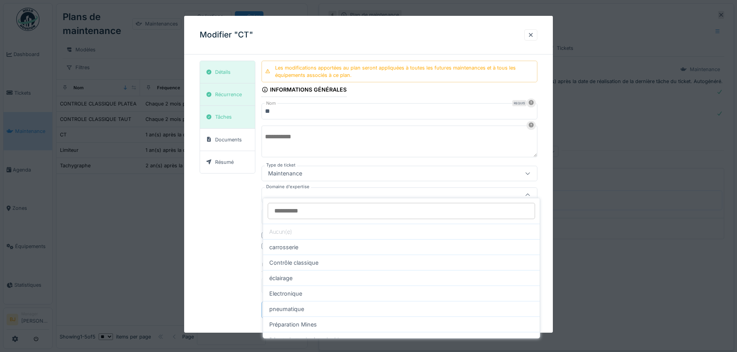
scroll to position [7, 0]
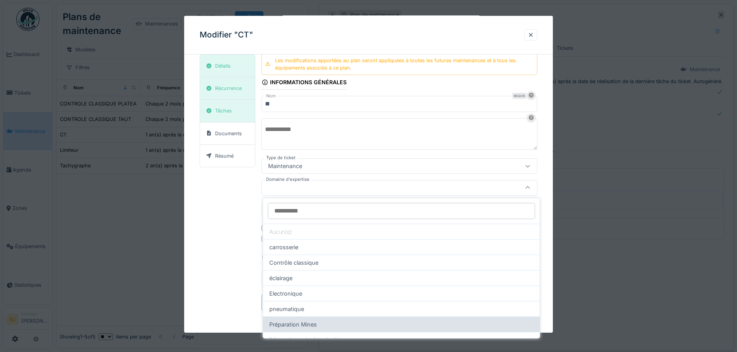
click at [326, 327] on div "Préparation Mines" at bounding box center [401, 324] width 277 height 15
type input "****"
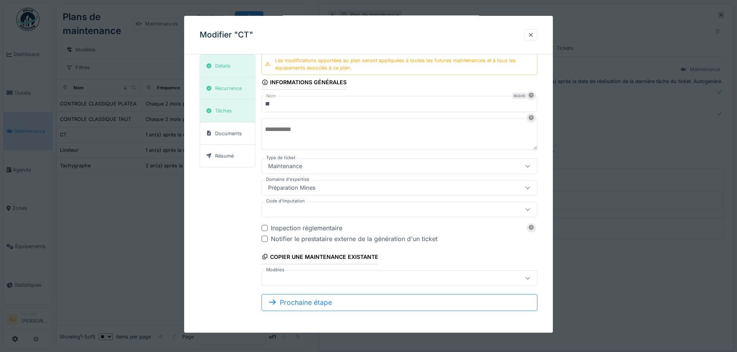
scroll to position [6, 0]
click at [343, 272] on div at bounding box center [399, 278] width 276 height 15
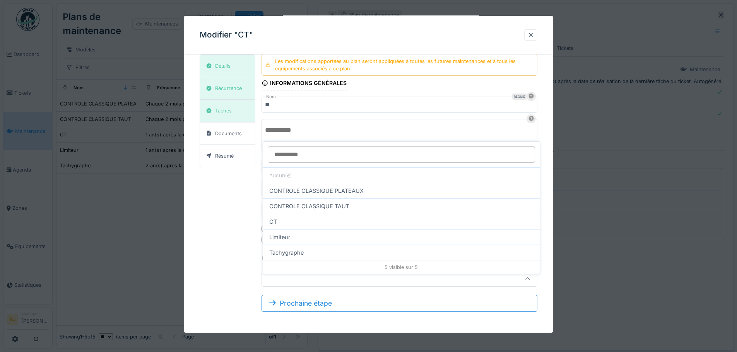
scroll to position [7, 0]
click at [207, 216] on div "Détails Récurrence Tâches Documents Résumé Les modifications apportées au plan …" at bounding box center [369, 185] width 338 height 264
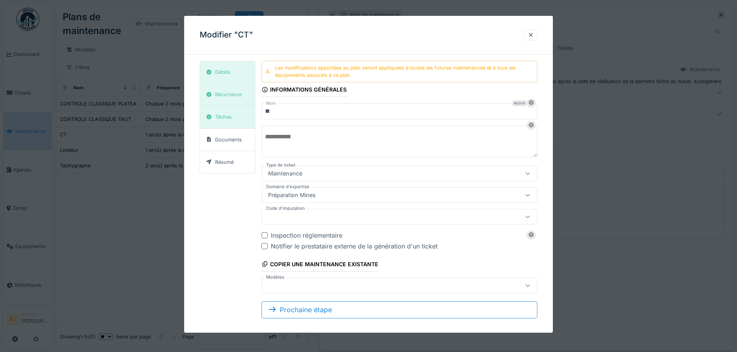
scroll to position [0, 0]
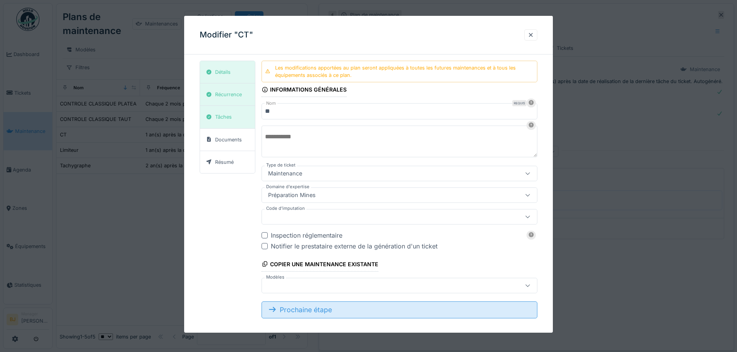
click at [328, 307] on div "Prochaine étape" at bounding box center [399, 310] width 276 height 17
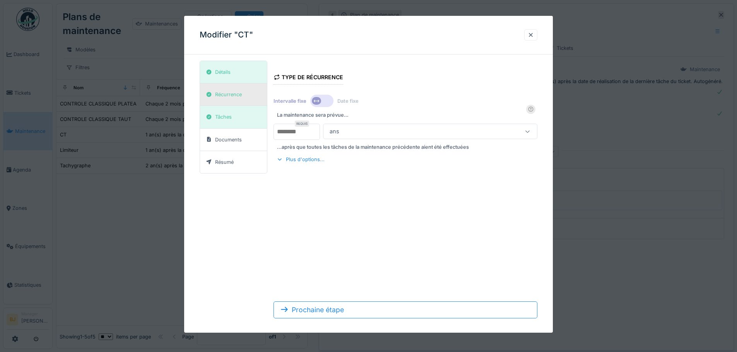
click at [209, 91] on div at bounding box center [209, 94] width 6 height 7
click at [225, 114] on div "Tâches" at bounding box center [223, 116] width 17 height 7
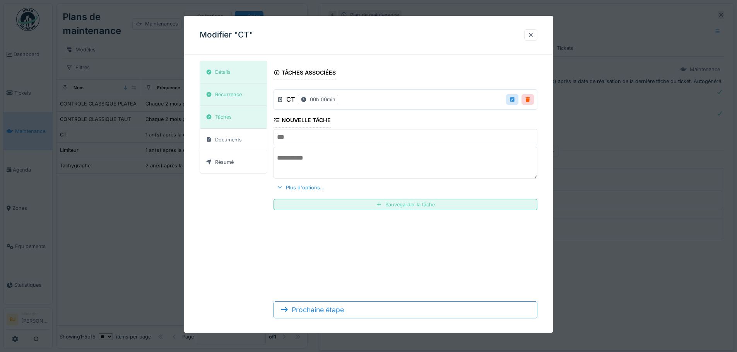
drag, startPoint x: 401, startPoint y: 103, endPoint x: 471, endPoint y: 103, distance: 70.4
click at [401, 103] on div "CT 00h 00min" at bounding box center [405, 100] width 257 height 14
click at [515, 101] on div at bounding box center [512, 99] width 6 height 7
type input "**"
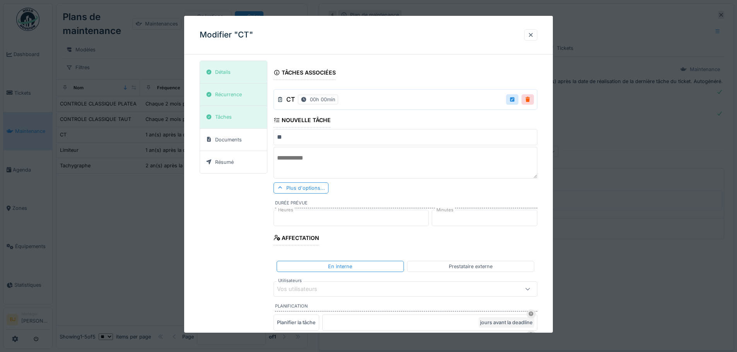
click at [360, 164] on textarea at bounding box center [405, 163] width 264 height 32
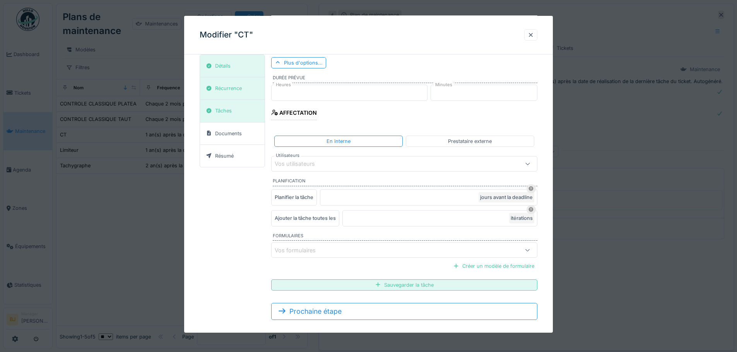
scroll to position [134, 0]
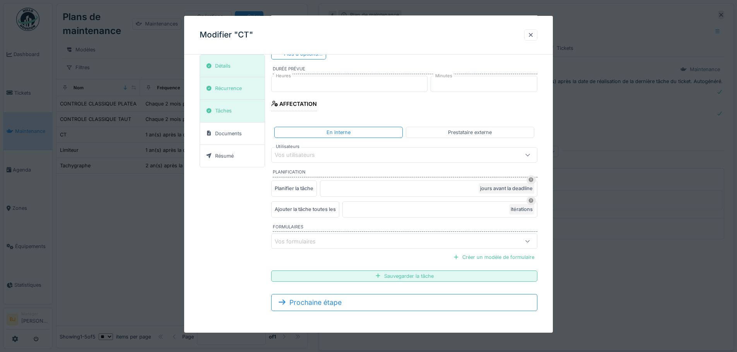
type textarea "**********"
click at [337, 246] on div "Vos formulaires" at bounding box center [404, 241] width 266 height 15
click at [249, 243] on div "**********" at bounding box center [369, 122] width 338 height 391
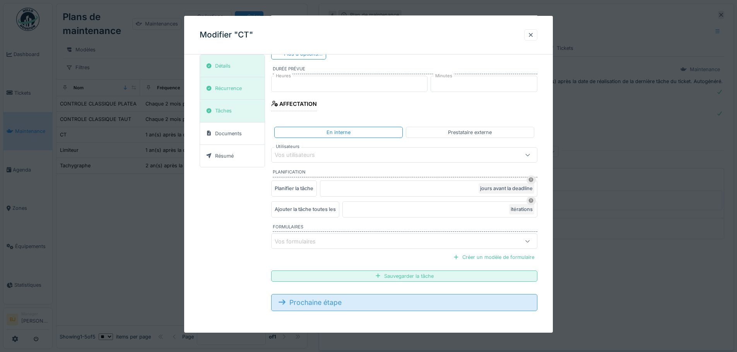
click at [323, 304] on div "Prochaine étape" at bounding box center [404, 302] width 266 height 17
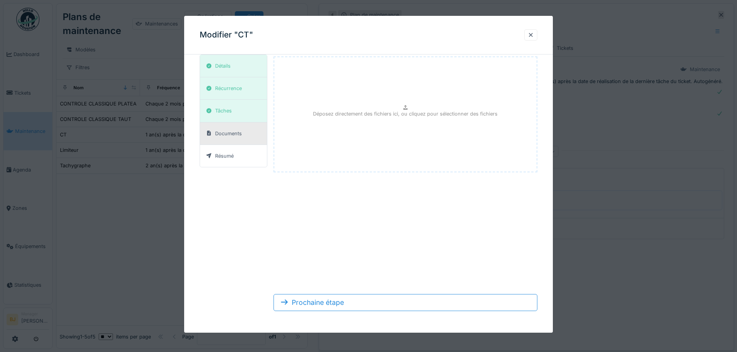
scroll to position [0, 0]
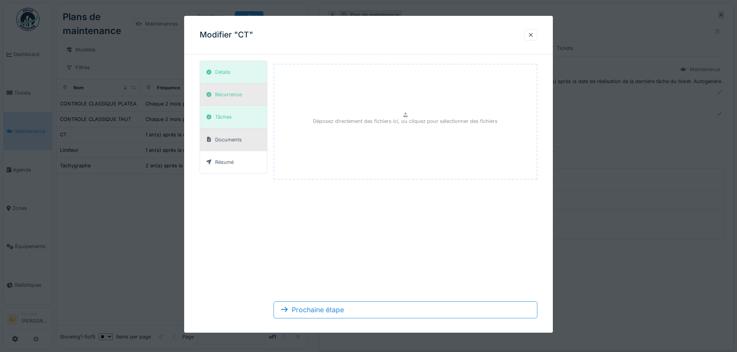
click at [222, 103] on div "Récurrence" at bounding box center [233, 95] width 67 height 22
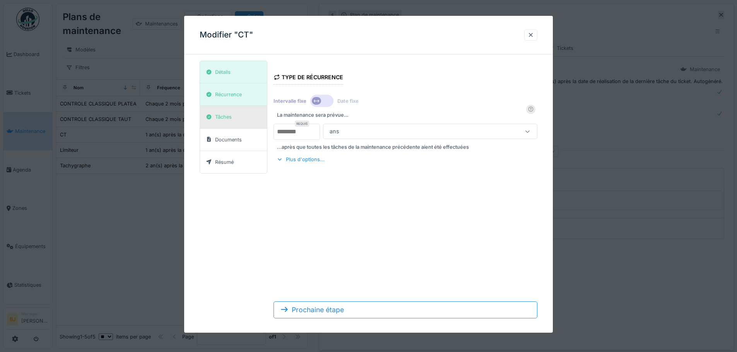
click at [226, 115] on div "Tâches" at bounding box center [223, 116] width 17 height 7
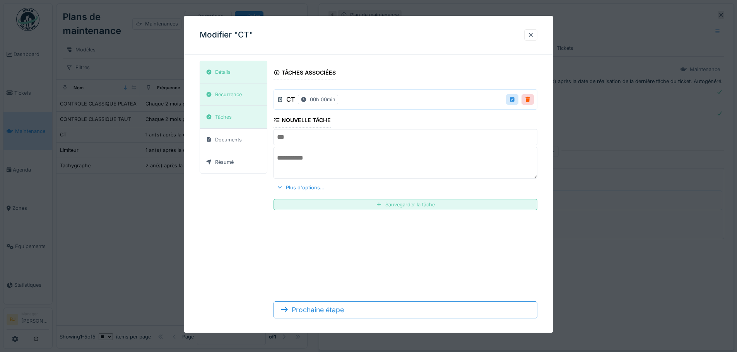
click at [352, 138] on input "text" at bounding box center [405, 137] width 264 height 16
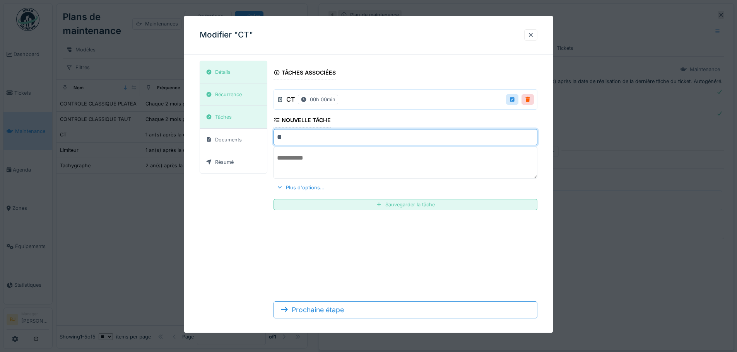
type input "**"
click at [346, 157] on textarea at bounding box center [405, 163] width 264 height 32
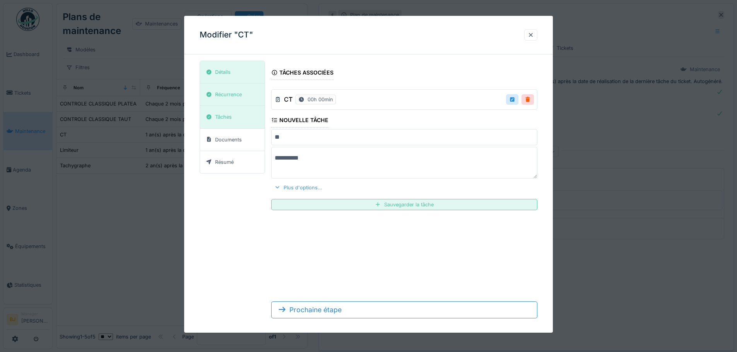
type textarea "**********"
click at [297, 188] on div "Plus d'options..." at bounding box center [298, 188] width 54 height 10
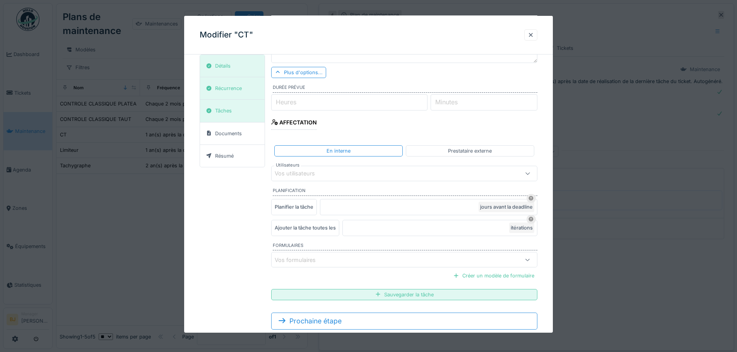
scroll to position [116, 0]
drag, startPoint x: 454, startPoint y: 150, endPoint x: 454, endPoint y: 155, distance: 5.0
click at [455, 150] on div "Prestataire externe" at bounding box center [470, 150] width 44 height 7
click at [359, 174] on div "Vos prestataires de services" at bounding box center [317, 173] width 85 height 9
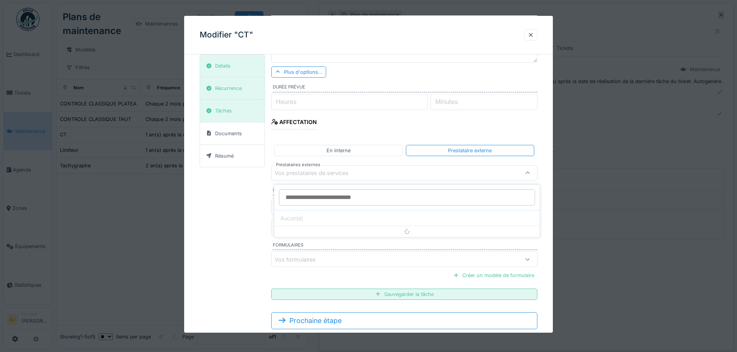
scroll to position [115, 0]
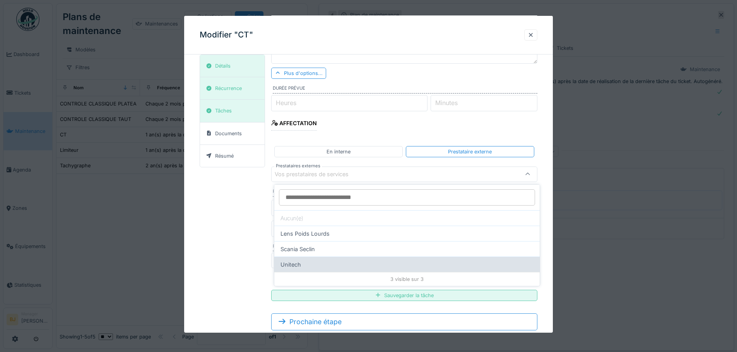
click at [330, 261] on div "Unitech" at bounding box center [406, 264] width 265 height 15
type input "*****"
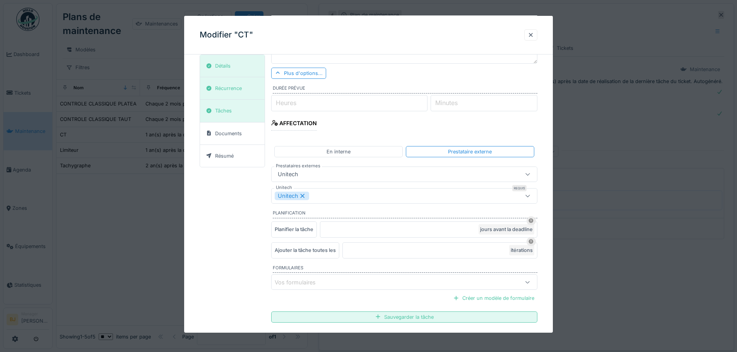
scroll to position [156, 0]
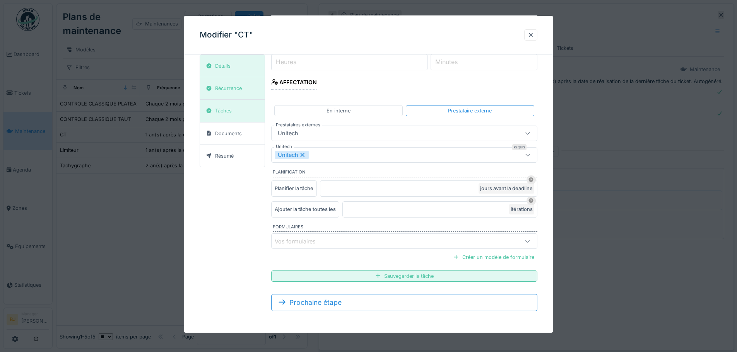
click at [357, 241] on div "Vos formulaires" at bounding box center [388, 241] width 227 height 9
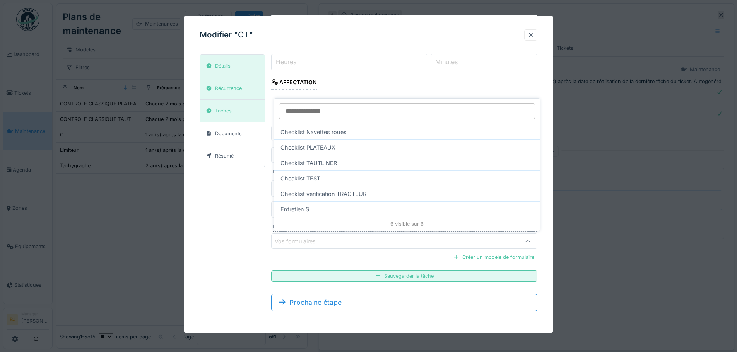
click at [265, 238] on div "**********" at bounding box center [369, 111] width 338 height 413
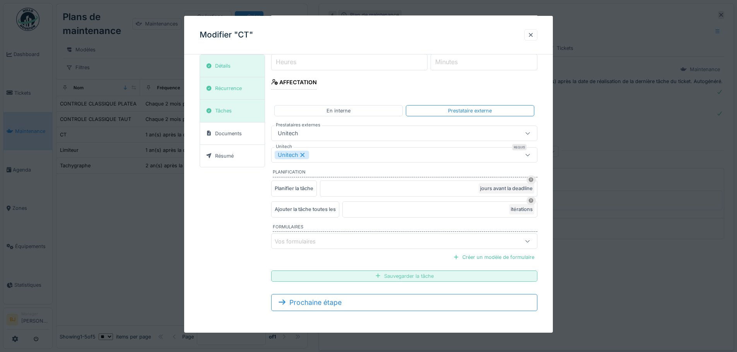
click at [442, 277] on div "Sauvegarder la tâche" at bounding box center [404, 276] width 266 height 11
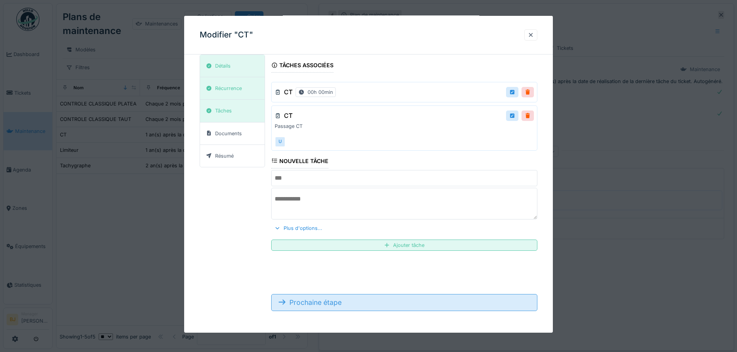
click at [353, 311] on div "Prochaine étape" at bounding box center [404, 302] width 266 height 17
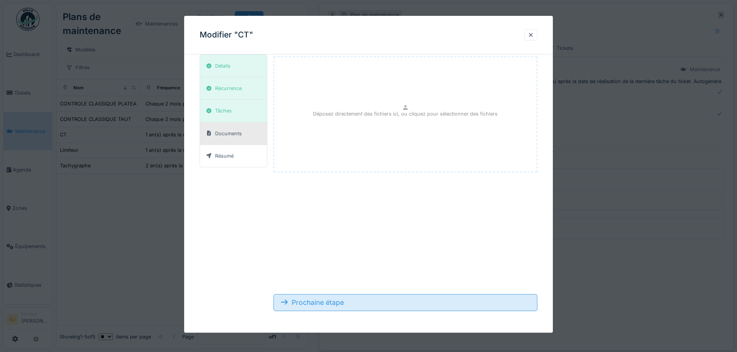
click at [368, 305] on div "Prochaine étape" at bounding box center [405, 302] width 264 height 17
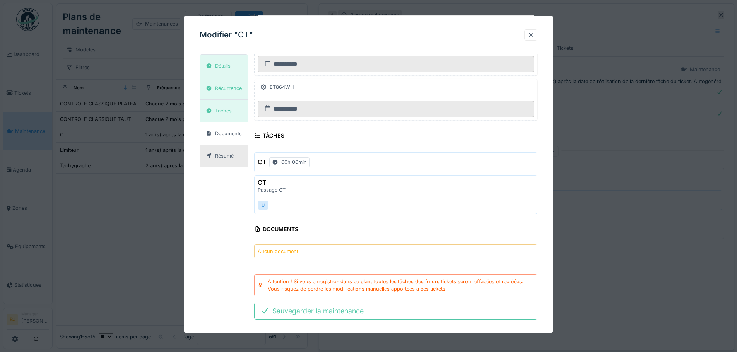
scroll to position [2298, 0]
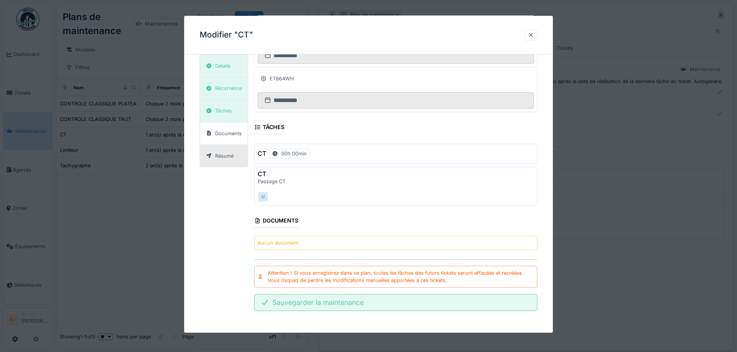
click at [341, 301] on div "Sauvegarder la maintenance" at bounding box center [395, 302] width 283 height 17
click at [318, 302] on div "Sauvegarder la maintenance" at bounding box center [395, 302] width 283 height 17
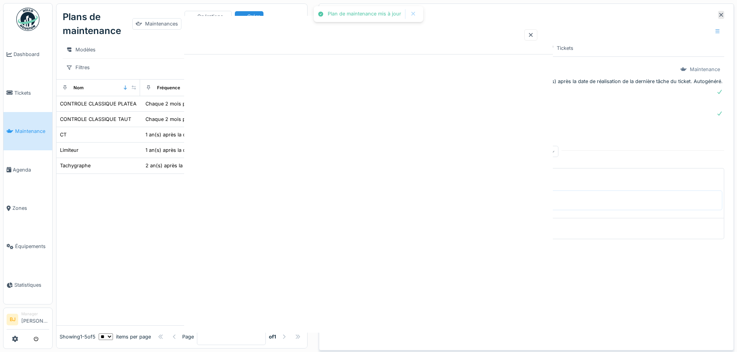
scroll to position [0, 0]
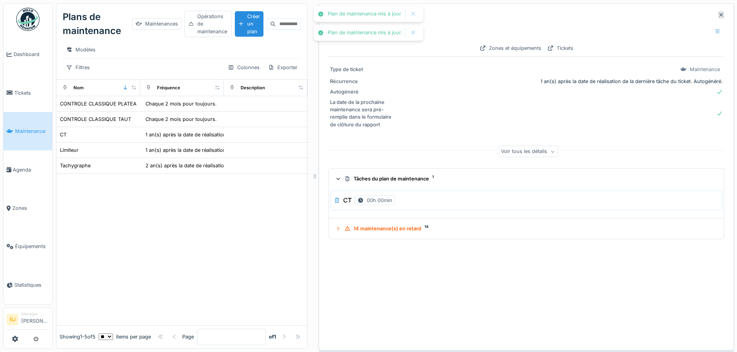
click at [441, 270] on div "Plan de maintenance CT Zones et équipements Tickets Type de ticket Maintenance …" at bounding box center [526, 176] width 415 height 347
click at [336, 176] on icon at bounding box center [338, 179] width 5 height 6
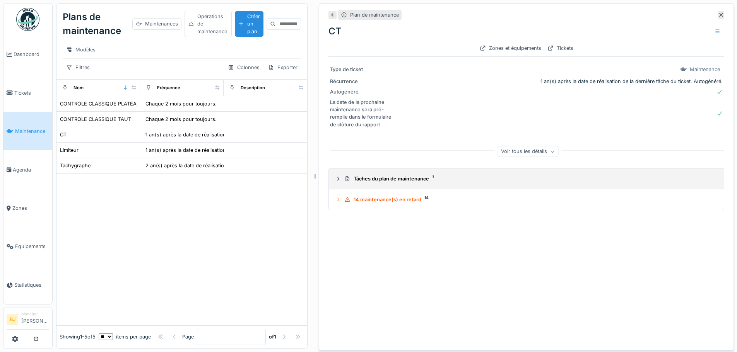
click at [422, 172] on summary "Tâches du plan de maintenance 1" at bounding box center [526, 179] width 389 height 14
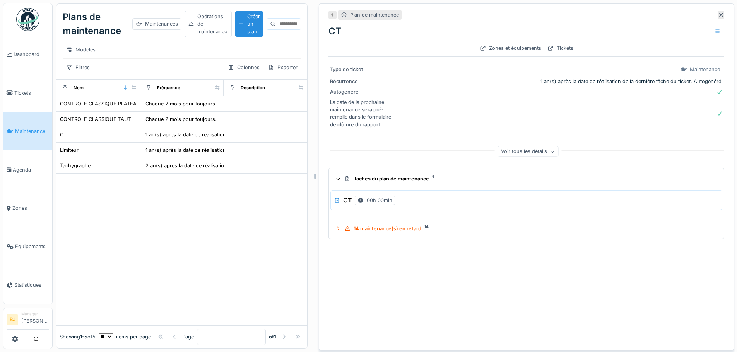
click at [420, 176] on div "Tâches du plan de maintenance 1" at bounding box center [529, 178] width 370 height 7
click at [120, 216] on div at bounding box center [181, 250] width 251 height 152
click at [29, 243] on span "Équipements" at bounding box center [32, 246] width 34 height 7
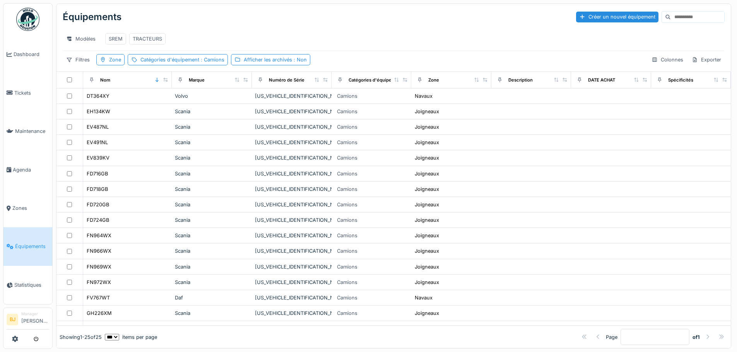
click at [671, 16] on input at bounding box center [697, 17] width 53 height 11
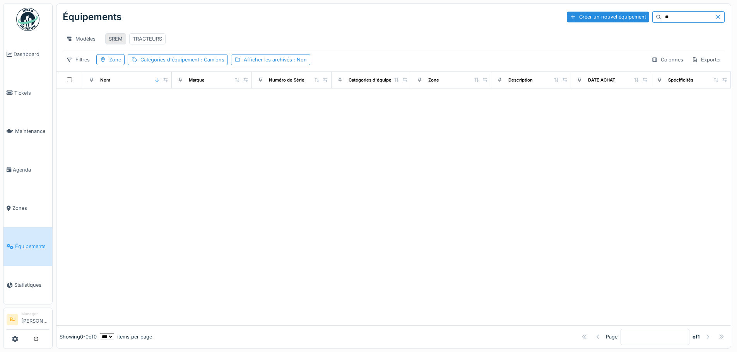
click at [113, 40] on div "SREM" at bounding box center [116, 38] width 14 height 7
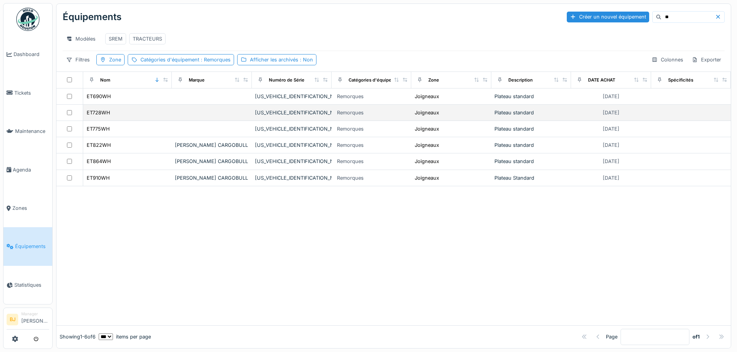
click at [129, 137] on td "ET775WH" at bounding box center [127, 129] width 89 height 16
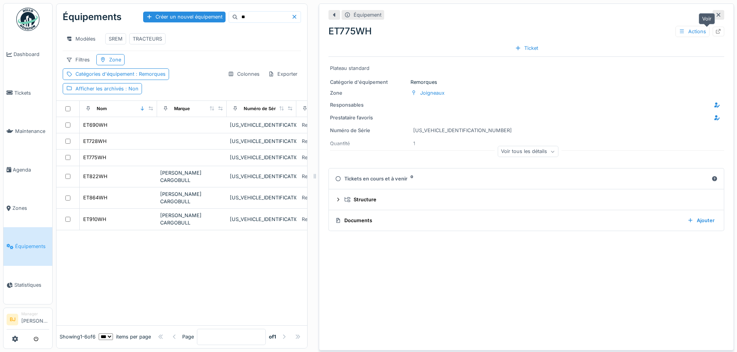
click at [715, 28] on div at bounding box center [718, 31] width 6 height 7
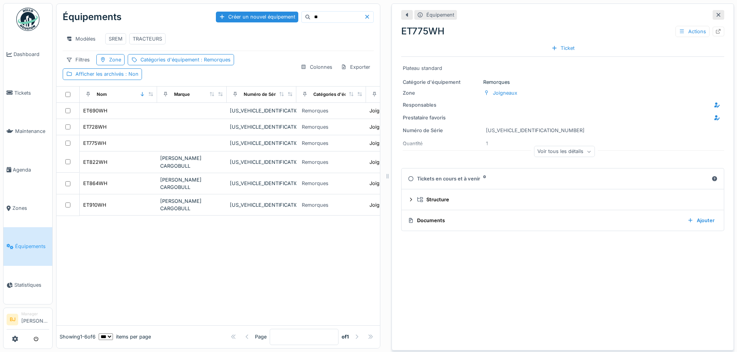
drag, startPoint x: 311, startPoint y: 146, endPoint x: 386, endPoint y: 150, distance: 74.8
click at [386, 150] on div "Équipements Créer un nouvel équipement ** Modèles SREM TRACTEURS Filtres Zone C…" at bounding box center [395, 176] width 684 height 352
click at [319, 237] on div at bounding box center [218, 270] width 325 height 109
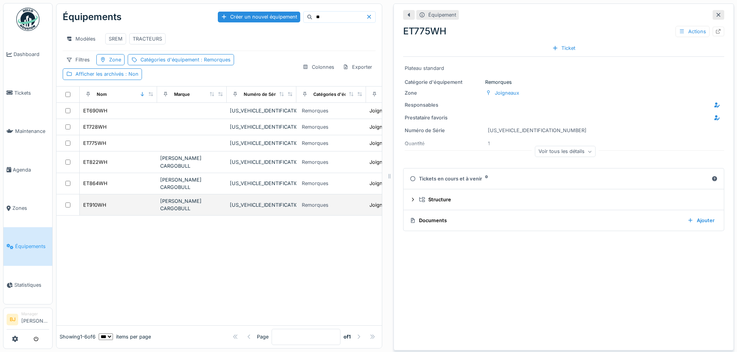
click at [178, 195] on td "SCHMITZ CARGOBULL" at bounding box center [192, 205] width 70 height 21
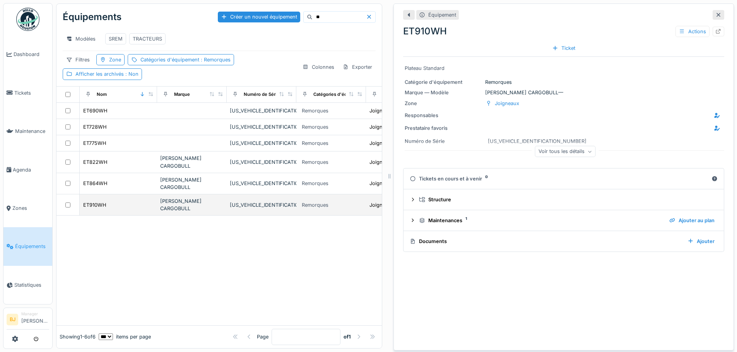
click at [132, 201] on div "ET910WH" at bounding box center [118, 205] width 71 height 8
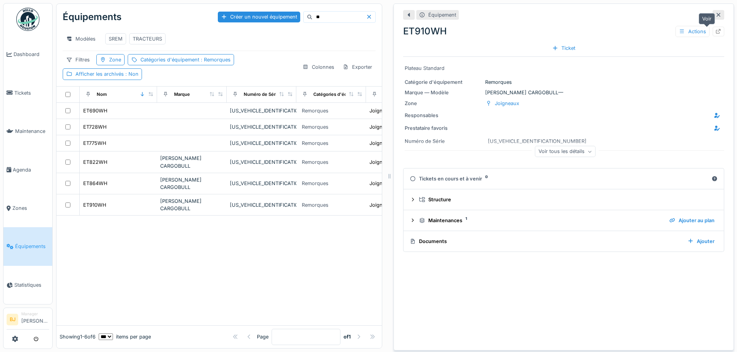
click at [715, 32] on icon at bounding box center [718, 31] width 6 height 5
click at [145, 38] on div "TRACTEURS" at bounding box center [147, 38] width 29 height 7
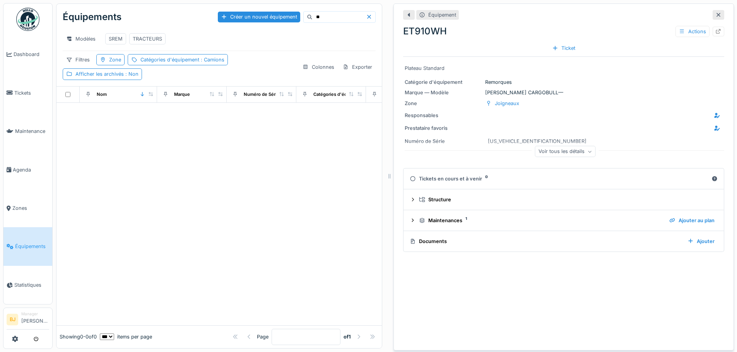
click at [320, 14] on input "**" at bounding box center [338, 17] width 53 height 11
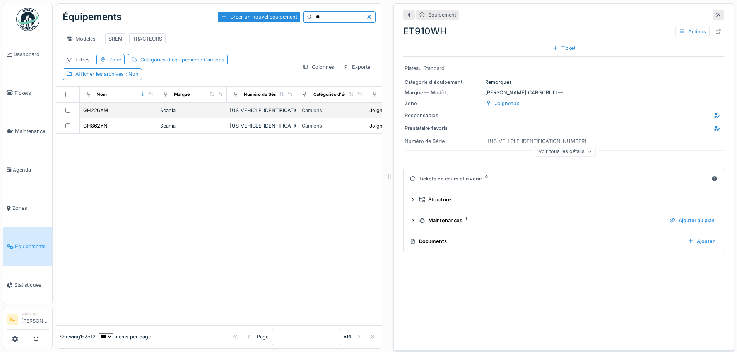
click at [109, 114] on div "GH226XM" at bounding box center [118, 110] width 71 height 8
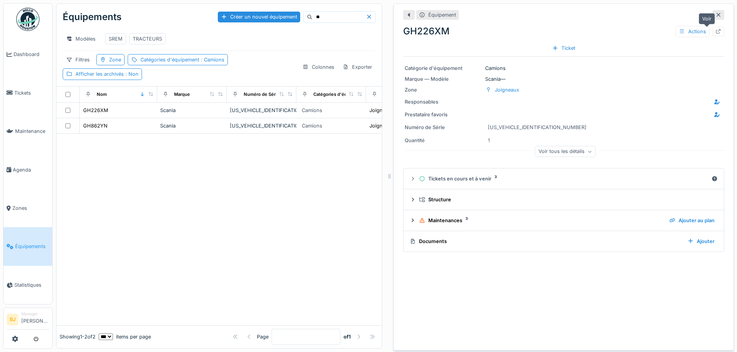
click at [712, 30] on div at bounding box center [718, 32] width 12 height 10
click at [120, 39] on div "SREM" at bounding box center [116, 38] width 14 height 7
click at [312, 19] on input "**" at bounding box center [338, 17] width 53 height 11
type input "**"
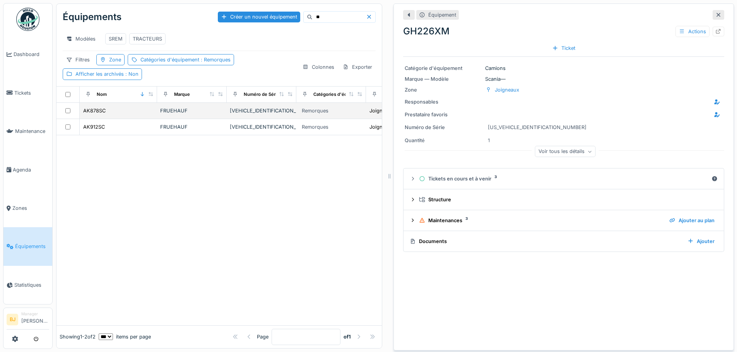
click at [116, 115] on div "AK878SC" at bounding box center [118, 111] width 71 height 8
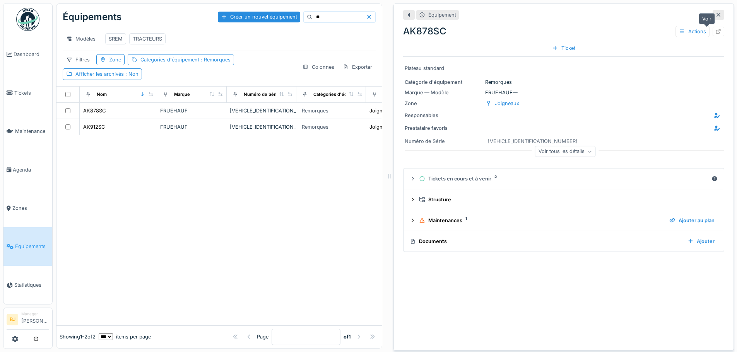
click at [716, 31] on icon at bounding box center [718, 31] width 5 height 5
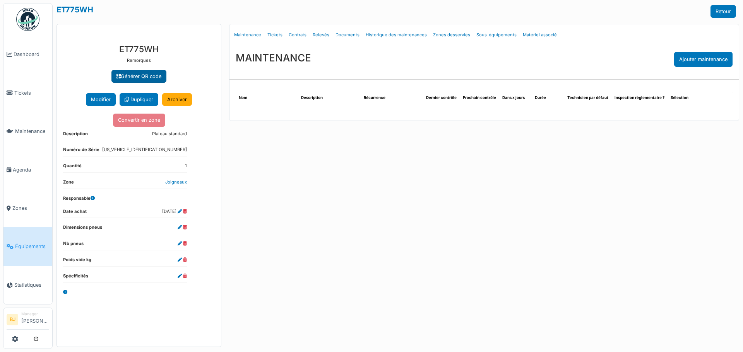
click at [143, 80] on link "Générer QR code" at bounding box center [138, 76] width 55 height 13
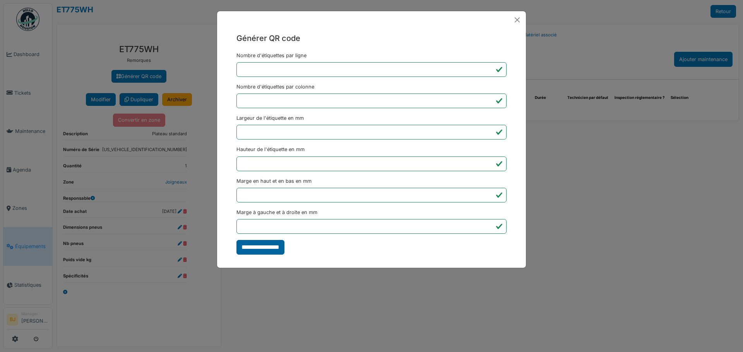
click at [261, 249] on input "**********" at bounding box center [260, 247] width 48 height 15
type input "*******"
click at [162, 46] on div "Générer QR code Nombre d'étiquettes par ligne * Nombre d'étiquettes par colonne…" at bounding box center [371, 176] width 743 height 352
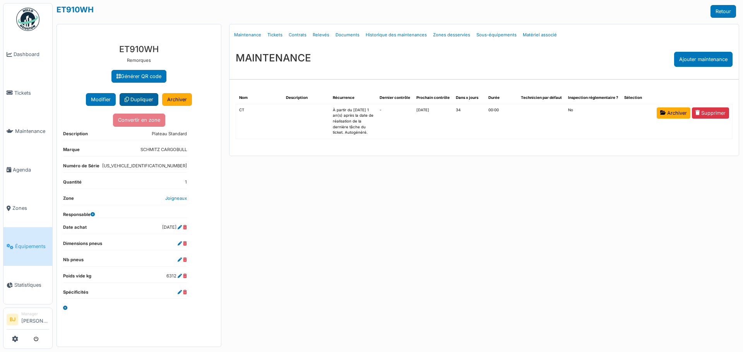
click at [121, 106] on link "Dupliquer" at bounding box center [139, 99] width 39 height 13
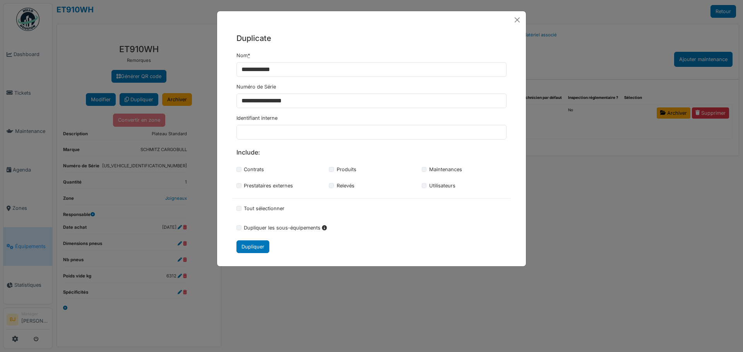
click at [605, 228] on div "**********" at bounding box center [371, 176] width 743 height 352
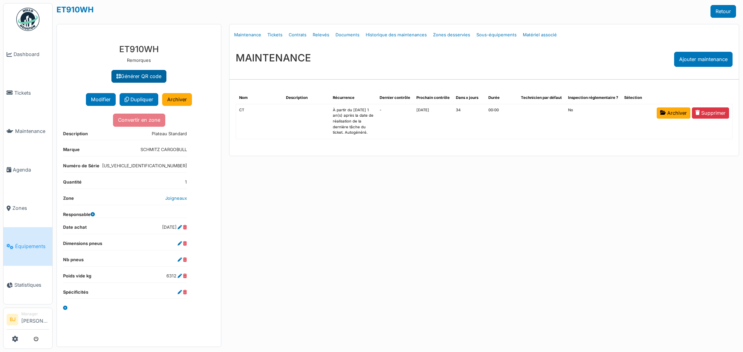
click at [154, 77] on link "Générer QR code" at bounding box center [138, 76] width 55 height 13
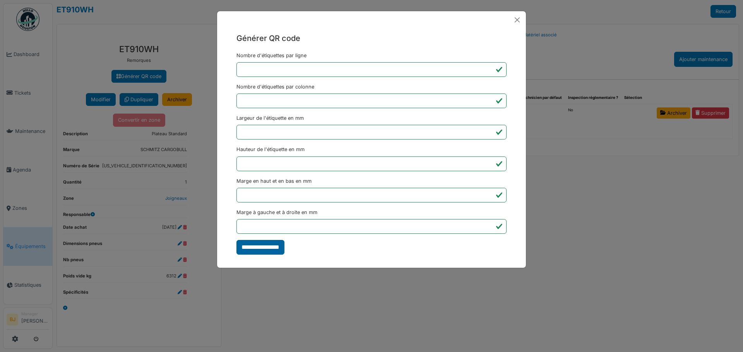
click at [264, 245] on input "**********" at bounding box center [260, 247] width 48 height 15
type input "*******"
click at [107, 60] on div "Générer QR code Nombre d'étiquettes par ligne * Nombre d'étiquettes par colonne…" at bounding box center [371, 176] width 743 height 352
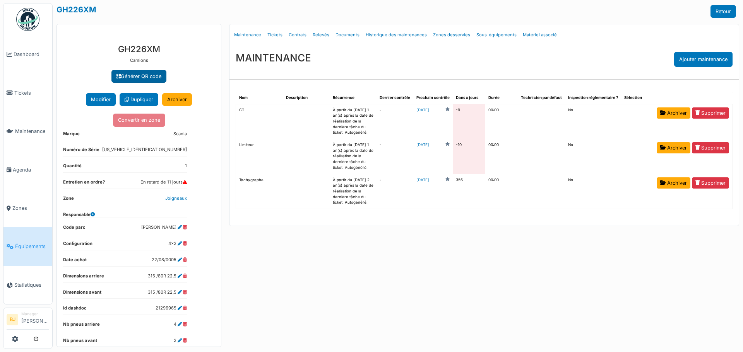
click at [131, 72] on link "Générer QR code" at bounding box center [138, 76] width 55 height 13
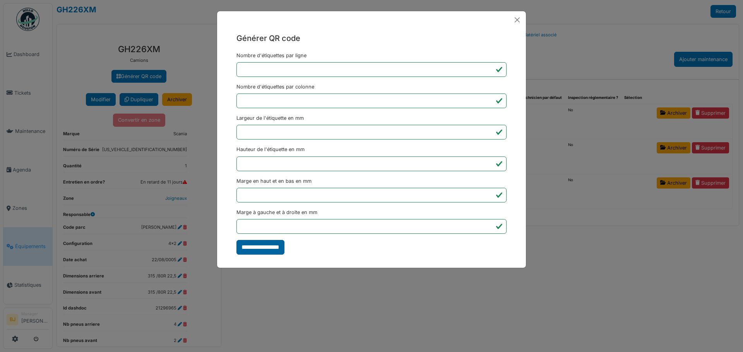
click at [275, 248] on input "**********" at bounding box center [260, 247] width 48 height 15
type input "*******"
click at [204, 2] on div "Générer QR code Nombre d'étiquettes par ligne * Nombre d'étiquettes par colonne…" at bounding box center [371, 176] width 743 height 352
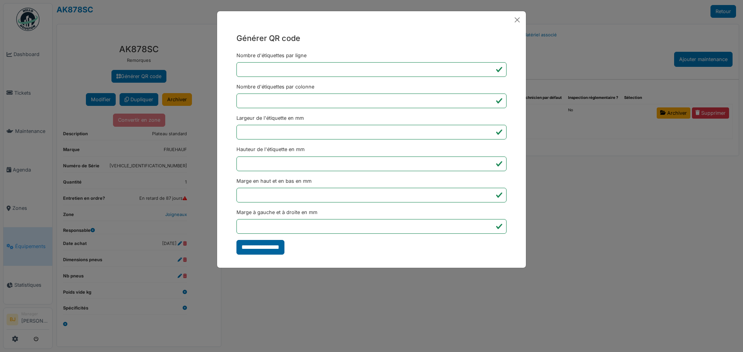
click at [248, 247] on input "**********" at bounding box center [260, 247] width 48 height 15
type input "*******"
click at [199, 25] on div "Générer QR code Nombre d'étiquettes par ligne * Nombre d'étiquettes par colonne…" at bounding box center [371, 176] width 743 height 352
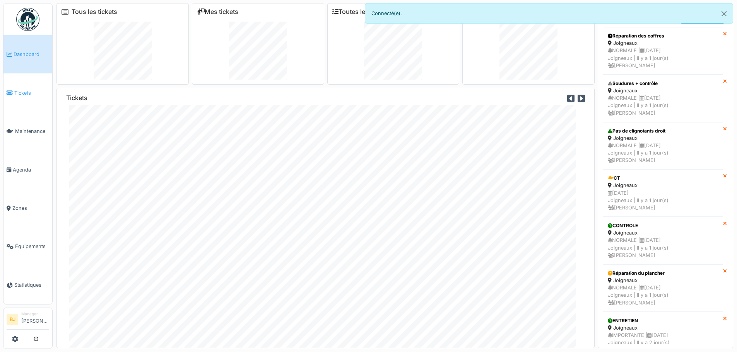
click at [36, 92] on span "Tickets" at bounding box center [31, 92] width 35 height 7
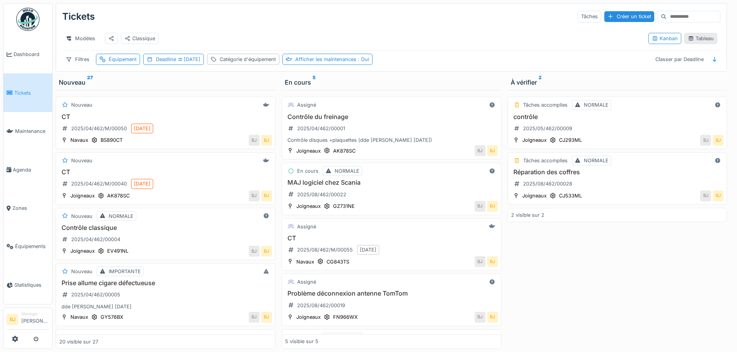
click at [704, 38] on div "Tableau" at bounding box center [701, 38] width 26 height 7
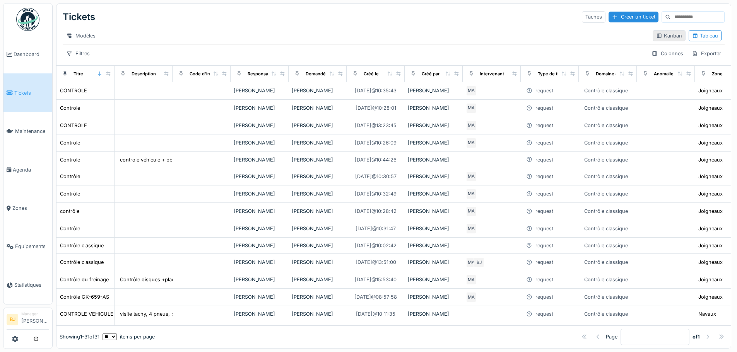
click at [660, 39] on div "Kanban" at bounding box center [669, 35] width 26 height 7
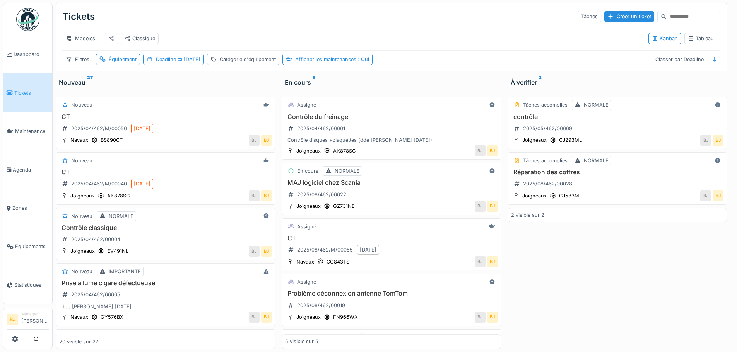
click at [85, 31] on div "Modèles Classique" at bounding box center [352, 38] width 580 height 17
click at [82, 36] on div "Modèles" at bounding box center [80, 38] width 36 height 11
click at [86, 55] on div "Nouvelle vue" at bounding box center [96, 56] width 65 height 12
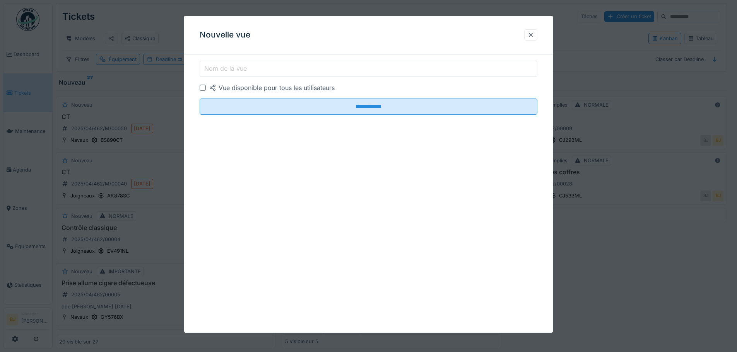
click at [245, 70] on label "Nom de la vue" at bounding box center [226, 68] width 46 height 9
click at [245, 70] on input "Nom de la vue" at bounding box center [369, 69] width 338 height 16
click at [537, 39] on div at bounding box center [530, 34] width 13 height 11
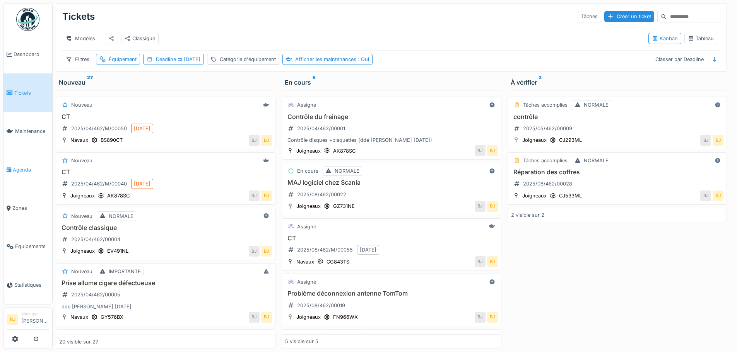
click at [25, 170] on link "Agenda" at bounding box center [27, 169] width 49 height 38
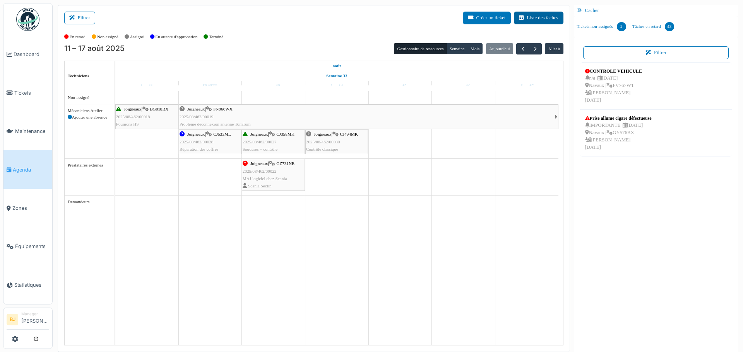
click at [534, 17] on button "Liste des tâches" at bounding box center [539, 18] width 50 height 13
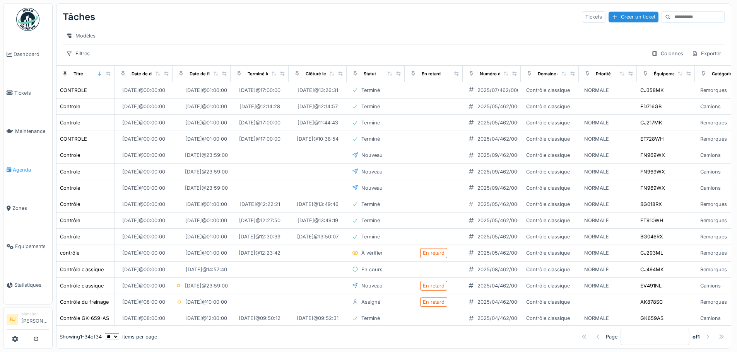
click at [34, 166] on span "Agenda" at bounding box center [31, 169] width 36 height 7
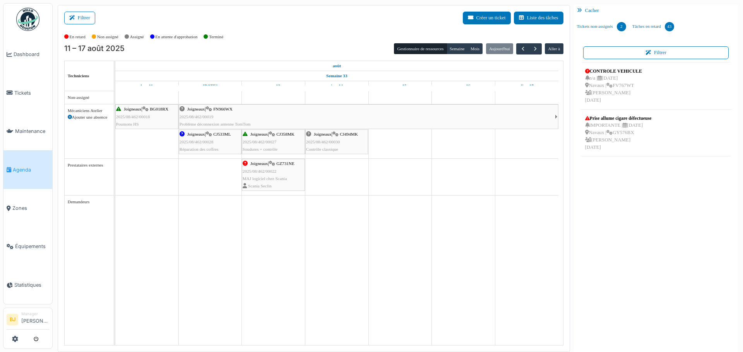
click at [244, 135] on icon at bounding box center [244, 134] width 5 height 5
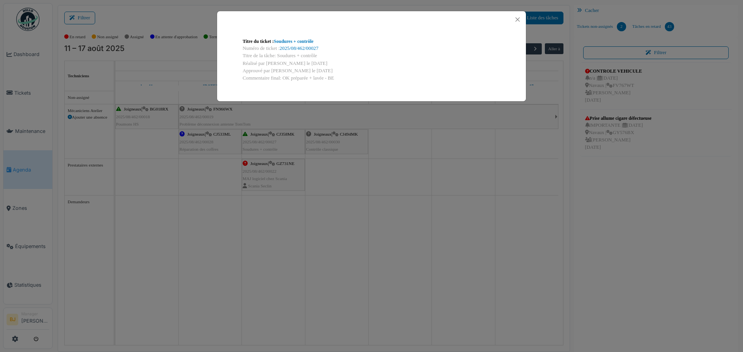
click at [254, 141] on div "Titre du ticket : Soudures + contrôle Numéro de ticket : 2025/08/462/00027 Titr…" at bounding box center [371, 176] width 743 height 352
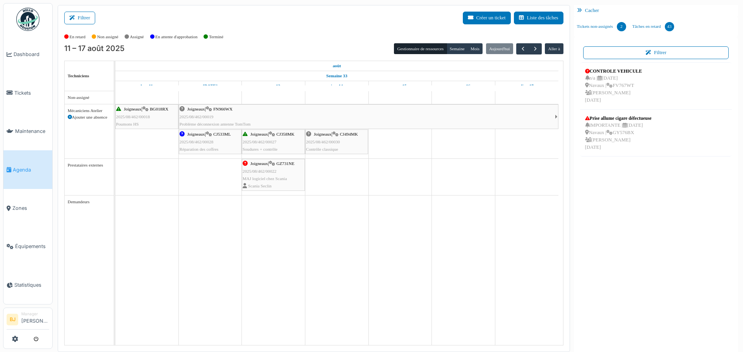
click at [581, 212] on div "CONTROLE VEHICULE n/a | [DATE] Navaux | FV767WT [PERSON_NAME] [DATE] Prise allu…" at bounding box center [656, 205] width 152 height 286
click at [24, 91] on span "Tickets" at bounding box center [31, 92] width 35 height 7
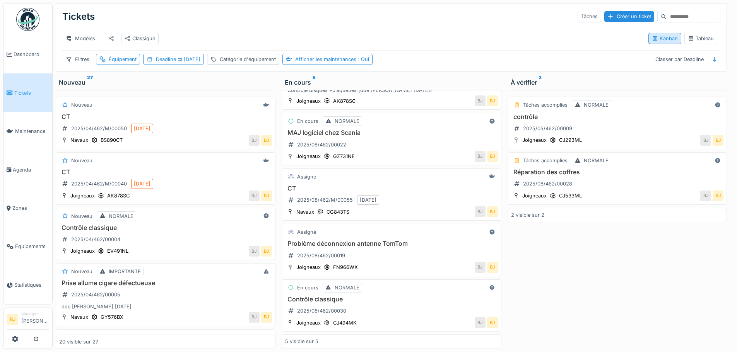
click at [665, 41] on div "Kanban" at bounding box center [665, 38] width 26 height 7
click at [599, 259] on div "Tâches accomplies NORMALE contrôle 2025/05/462/00009 Joigneaux CJ293ML BJ BJ Tâ…" at bounding box center [617, 219] width 220 height 259
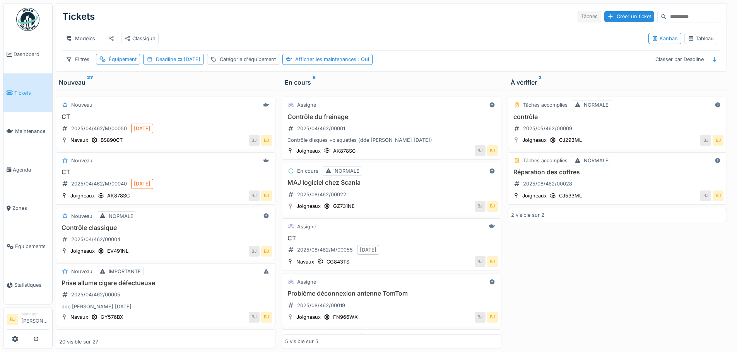
click at [577, 17] on div "Tâches" at bounding box center [589, 16] width 24 height 11
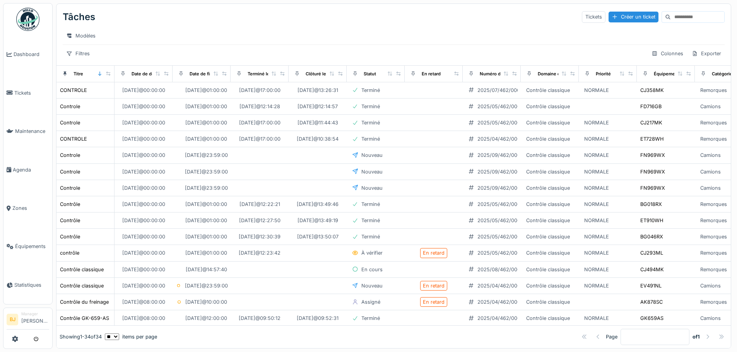
click at [582, 17] on div "Tickets" at bounding box center [594, 16] width 24 height 11
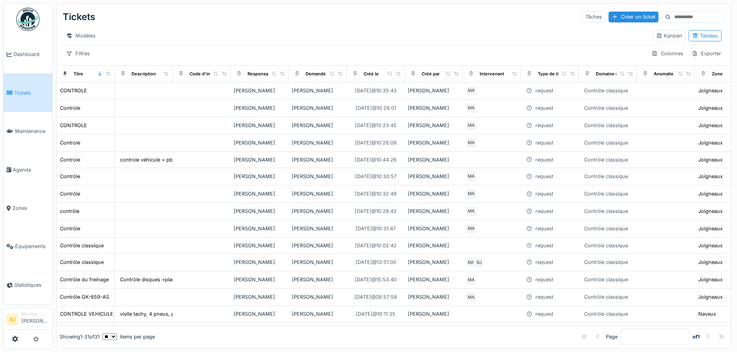
click at [29, 89] on span "Tickets" at bounding box center [31, 92] width 35 height 7
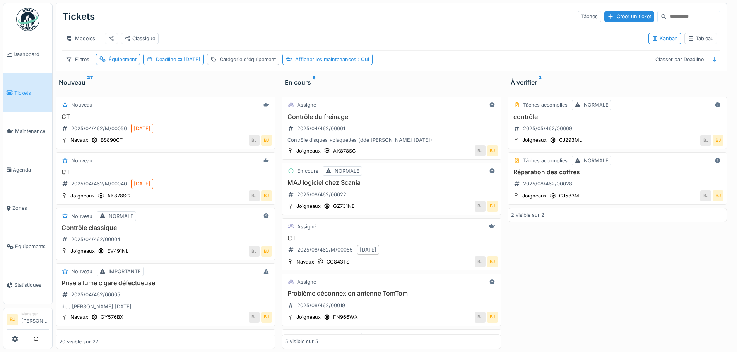
click at [601, 244] on div "Tâches accomplies NORMALE contrôle 2025/05/462/00009 Joigneaux CJ293ML BJ BJ Tâ…" at bounding box center [617, 219] width 220 height 259
click at [627, 269] on div "Tâches accomplies NORMALE contrôle 2025/05/462/00009 Joigneaux CJ293ML BJ BJ Tâ…" at bounding box center [617, 219] width 220 height 259
click at [607, 264] on div "Tâches accomplies NORMALE contrôle 2025/05/462/00009 Joigneaux CJ293ML BJ BJ Tâ…" at bounding box center [617, 219] width 220 height 259
click at [626, 261] on div "Tâches accomplies NORMALE contrôle 2025/05/462/00009 Joigneaux CJ293ML BJ BJ Tâ…" at bounding box center [617, 219] width 220 height 259
click at [39, 125] on link "Maintenance" at bounding box center [27, 131] width 49 height 38
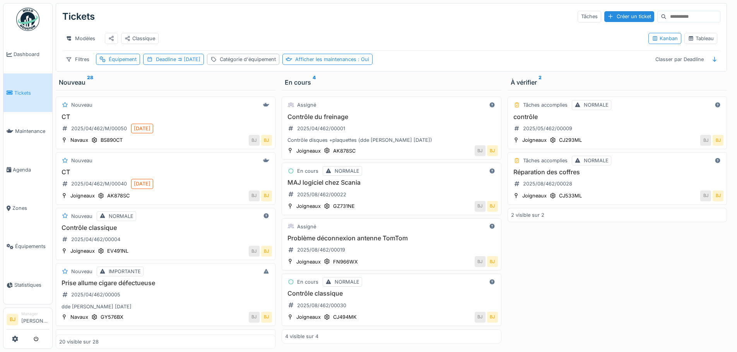
scroll to position [6, 0]
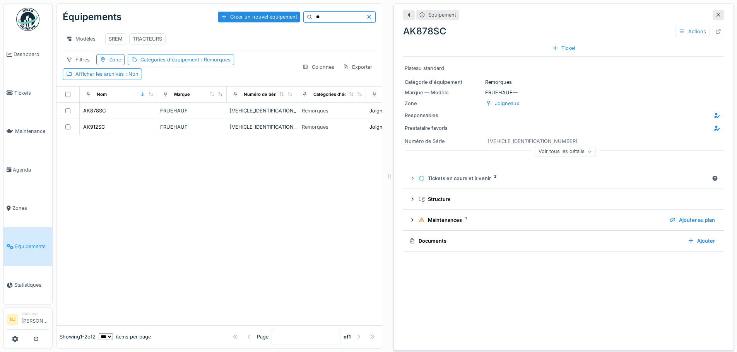
click at [323, 19] on input "**" at bounding box center [338, 17] width 53 height 11
type input "**"
click at [209, 119] on td "LECITRAILER" at bounding box center [192, 111] width 70 height 16
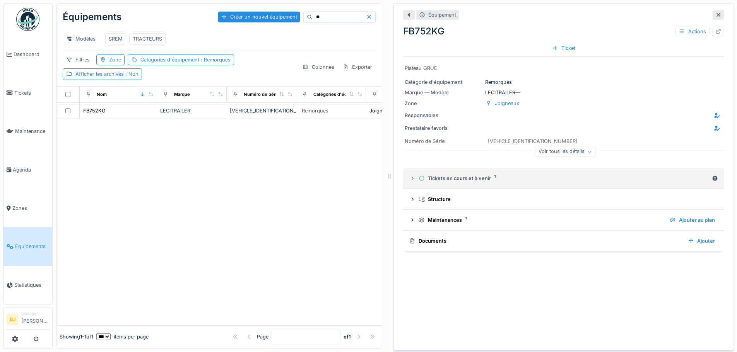
click at [450, 180] on div "Tickets en cours et à venir 1" at bounding box center [563, 178] width 290 height 7
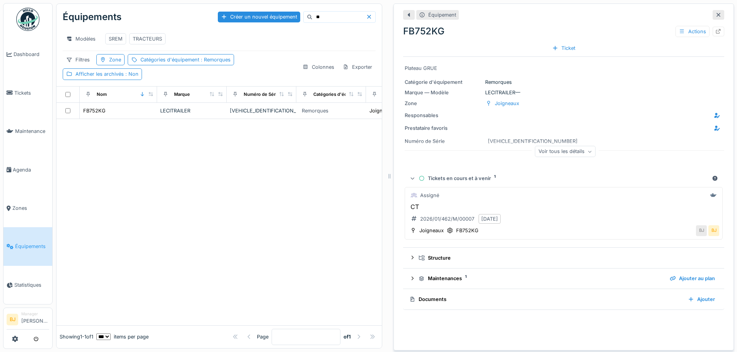
click at [450, 180] on div "Tickets en cours et à venir 1" at bounding box center [563, 178] width 290 height 7
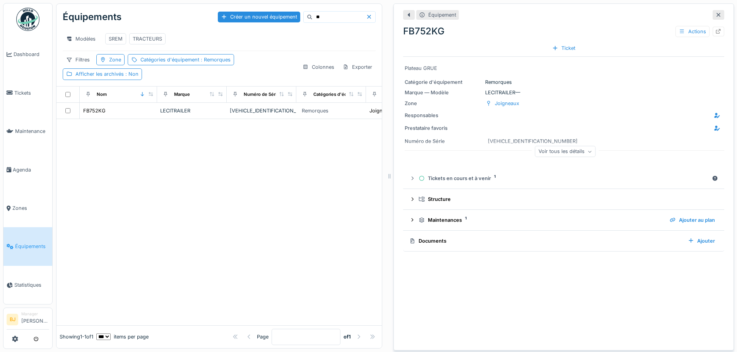
click at [540, 150] on div "Voir tous les détails" at bounding box center [565, 151] width 61 height 11
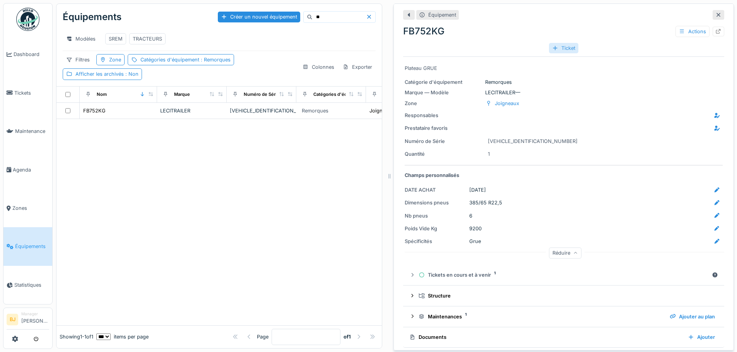
click at [565, 50] on div "Ticket" at bounding box center [563, 48] width 29 height 10
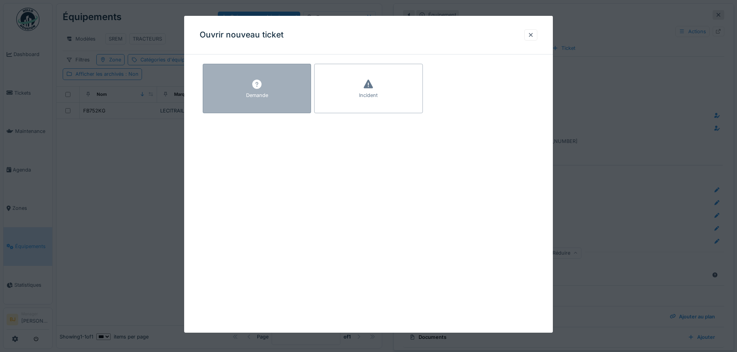
click at [255, 104] on div "Demande" at bounding box center [257, 89] width 108 height 50
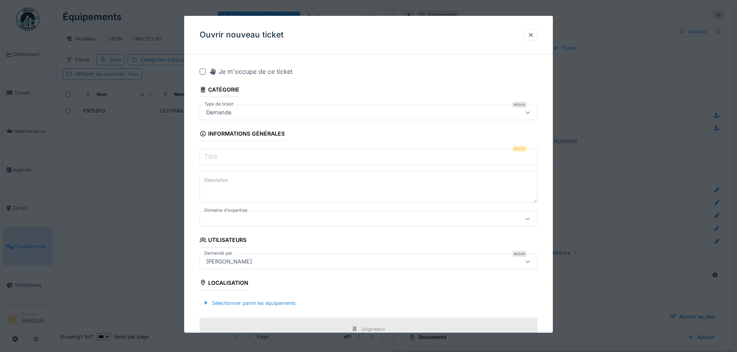
click at [243, 156] on input "Titre" at bounding box center [369, 157] width 338 height 16
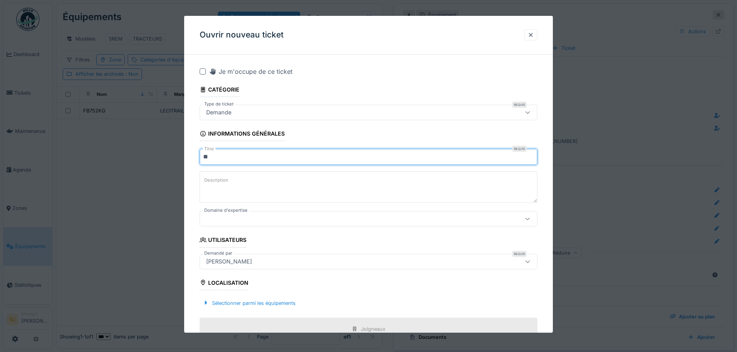
type input "*"
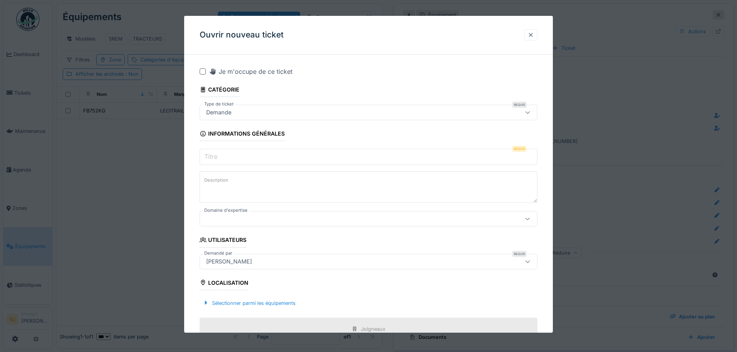
click at [531, 35] on div at bounding box center [531, 34] width 6 height 7
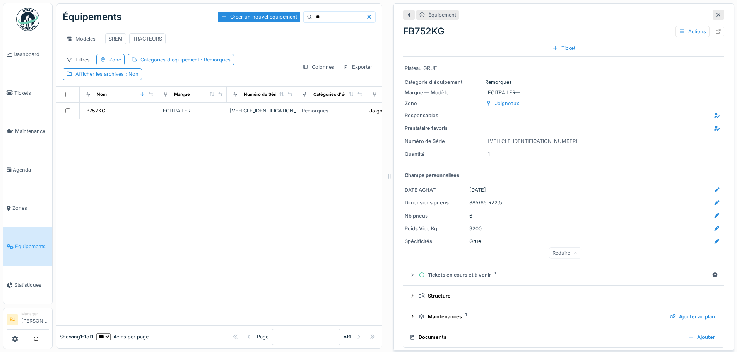
click at [170, 175] on div at bounding box center [218, 222] width 325 height 207
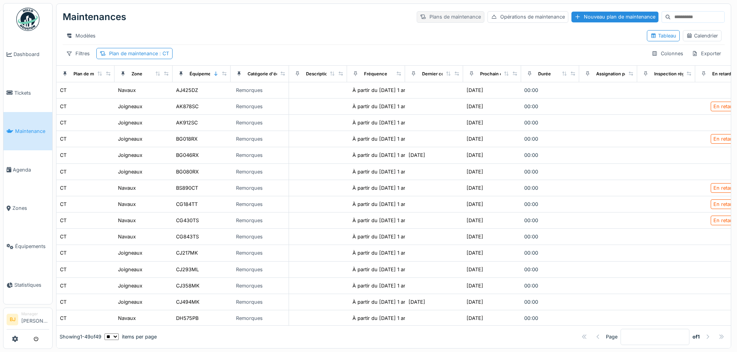
click at [442, 14] on div "Plans de maintenance" at bounding box center [451, 16] width 68 height 11
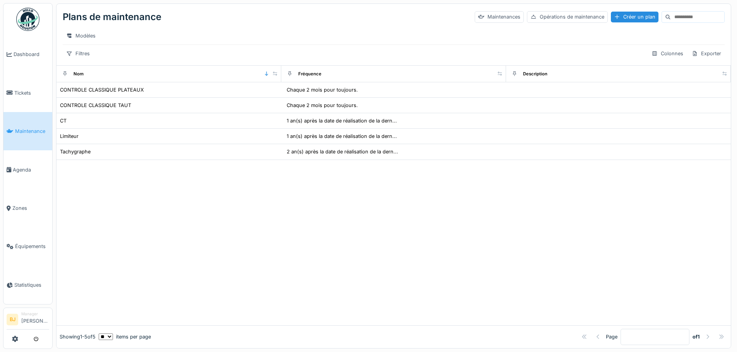
click at [210, 204] on div at bounding box center [393, 243] width 674 height 166
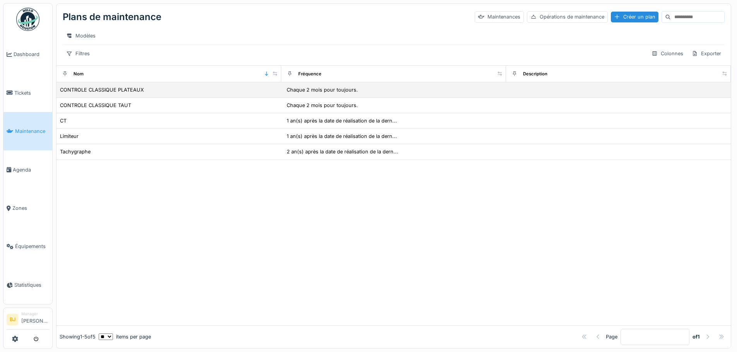
click at [236, 94] on div "CONTROLE CLASSIQUE PLATEAUX" at bounding box center [169, 90] width 219 height 8
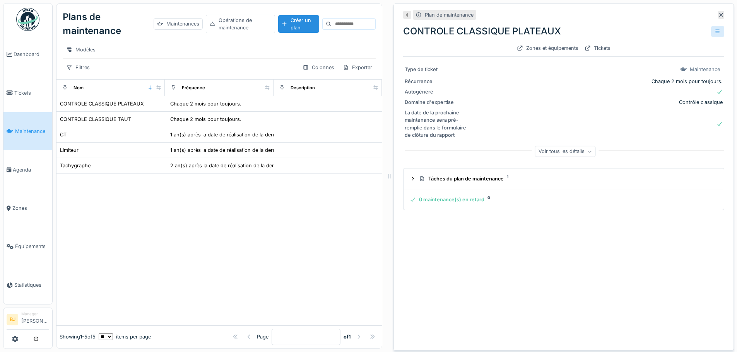
click at [714, 32] on icon at bounding box center [717, 31] width 6 height 5
click at [650, 58] on div "Gérer les équipements" at bounding box center [670, 61] width 70 height 12
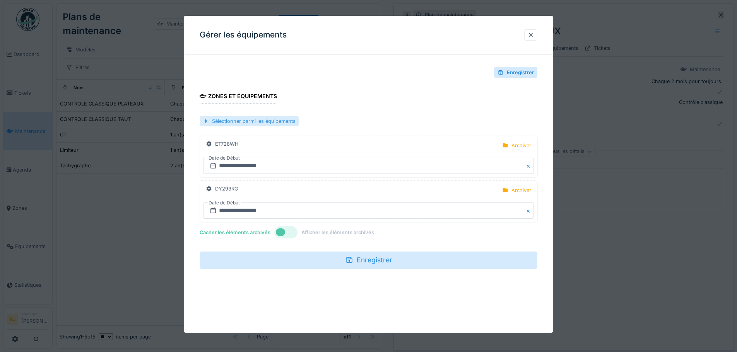
click at [260, 119] on div "Sélectionner parmi les équipements" at bounding box center [249, 121] width 99 height 10
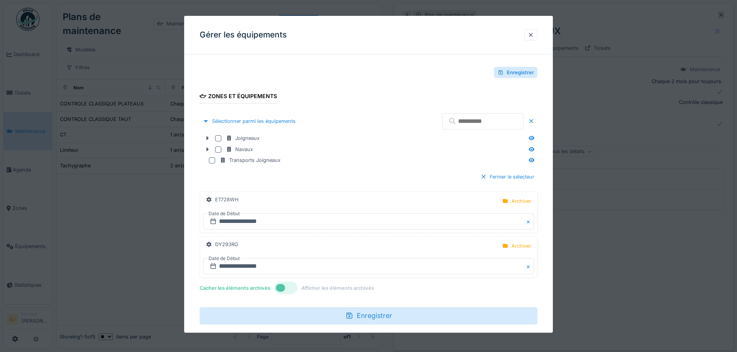
click at [454, 123] on input "text" at bounding box center [482, 121] width 81 height 16
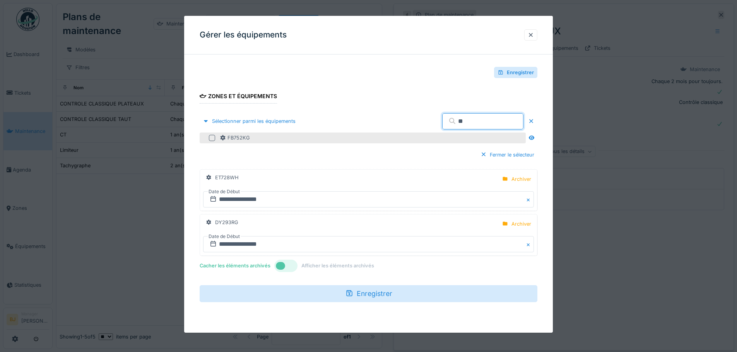
type input "**"
click at [211, 138] on div at bounding box center [212, 138] width 6 height 6
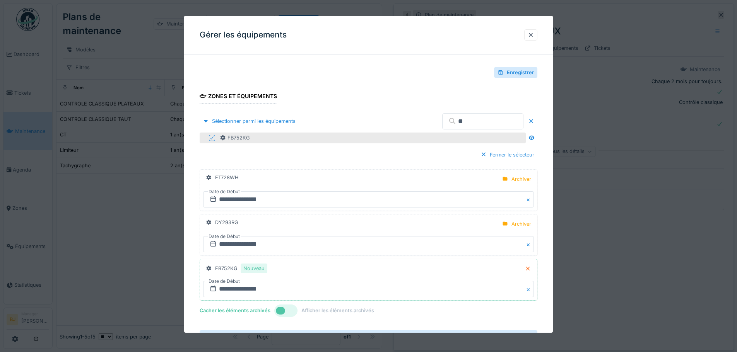
click at [316, 62] on div "Enregistrer" at bounding box center [369, 73] width 338 height 24
click at [221, 288] on input "**********" at bounding box center [368, 289] width 331 height 16
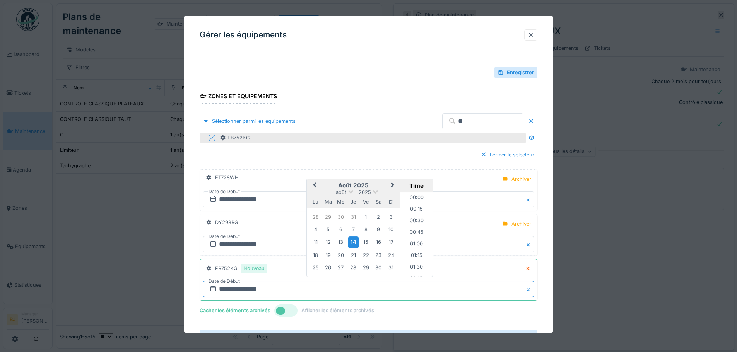
scroll to position [683, 0]
click at [364, 266] on div "29" at bounding box center [365, 268] width 10 height 10
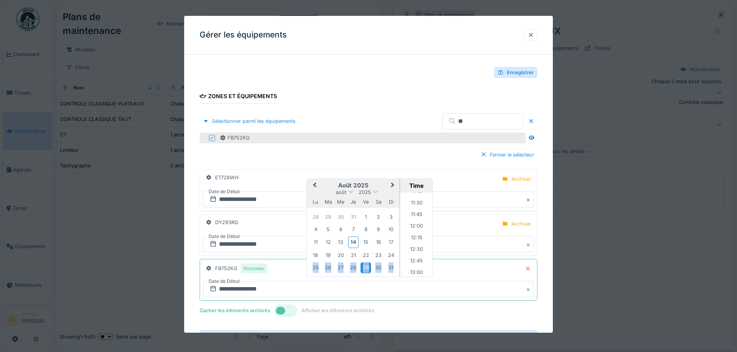
click at [369, 266] on div "29" at bounding box center [365, 268] width 10 height 10
click at [415, 229] on li "08:00" at bounding box center [416, 235] width 33 height 12
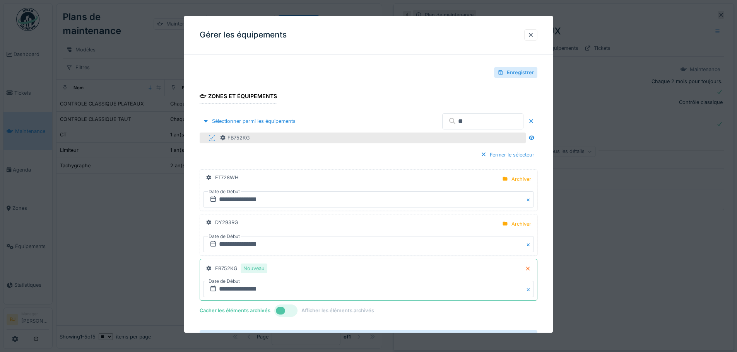
click at [504, 75] on div at bounding box center [500, 72] width 6 height 7
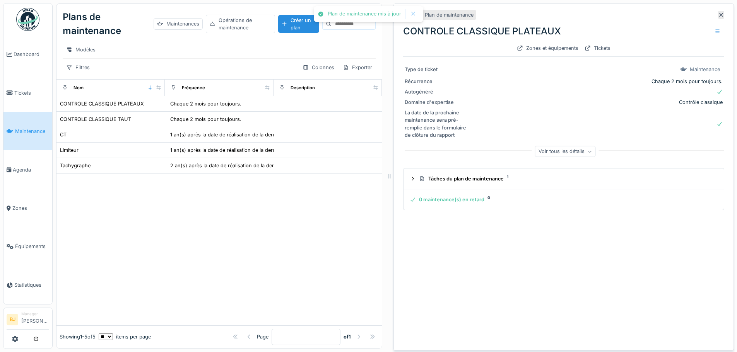
drag, startPoint x: 497, startPoint y: 297, endPoint x: 500, endPoint y: 293, distance: 5.4
click at [498, 296] on div "Plan de maintenance CONTROLE CLASSIQUE PLATEAUX Zones et équipements Tickets Ty…" at bounding box center [563, 176] width 340 height 347
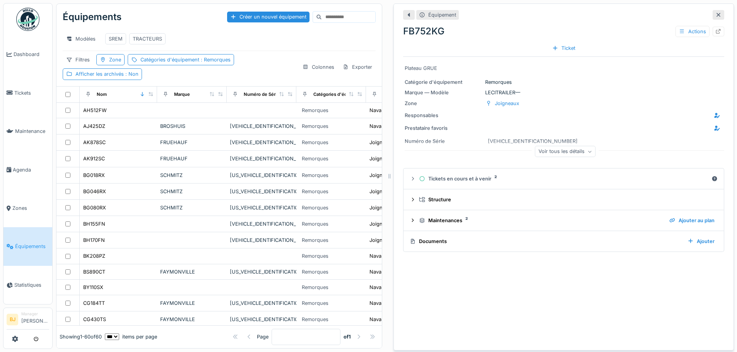
click at [475, 289] on div "Équipement FB752KG Actions Ticket Plateau GRUE Catégorie d'équipement Remorques…" at bounding box center [563, 176] width 340 height 347
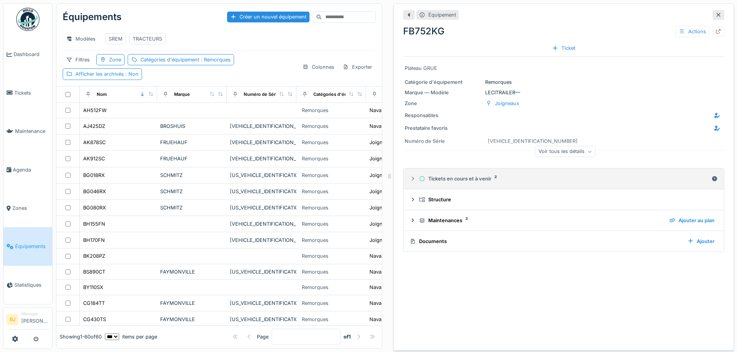
click at [452, 183] on div "Tickets en cours et à venir 2" at bounding box center [563, 178] width 289 height 7
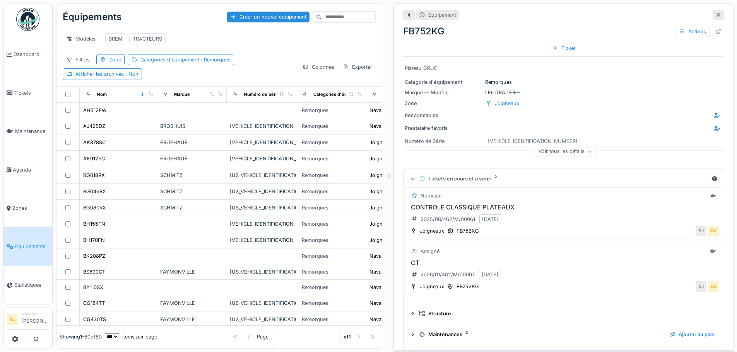
click at [601, 45] on div "FB752KG Actions Ticket" at bounding box center [563, 38] width 321 height 34
click at [605, 82] on div "Catégorie d'équipement Remorques" at bounding box center [564, 82] width 318 height 7
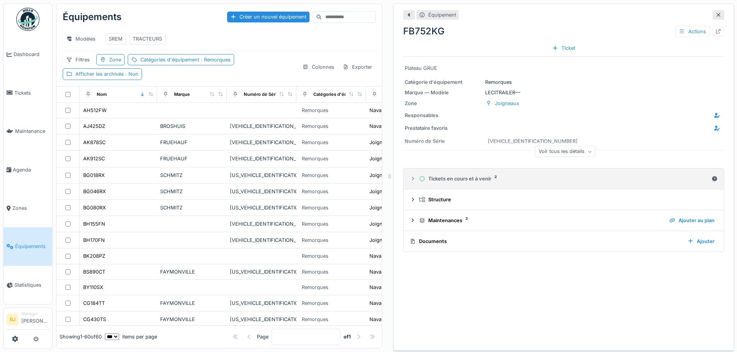
click at [464, 182] on div "Tickets en cours et à venir 2" at bounding box center [563, 178] width 289 height 7
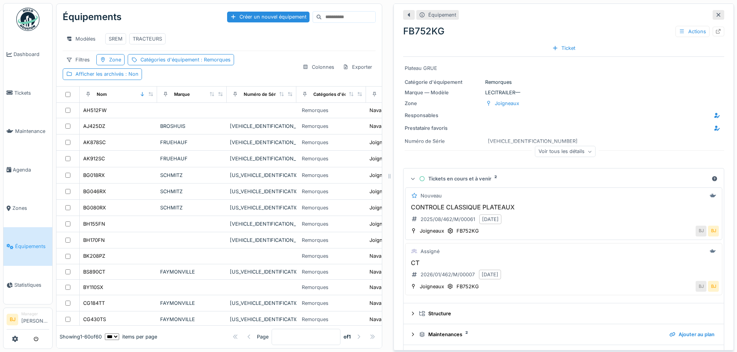
click at [572, 205] on div "Nouveau CONTROLE CLASSIQUE PLATEAUX 2025/08/462/M/00061 [DATE] Joigneaux FB752K…" at bounding box center [563, 214] width 317 height 53
click at [685, 211] on h3 "CONTROLE CLASSIQUE PLATEAUX" at bounding box center [563, 207] width 310 height 7
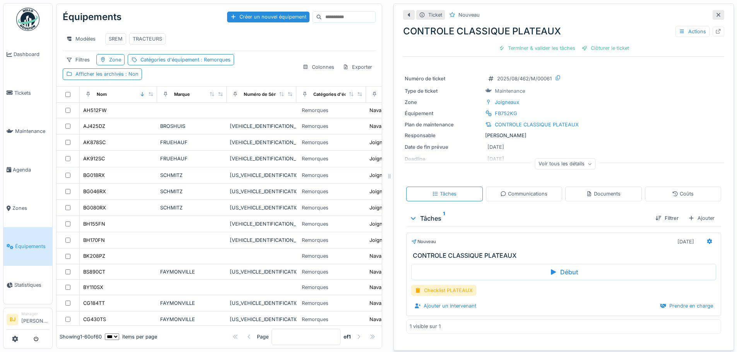
click at [712, 14] on div at bounding box center [718, 15] width 12 height 10
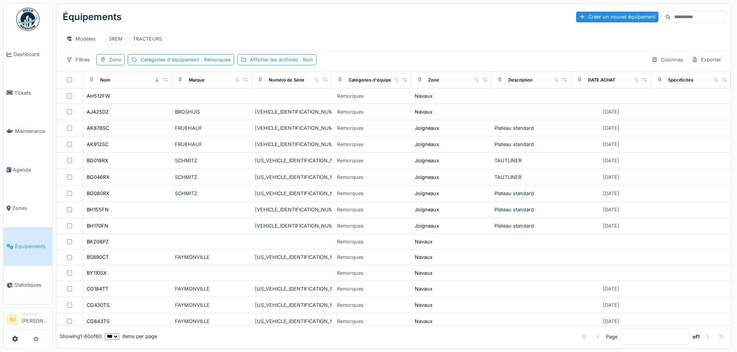
click at [389, 42] on div "Modèles SREM TRACTEURS" at bounding box center [394, 38] width 662 height 17
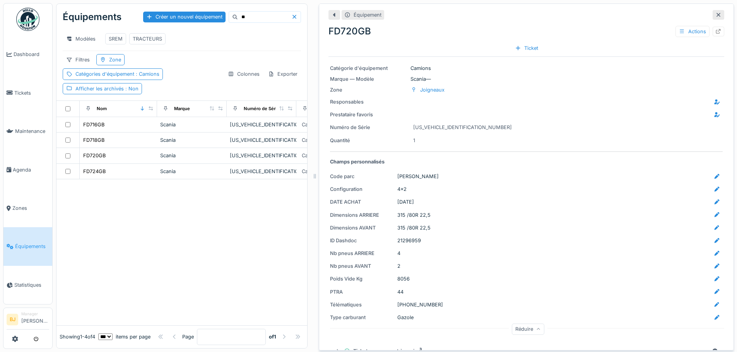
scroll to position [6, 0]
click at [121, 169] on div "FD724GB" at bounding box center [118, 171] width 71 height 8
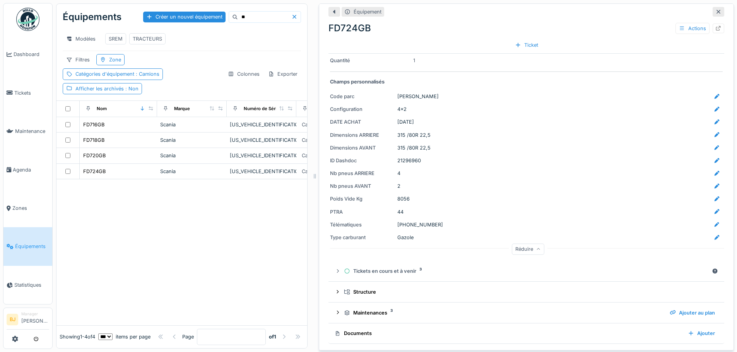
scroll to position [80, 0]
click at [520, 244] on div "Réduire" at bounding box center [528, 249] width 32 height 11
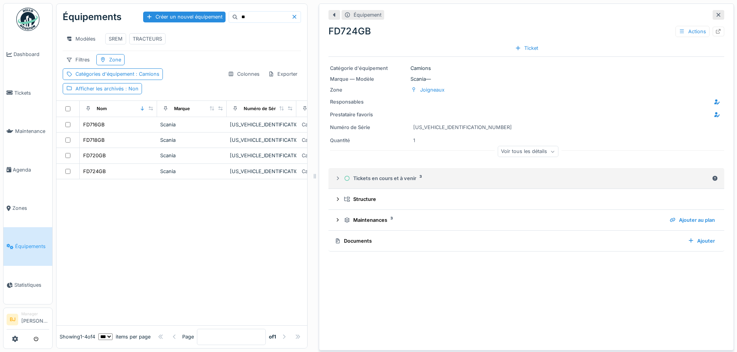
click at [425, 177] on div "Tickets en cours et à venir 3" at bounding box center [526, 178] width 365 height 7
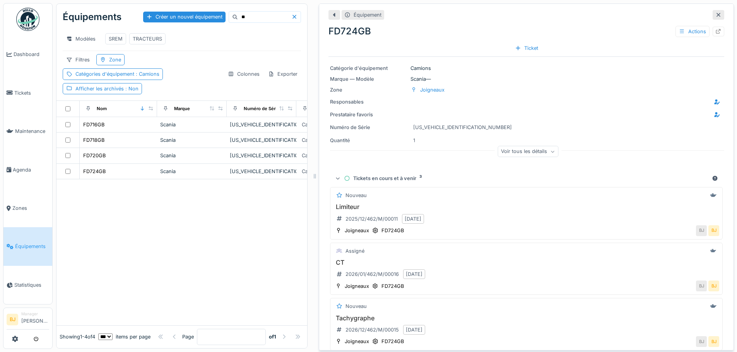
click at [414, 176] on div "Tickets en cours et à venir 3" at bounding box center [526, 178] width 365 height 7
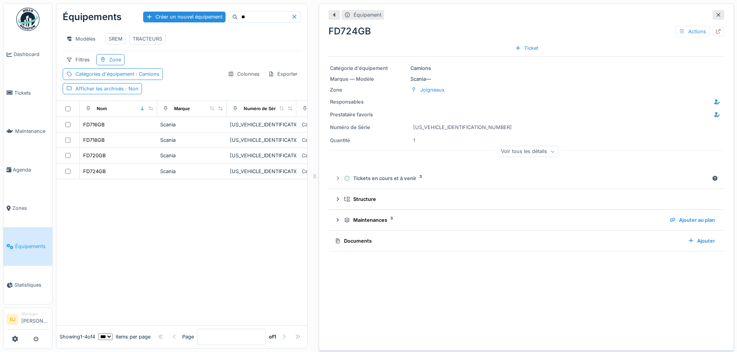
click at [524, 280] on div "Équipement FD724GB Actions Ticket Catégorie d'équipement Camions Marque — Modèl…" at bounding box center [526, 176] width 415 height 347
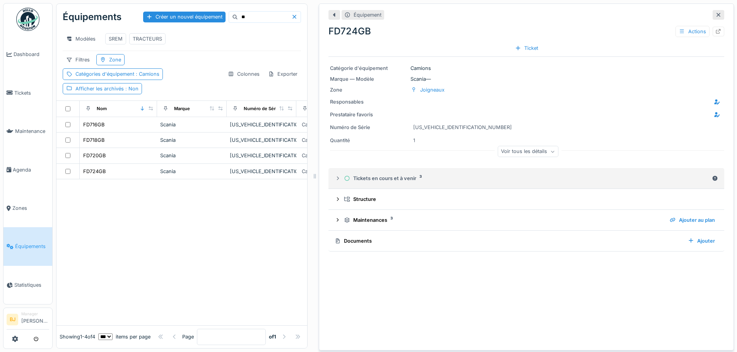
click at [383, 181] on details "Tickets en cours et à venir 3" at bounding box center [526, 178] width 396 height 21
click at [381, 177] on div "Tickets en cours et à venir 3" at bounding box center [526, 178] width 365 height 7
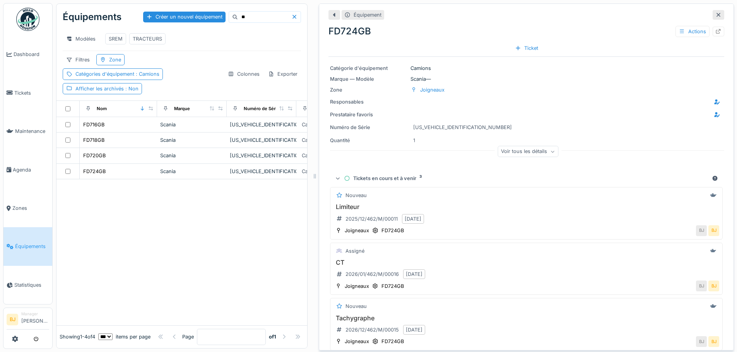
click at [381, 177] on div "Tickets en cours et à venir 3" at bounding box center [526, 178] width 365 height 7
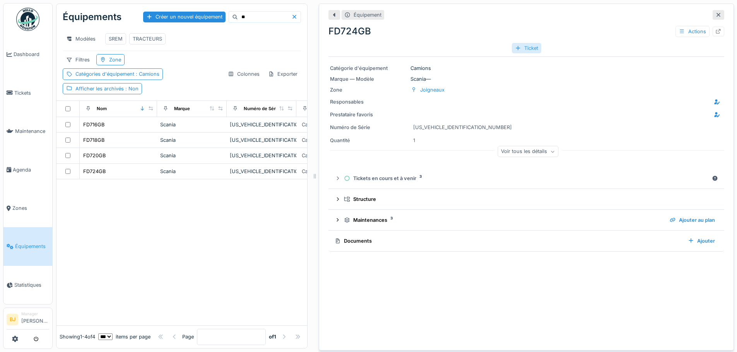
click at [518, 43] on div "Ticket" at bounding box center [526, 48] width 29 height 10
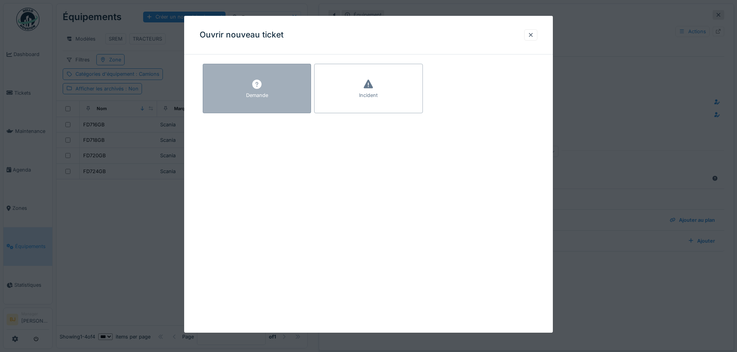
click at [270, 94] on div "Demande" at bounding box center [257, 89] width 108 height 50
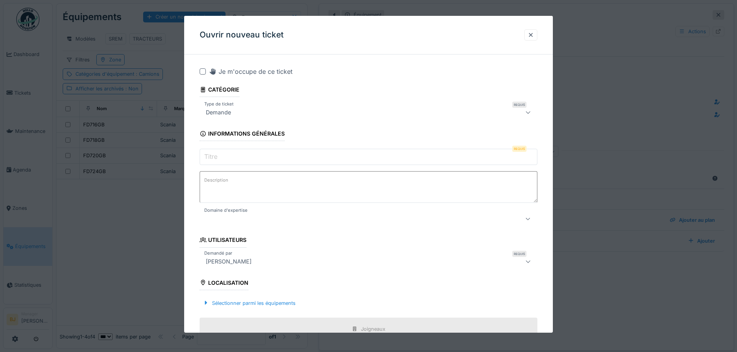
click at [244, 155] on input "Titre" at bounding box center [369, 157] width 338 height 16
drag, startPoint x: 250, startPoint y: 108, endPoint x: 256, endPoint y: 109, distance: 6.0
click at [251, 108] on div "Demande" at bounding box center [369, 112] width 338 height 15
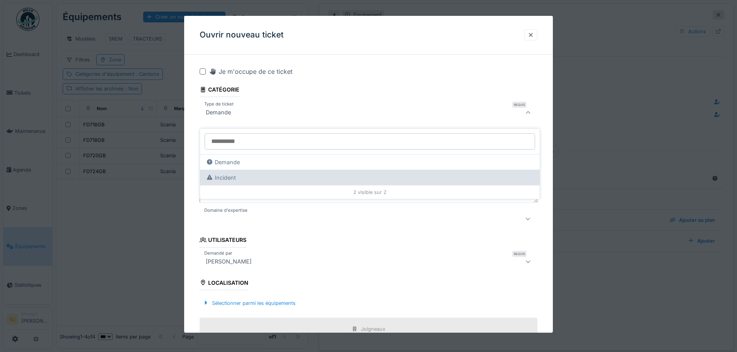
click at [306, 176] on div "Incident" at bounding box center [370, 177] width 340 height 15
type input "****"
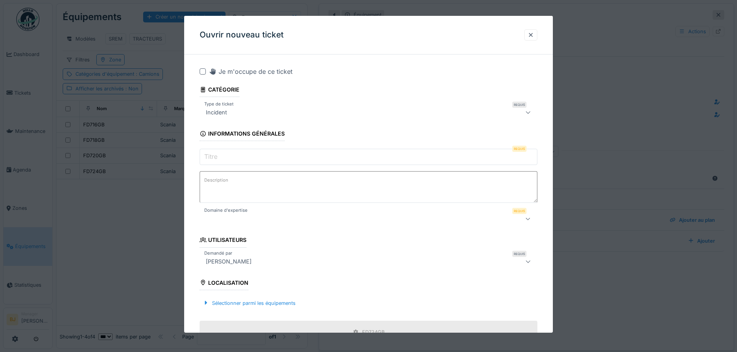
click at [258, 157] on input "Titre" at bounding box center [369, 157] width 338 height 16
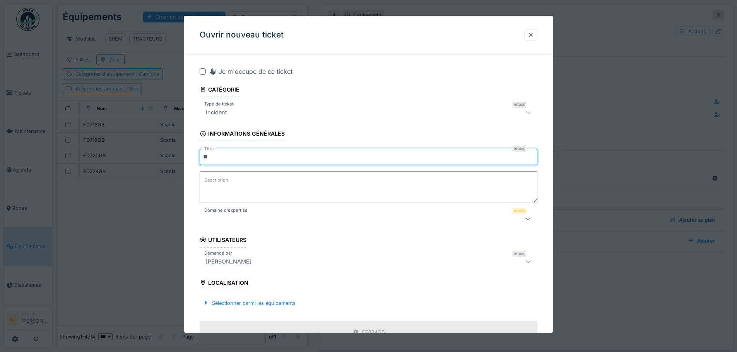
type input "*"
type input "**********"
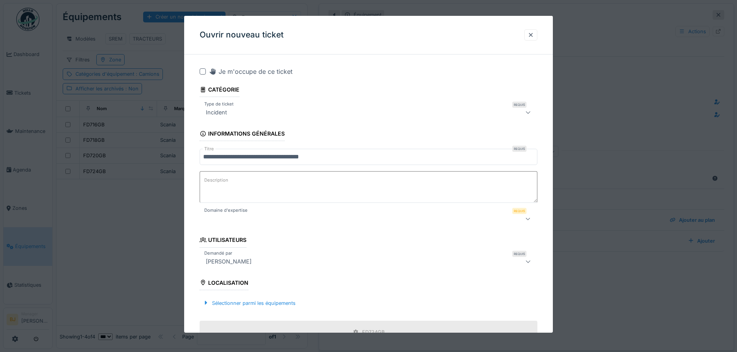
click at [248, 195] on textarea "Description" at bounding box center [369, 187] width 338 height 32
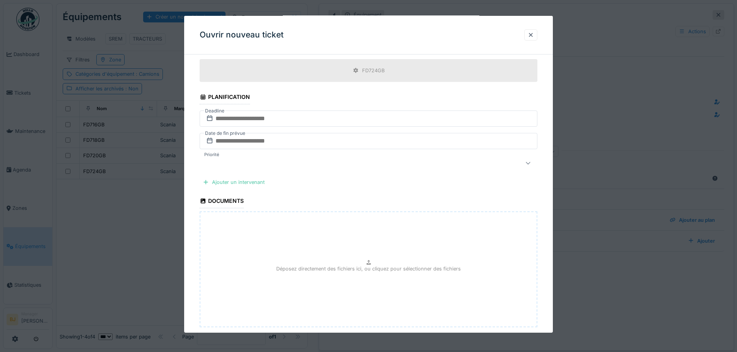
scroll to position [307, 0]
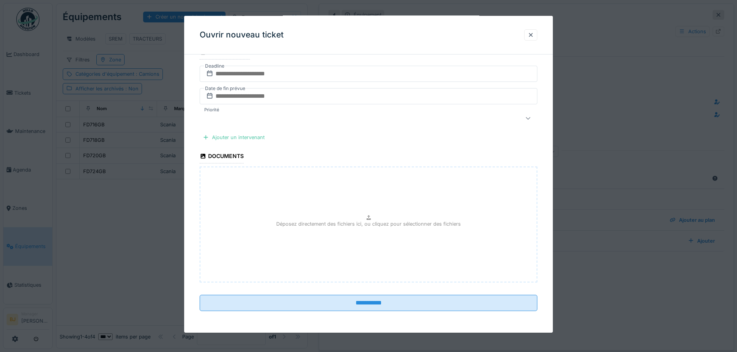
click at [270, 237] on div "Déposez directement des fichiers ici, ou cliquez pour sélectionner des fichiers" at bounding box center [369, 225] width 338 height 116
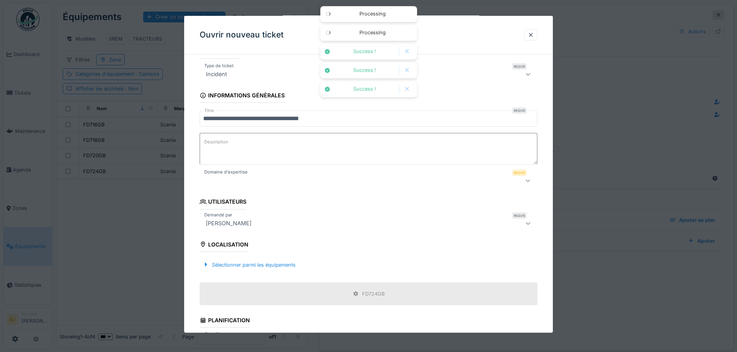
scroll to position [36, 0]
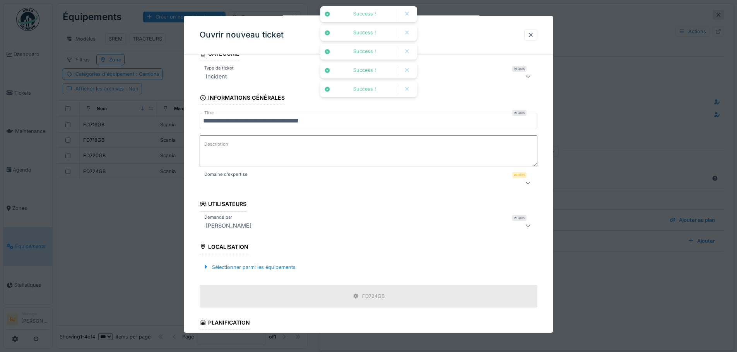
click at [255, 152] on textarea "Description" at bounding box center [369, 151] width 338 height 32
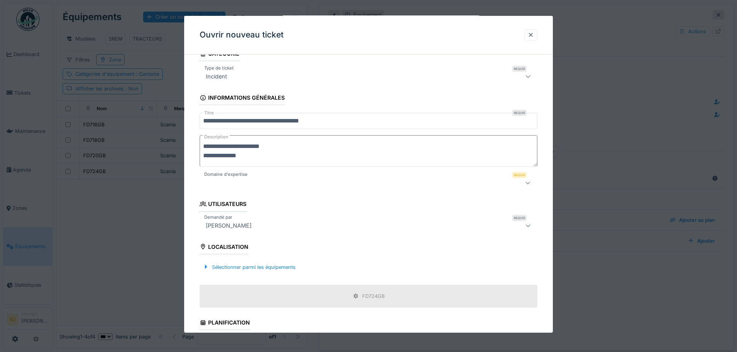
click at [266, 159] on textarea "**********" at bounding box center [369, 151] width 338 height 32
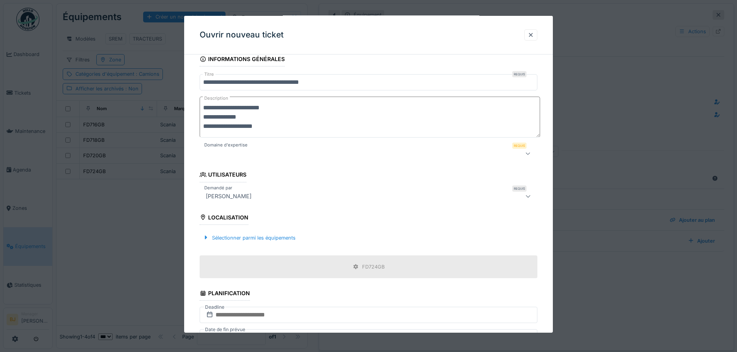
type textarea "**********"
click at [279, 157] on div at bounding box center [349, 153] width 292 height 9
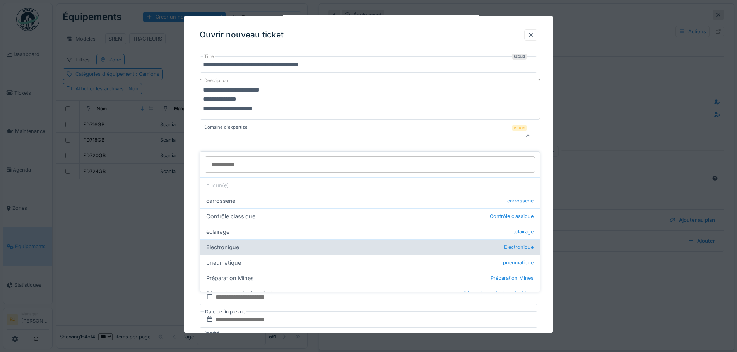
scroll to position [39, 0]
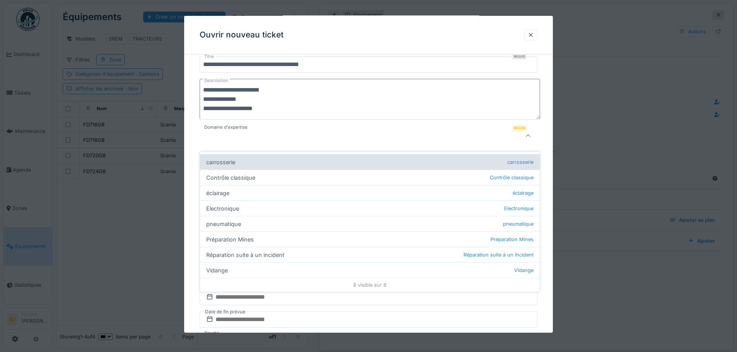
click at [256, 156] on div "carrosserie carrosserie" at bounding box center [370, 161] width 340 height 15
type input "****"
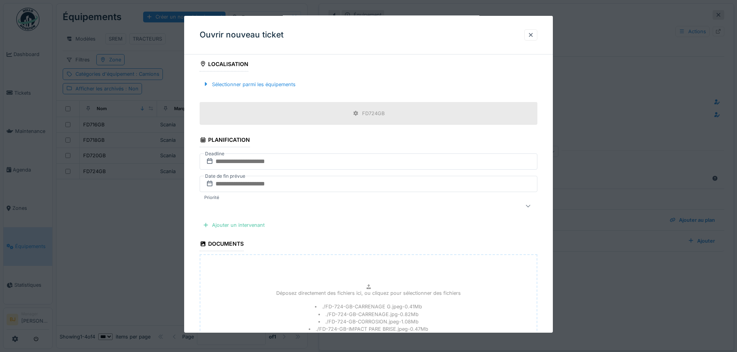
scroll to position [247, 0]
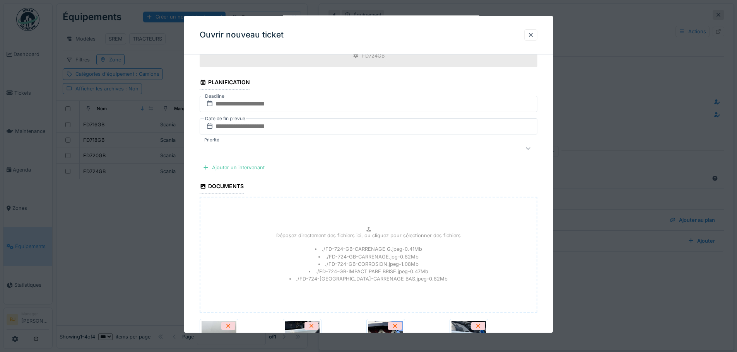
click at [296, 145] on div at bounding box center [349, 148] width 292 height 9
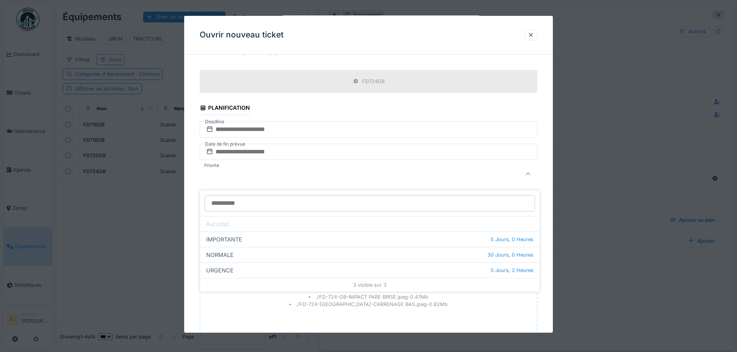
scroll to position [260, 0]
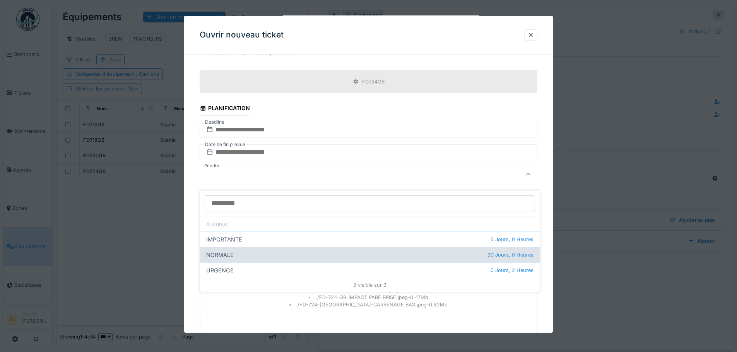
click at [299, 247] on div "NORMALE 30 Jours, 0 Heures" at bounding box center [370, 254] width 340 height 15
type input "***"
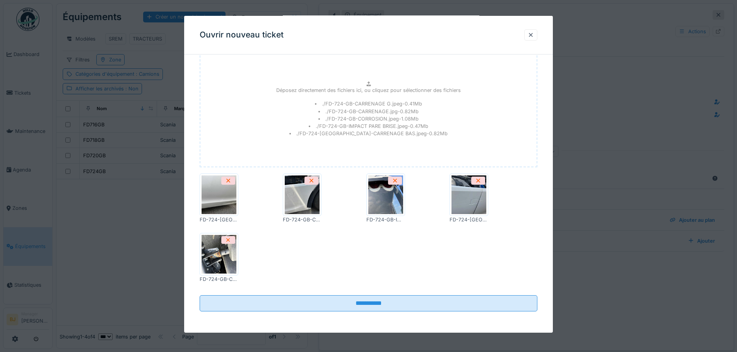
scroll to position [432, 0]
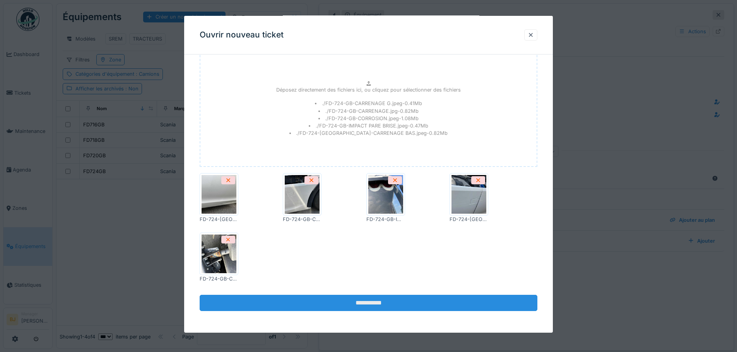
click at [338, 308] on input "**********" at bounding box center [369, 303] width 338 height 16
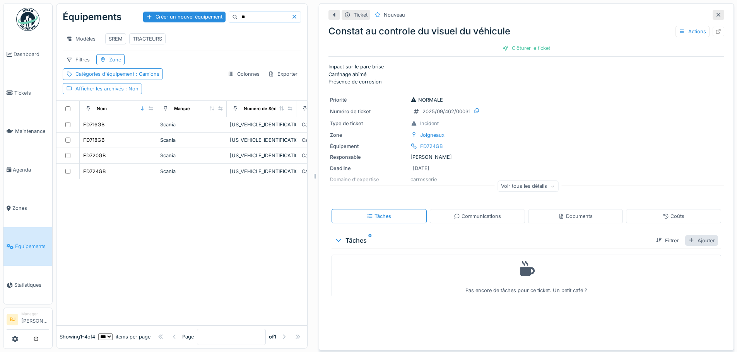
click at [686, 236] on div "Ajouter" at bounding box center [701, 241] width 33 height 10
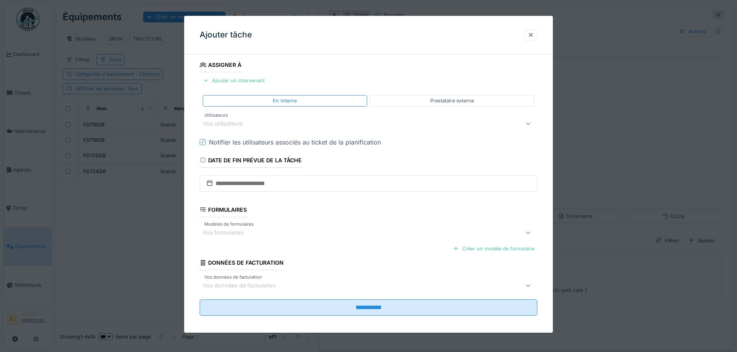
scroll to position [131, 0]
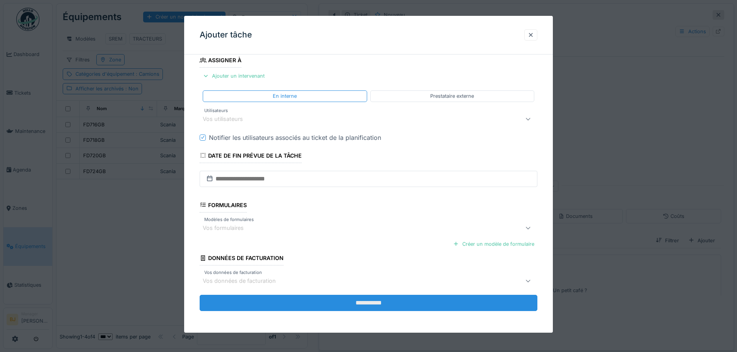
click at [277, 299] on input "**********" at bounding box center [369, 303] width 338 height 16
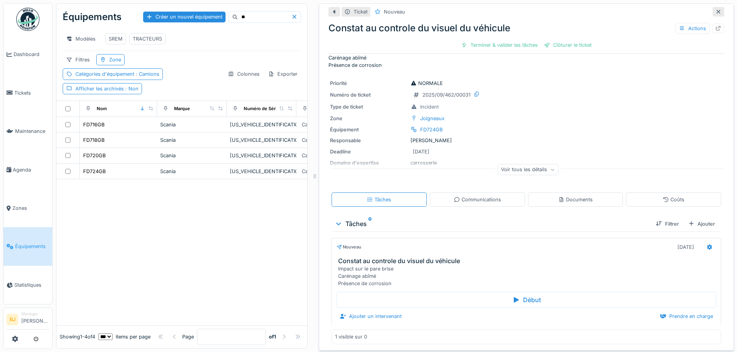
scroll to position [6, 0]
click at [575, 196] on div "Documents" at bounding box center [575, 199] width 34 height 7
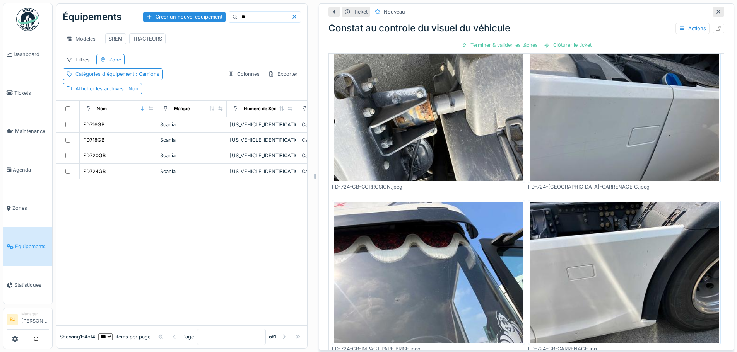
scroll to position [232, 0]
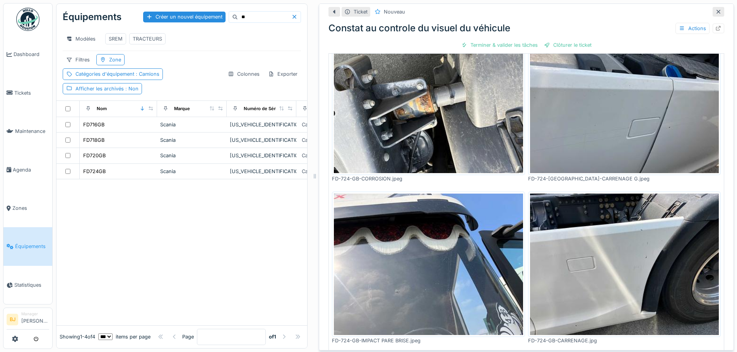
click at [439, 96] on img at bounding box center [428, 102] width 189 height 142
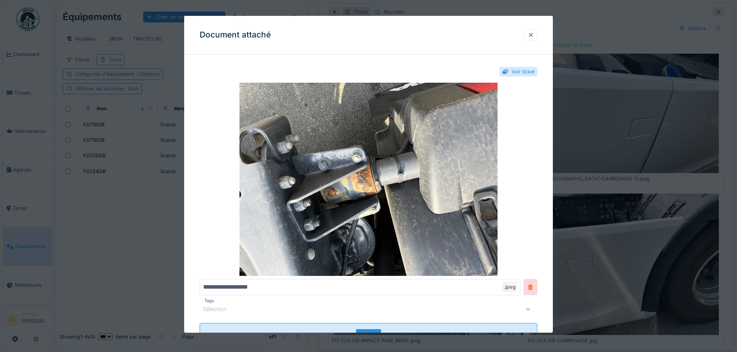
click at [613, 114] on div at bounding box center [368, 176] width 737 height 352
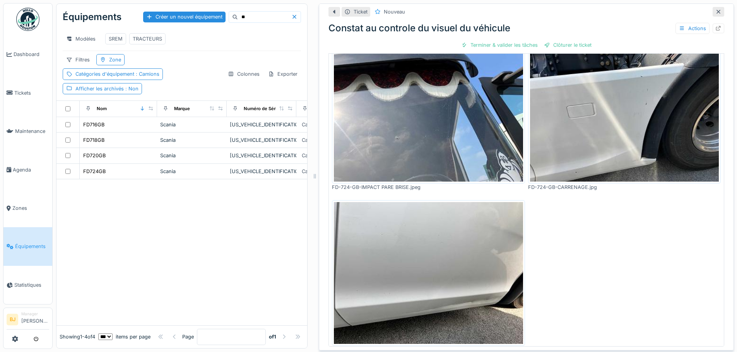
scroll to position [254, 0]
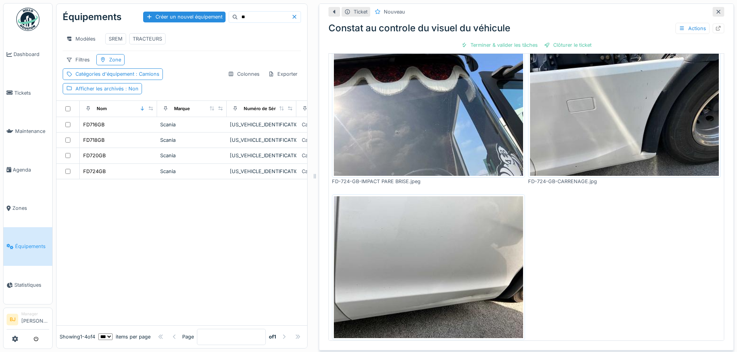
click at [403, 118] on img at bounding box center [428, 105] width 189 height 142
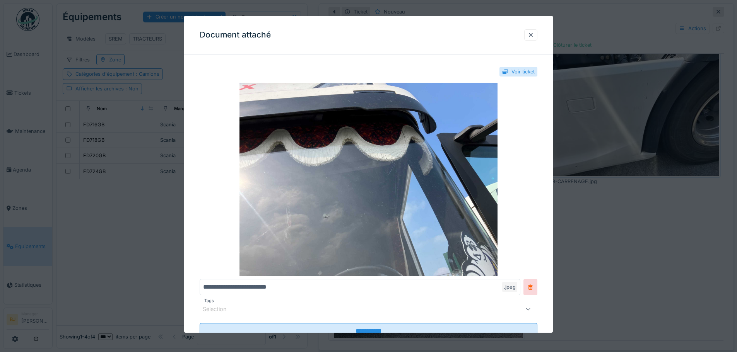
click at [258, 309] on div "Sélection" at bounding box center [349, 309] width 292 height 9
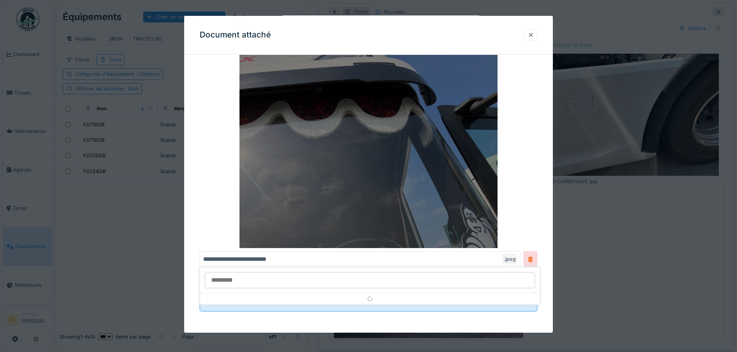
scroll to position [28, 0]
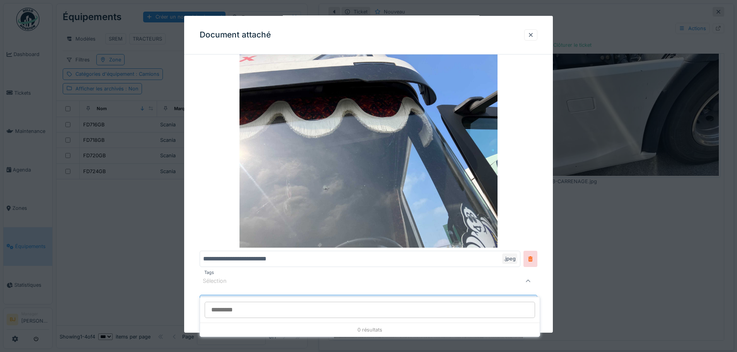
click at [592, 215] on div at bounding box center [368, 176] width 737 height 352
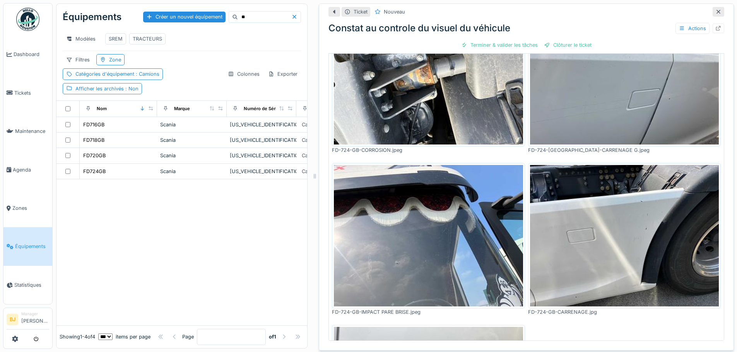
scroll to position [0, 0]
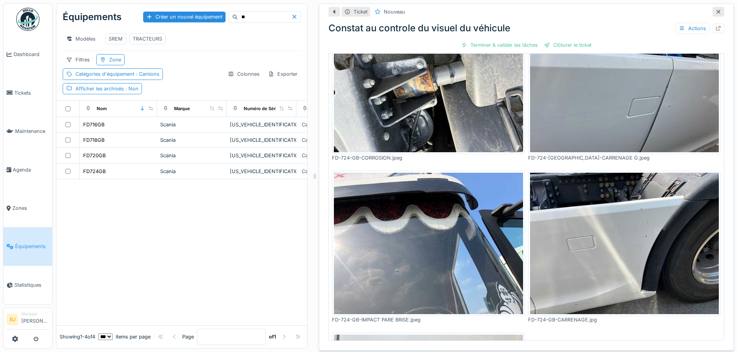
click at [716, 10] on icon at bounding box center [718, 12] width 4 height 4
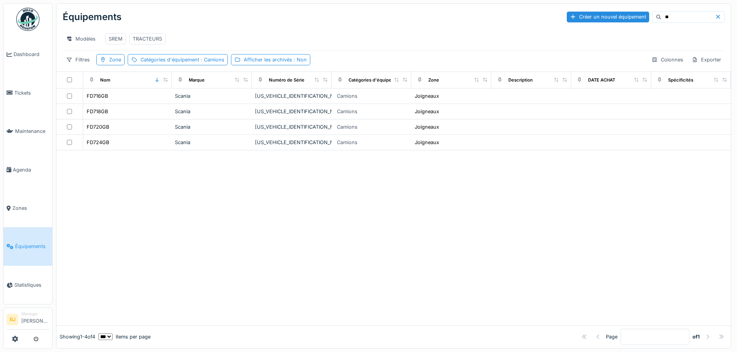
click at [362, 235] on div at bounding box center [393, 237] width 674 height 175
drag, startPoint x: 156, startPoint y: 157, endPoint x: 172, endPoint y: 160, distance: 16.2
click at [156, 156] on div at bounding box center [393, 237] width 674 height 175
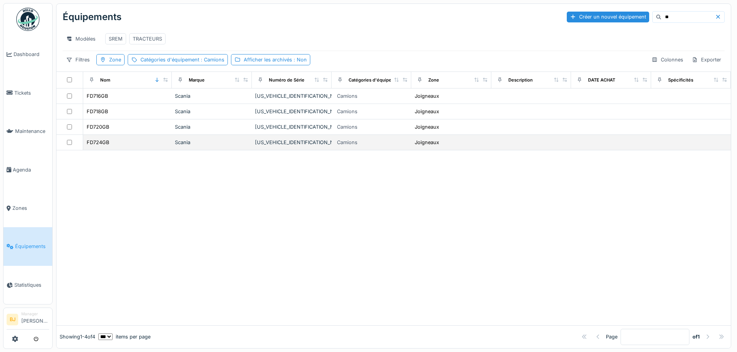
click at [158, 150] on td "FD724GB" at bounding box center [127, 142] width 89 height 15
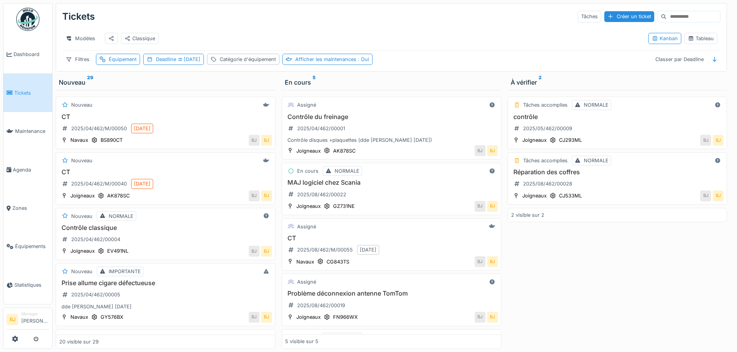
click at [543, 297] on div "Tâches accomplies NORMALE contrôle 2025/05/462/00009 Joigneaux CJ293ML BJ BJ Tâ…" at bounding box center [617, 219] width 220 height 259
drag, startPoint x: 662, startPoint y: 19, endPoint x: 662, endPoint y: 23, distance: 4.7
click at [666, 20] on input at bounding box center [692, 16] width 53 height 11
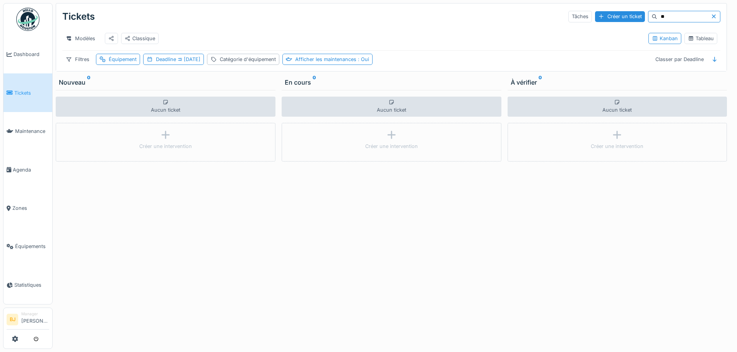
click at [657, 16] on input "**" at bounding box center [683, 16] width 53 height 11
type input "*"
click at [502, 17] on div "Tickets Tâches Créer un ticket" at bounding box center [391, 17] width 658 height 20
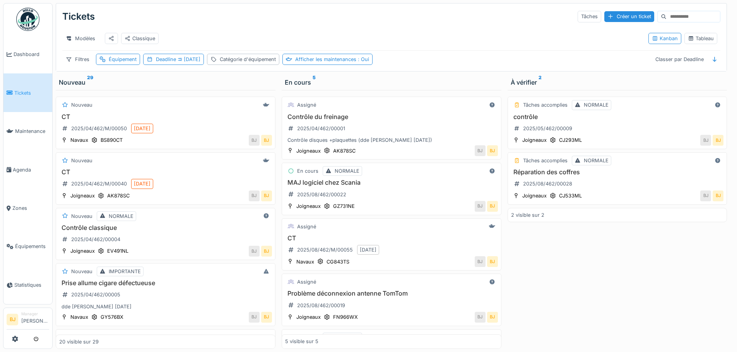
click at [666, 15] on input at bounding box center [692, 16] width 53 height 11
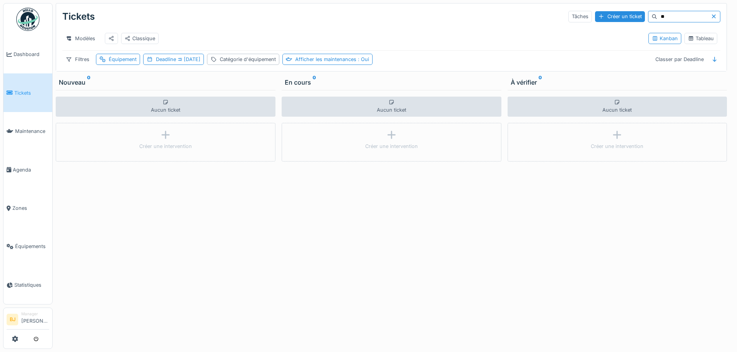
type input "**"
drag, startPoint x: 708, startPoint y: 19, endPoint x: 483, endPoint y: 20, distance: 224.3
click at [702, 19] on div "**" at bounding box center [684, 17] width 72 height 12
click at [107, 65] on div "Équipement" at bounding box center [118, 59] width 44 height 11
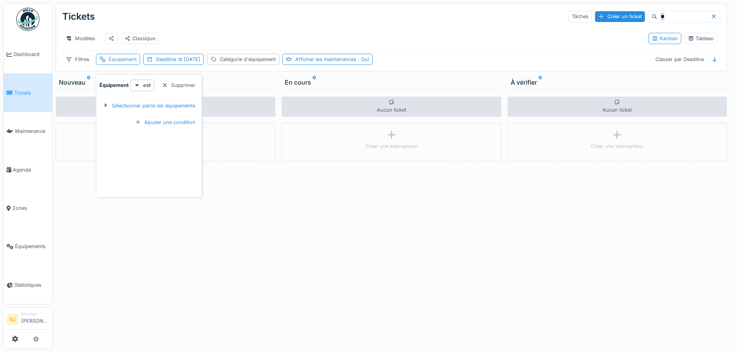
click at [107, 65] on div "Équipement" at bounding box center [118, 59] width 44 height 11
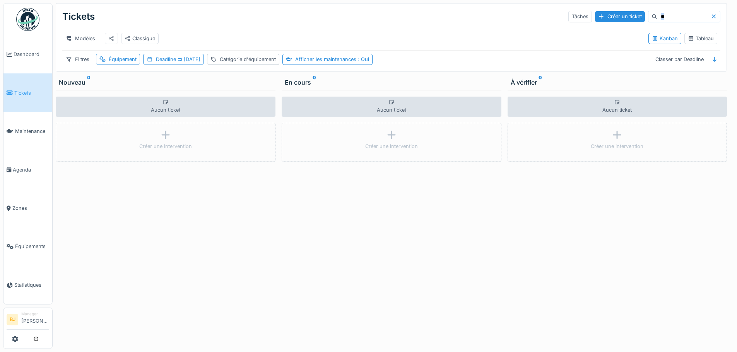
click at [710, 16] on icon at bounding box center [713, 16] width 6 height 5
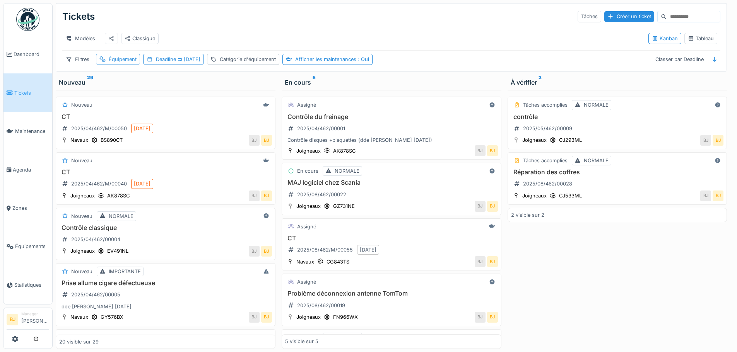
click at [119, 63] on div "Équipement" at bounding box center [123, 59] width 28 height 7
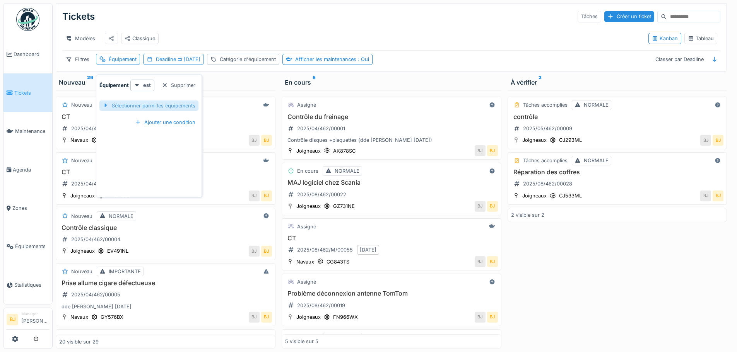
click at [150, 106] on div "Sélectionner parmi les équipements" at bounding box center [148, 106] width 99 height 10
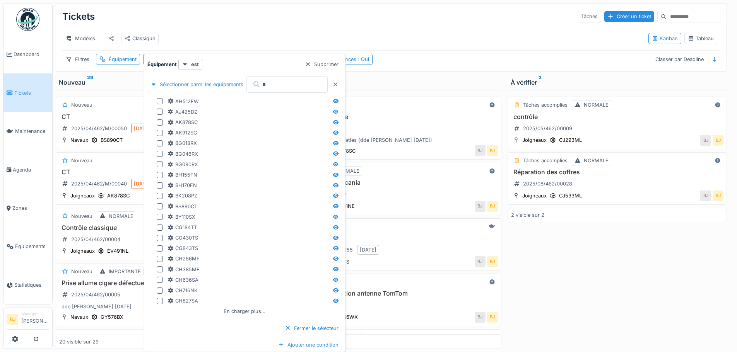
click at [275, 85] on input "*" at bounding box center [286, 85] width 81 height 16
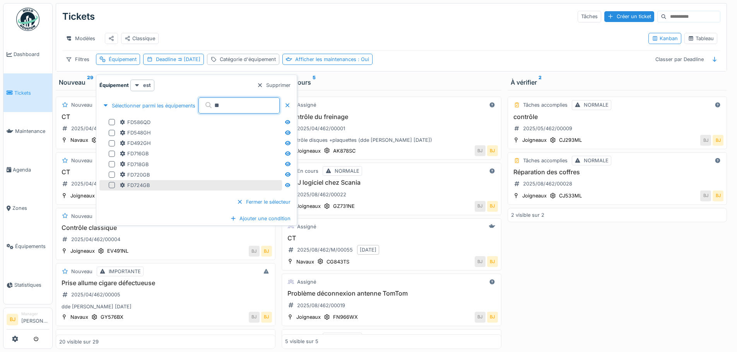
type input "**"
click at [149, 186] on div "FD724GB" at bounding box center [135, 185] width 30 height 7
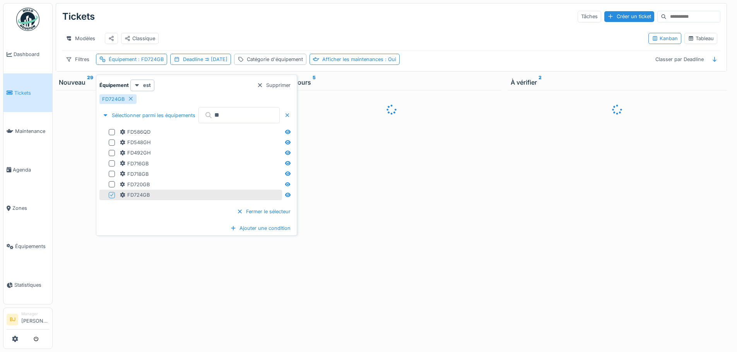
click at [214, 17] on div "Tickets Tâches Créer un ticket" at bounding box center [391, 17] width 658 height 20
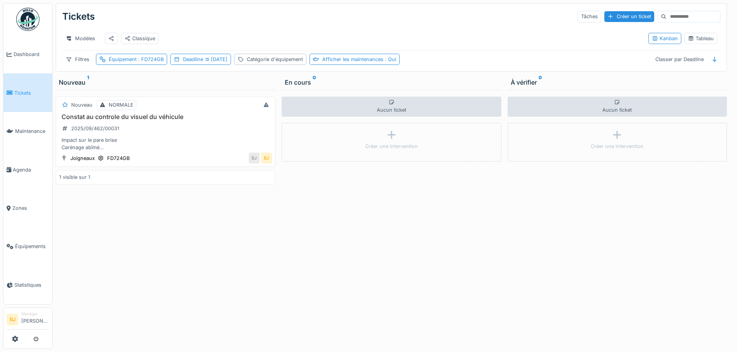
click at [374, 244] on div "Aucun ticket Créer une intervention" at bounding box center [392, 219] width 220 height 259
click at [340, 247] on div "Aucun ticket Créer une intervention" at bounding box center [392, 219] width 220 height 259
click at [333, 213] on div "Aucun ticket Créer une intervention" at bounding box center [392, 219] width 220 height 259
click at [147, 62] on span ": FD724GB" at bounding box center [150, 59] width 27 height 6
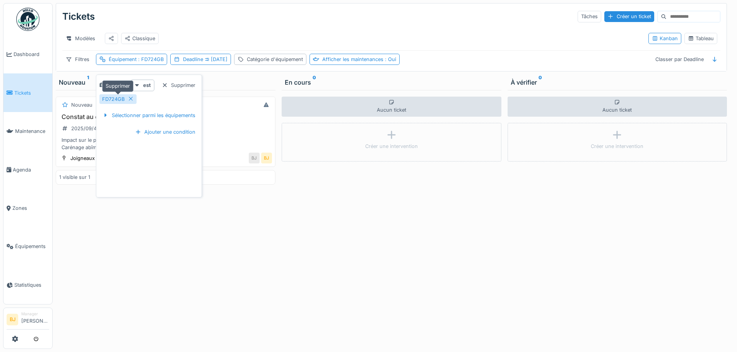
click at [131, 99] on icon at bounding box center [131, 98] width 6 height 5
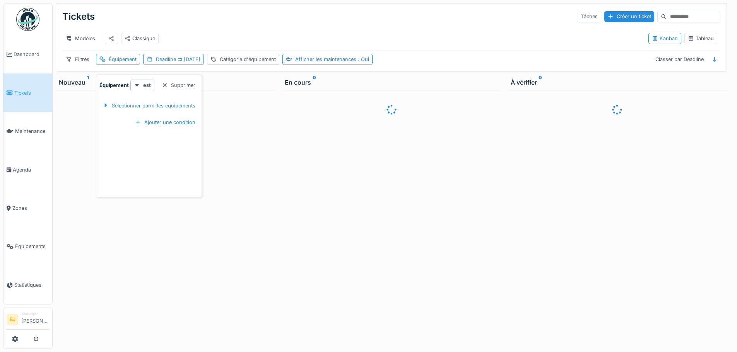
click at [226, 21] on div "Tickets Tâches Créer un ticket" at bounding box center [391, 17] width 658 height 20
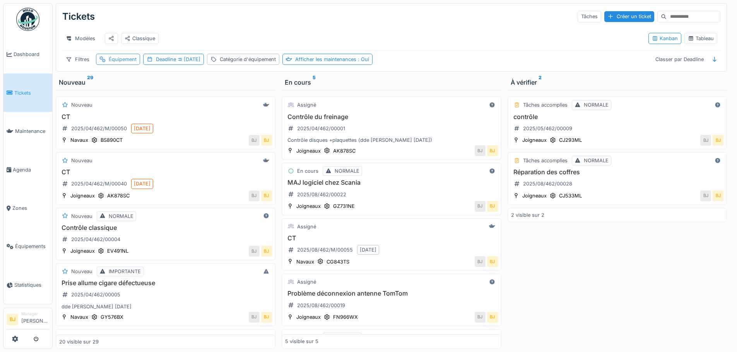
click at [116, 65] on div "Équipement" at bounding box center [118, 59] width 44 height 11
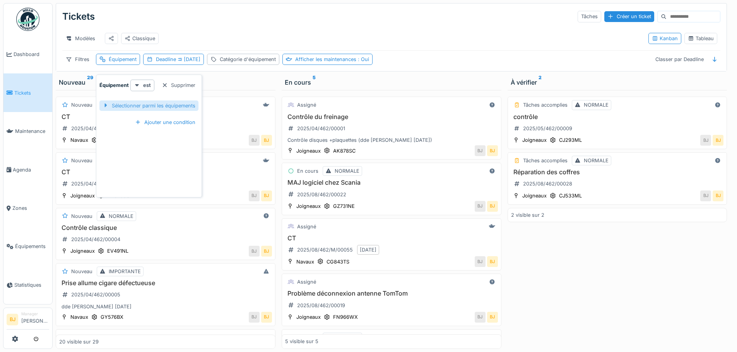
click at [156, 107] on div "Sélectionner parmi les équipements" at bounding box center [148, 106] width 99 height 10
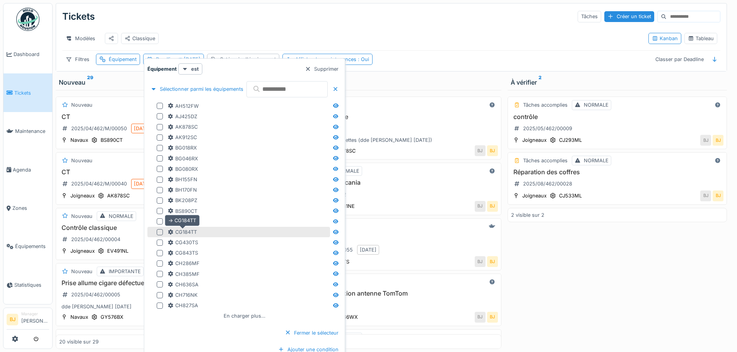
scroll to position [6, 0]
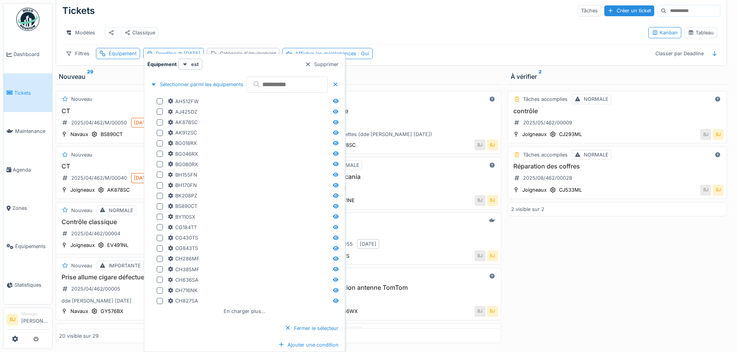
click at [282, 85] on input "text" at bounding box center [286, 85] width 81 height 16
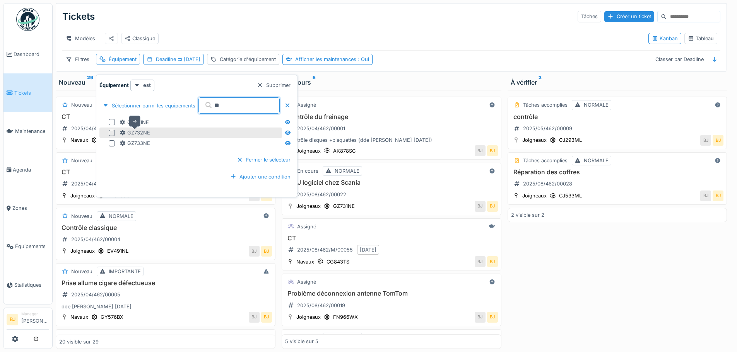
type input "**"
click at [135, 129] on div "GZ732NE" at bounding box center [135, 132] width 31 height 7
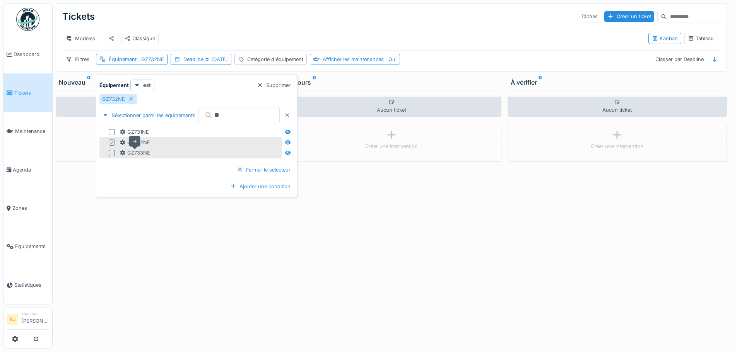
click at [136, 149] on div "GZ733NE" at bounding box center [135, 152] width 31 height 7
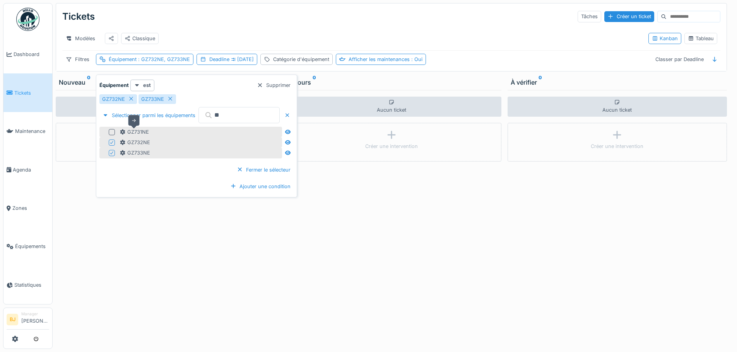
click at [134, 128] on div "GZ731NE" at bounding box center [134, 131] width 29 height 7
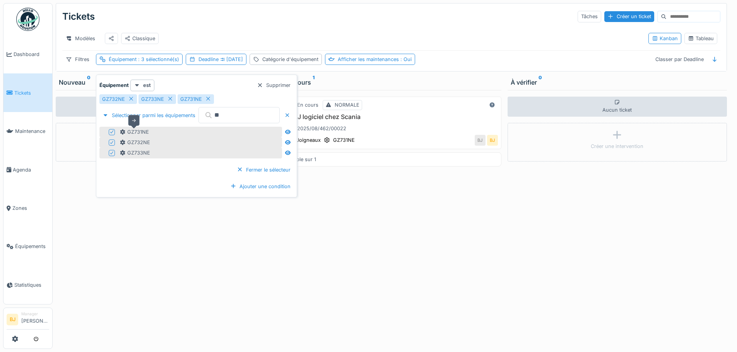
click at [136, 128] on div "GZ731NE" at bounding box center [134, 131] width 29 height 7
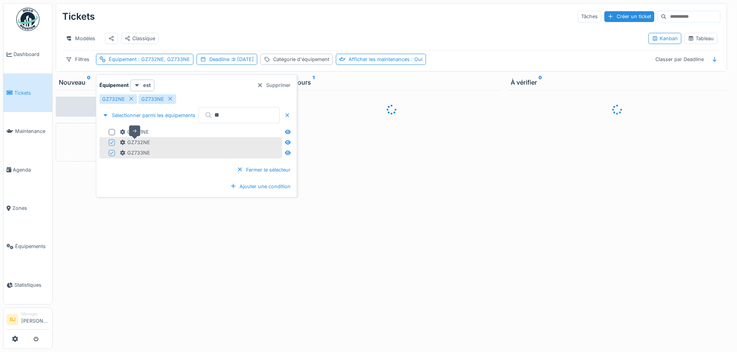
click at [135, 139] on div "GZ732NE" at bounding box center [135, 142] width 31 height 7
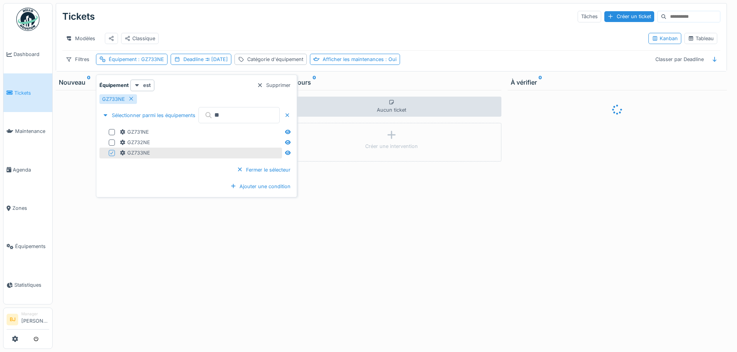
click at [132, 149] on div "GZ733NE" at bounding box center [135, 152] width 31 height 7
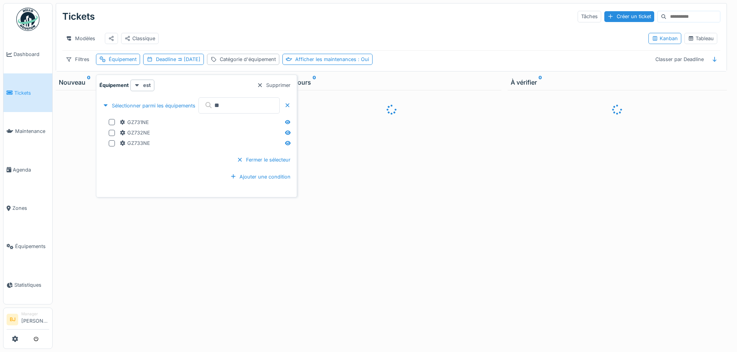
click at [545, 207] on div at bounding box center [617, 219] width 220 height 259
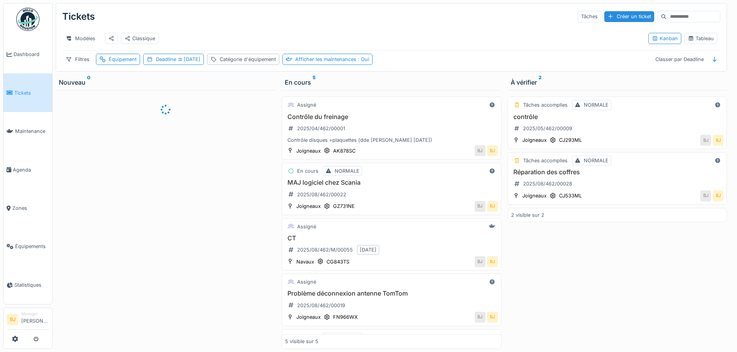
click at [226, 30] on div "Modèles Classique" at bounding box center [352, 38] width 580 height 17
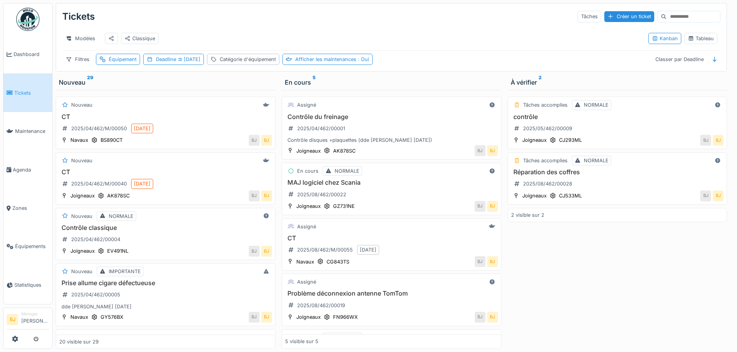
click at [562, 271] on div "Tâches accomplies NORMALE contrôle 2025/05/462/00009 Joigneaux CJ293ML BJ BJ Tâ…" at bounding box center [617, 219] width 220 height 259
click at [114, 61] on div "Équipement" at bounding box center [123, 59] width 28 height 7
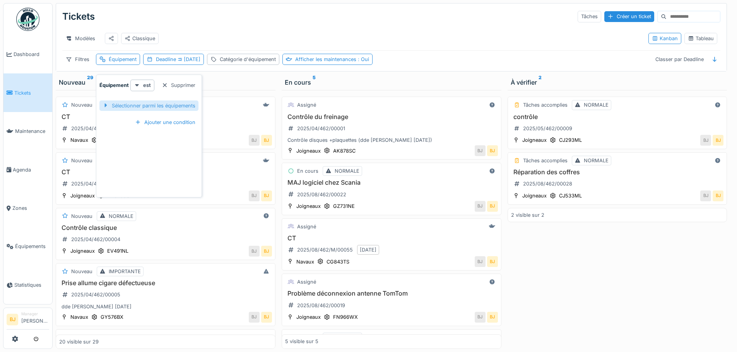
click at [137, 102] on div "Sélectionner parmi les équipements" at bounding box center [148, 106] width 99 height 10
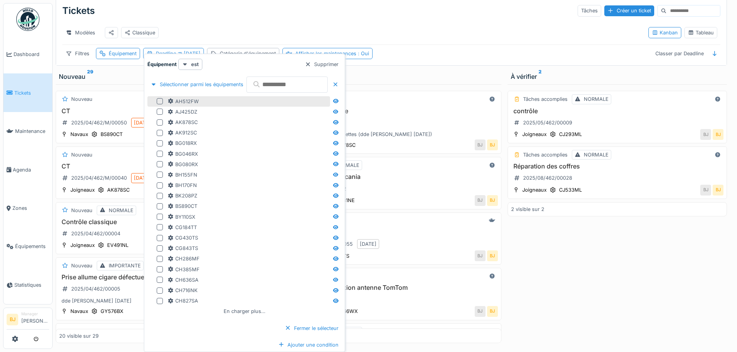
click at [220, 101] on div "AH512FW" at bounding box center [247, 101] width 161 height 7
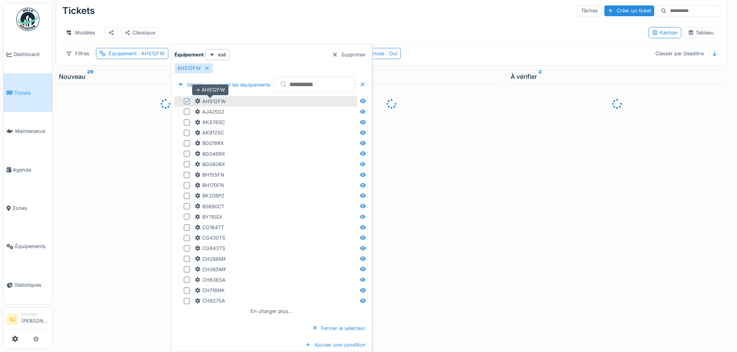
click at [222, 102] on div "AH512FW" at bounding box center [210, 101] width 31 height 7
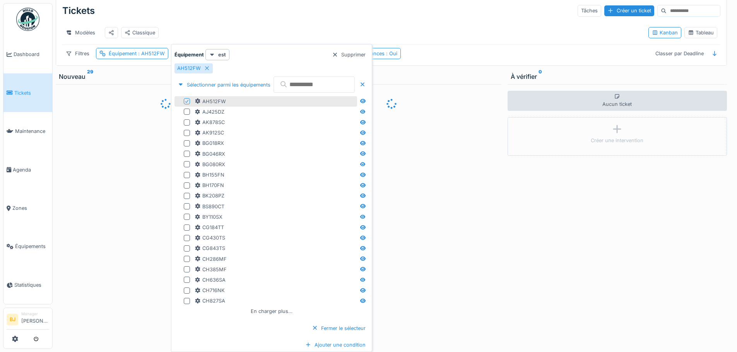
click at [283, 86] on icon at bounding box center [283, 84] width 6 height 6
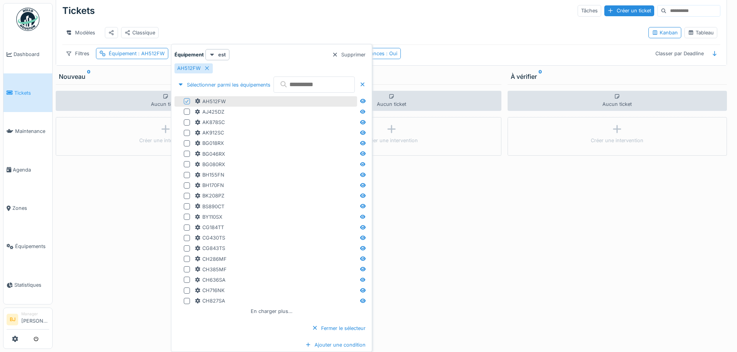
click at [300, 85] on input "text" at bounding box center [313, 85] width 81 height 16
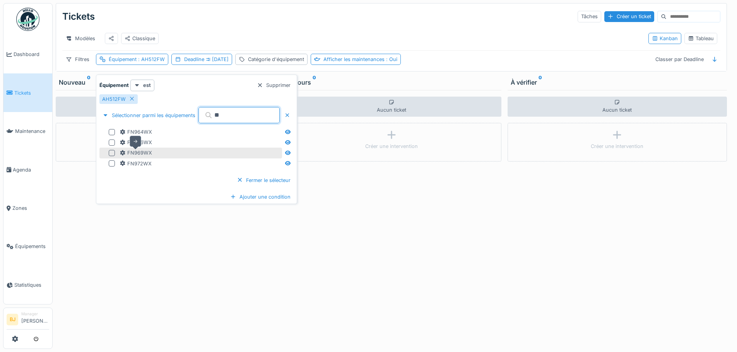
type input "**"
click at [151, 149] on div "FN969WX" at bounding box center [136, 152] width 32 height 7
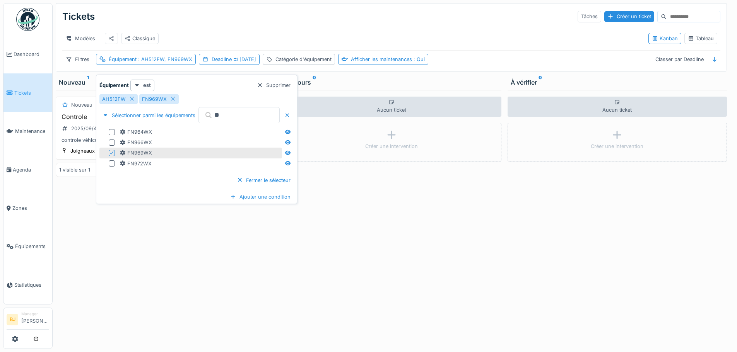
click at [553, 211] on div "Aucun ticket Créer une intervention" at bounding box center [617, 219] width 220 height 259
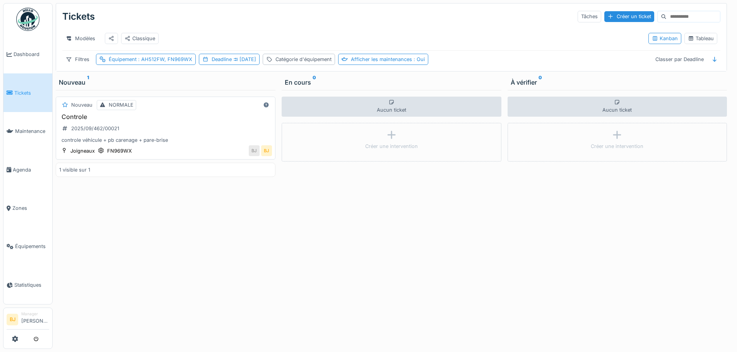
click at [176, 122] on div "Controle 2025/09/462/00021 controle véhicule + pb carenage + pare-brise" at bounding box center [165, 128] width 213 height 31
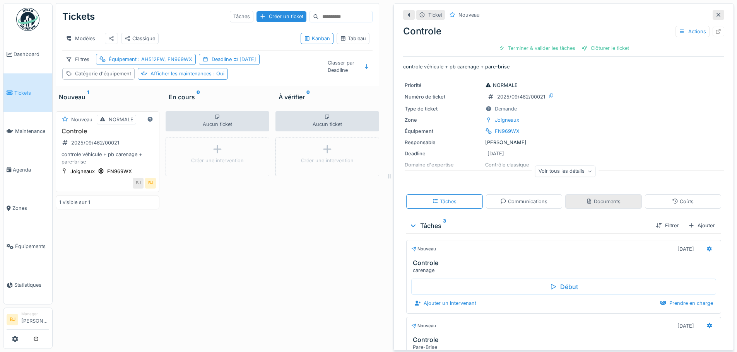
click at [565, 198] on div "Documents" at bounding box center [603, 202] width 77 height 14
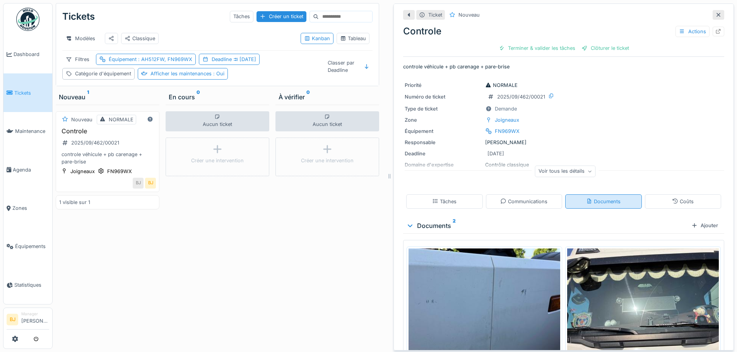
scroll to position [36, 0]
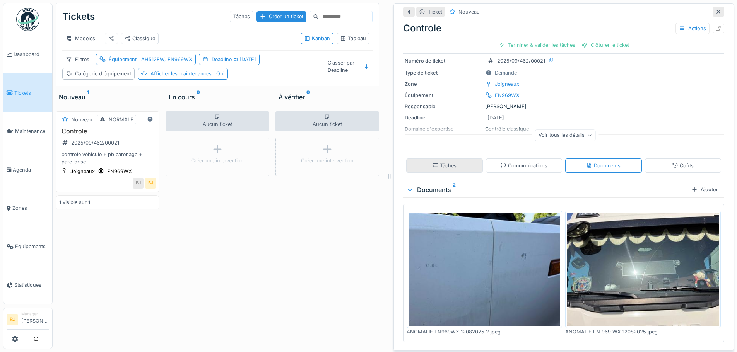
click at [432, 163] on icon at bounding box center [435, 165] width 6 height 5
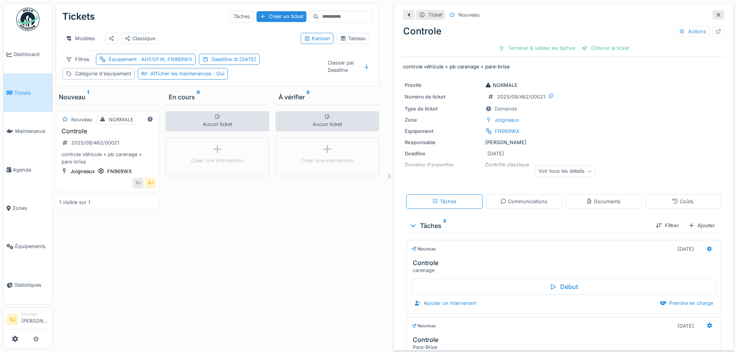
scroll to position [0, 0]
click at [676, 31] on div "Actions" at bounding box center [692, 31] width 34 height 11
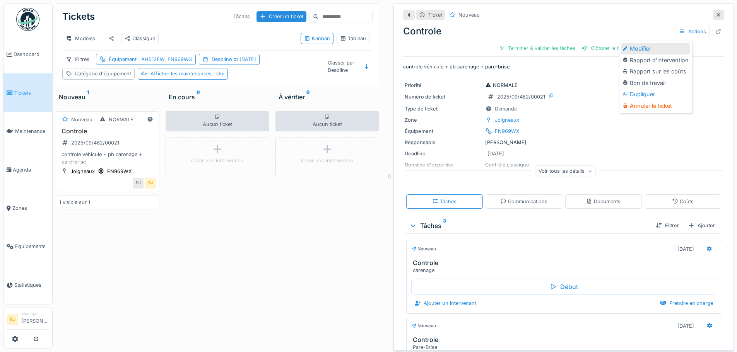
click at [647, 48] on div "Modifier" at bounding box center [655, 49] width 69 height 12
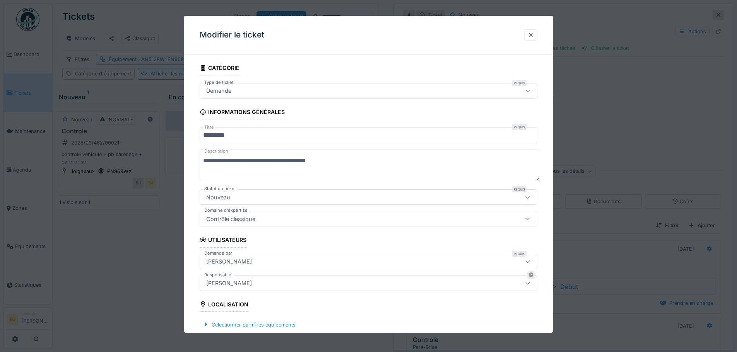
click at [263, 89] on div "Demande" at bounding box center [348, 91] width 291 height 9
click at [296, 62] on fieldset "**********" at bounding box center [369, 315] width 338 height 509
click at [264, 89] on div "Demande" at bounding box center [348, 91] width 291 height 9
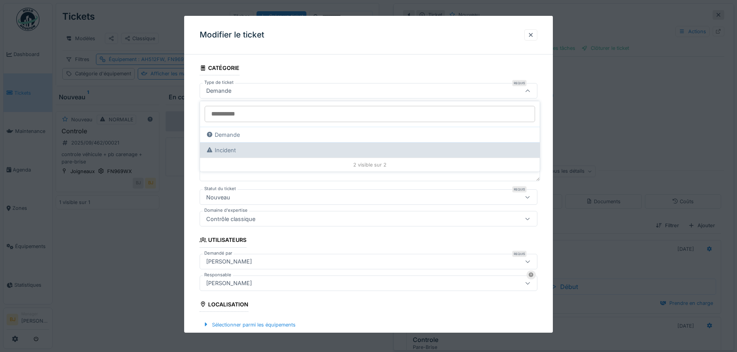
click at [259, 150] on div "Incident" at bounding box center [370, 149] width 340 height 15
type input "****"
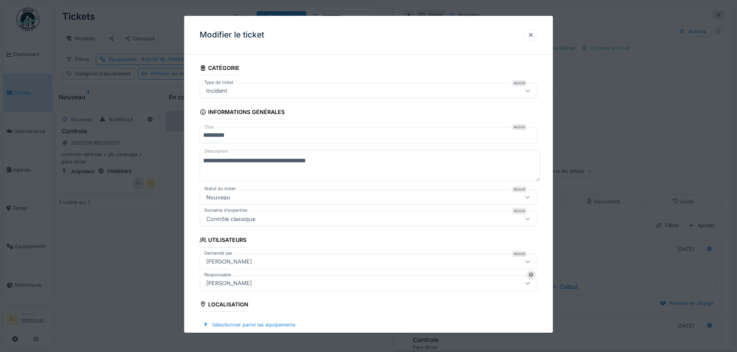
click at [258, 139] on input "********" at bounding box center [369, 135] width 338 height 16
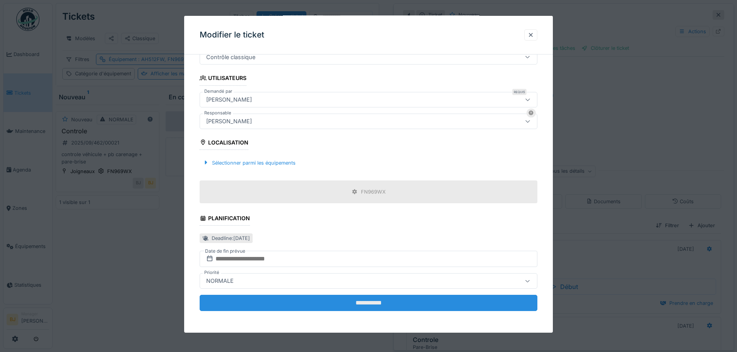
scroll to position [6, 0]
type input "**********"
click at [400, 306] on input "**********" at bounding box center [369, 303] width 338 height 16
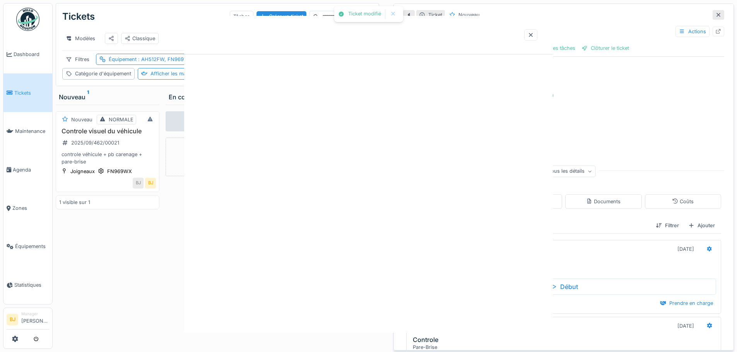
scroll to position [0, 0]
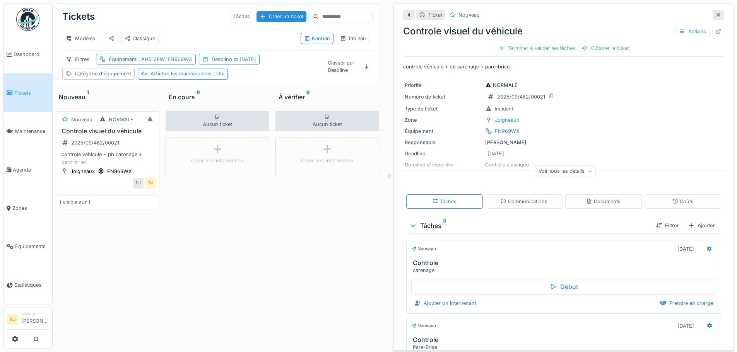
click at [272, 213] on div "À vérifier 0 Aucun ticket Créer une intervention" at bounding box center [327, 220] width 110 height 263
click at [715, 12] on icon at bounding box center [718, 14] width 6 height 5
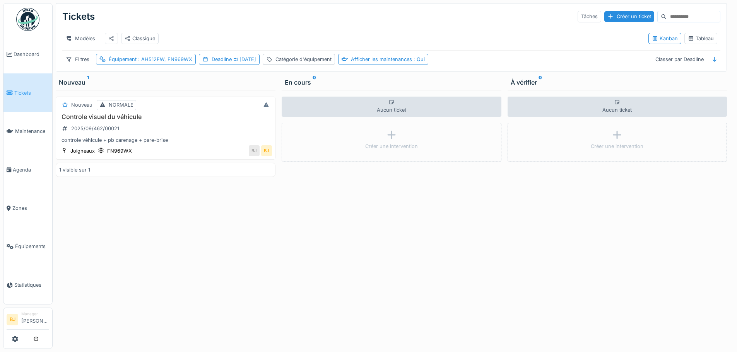
click at [201, 220] on div "Nouveau NORMALE Controle visuel du véhicule 2025/09/462/00021 controle véhicule…" at bounding box center [166, 219] width 220 height 259
click at [147, 55] on div "Équipement : AH512FW, FN969WX" at bounding box center [146, 59] width 100 height 11
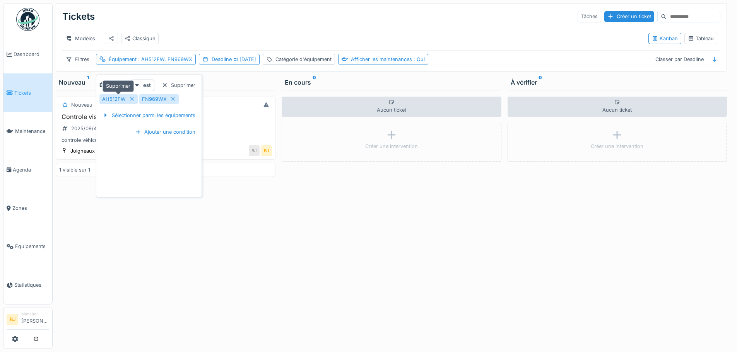
click at [132, 96] on icon at bounding box center [132, 98] width 6 height 5
click at [131, 96] on icon at bounding box center [133, 98] width 6 height 5
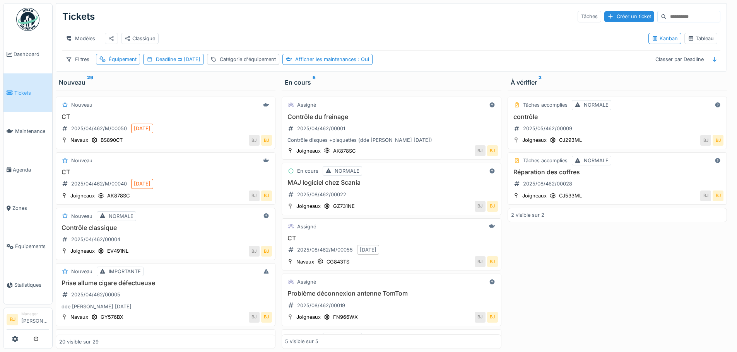
click at [415, 30] on div "Modèles Classique" at bounding box center [352, 38] width 580 height 17
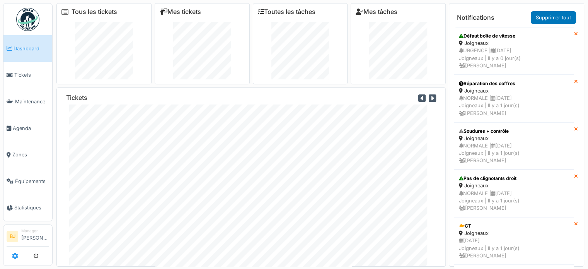
click at [16, 258] on icon at bounding box center [15, 256] width 6 height 6
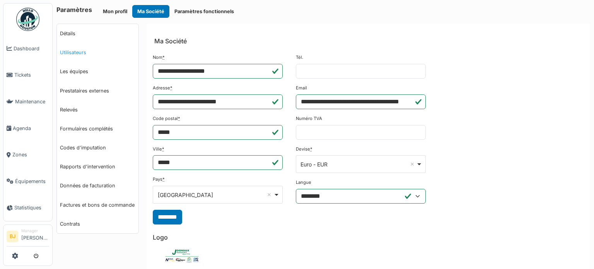
click at [77, 60] on link "Utilisateurs" at bounding box center [98, 52] width 82 height 19
select select "***"
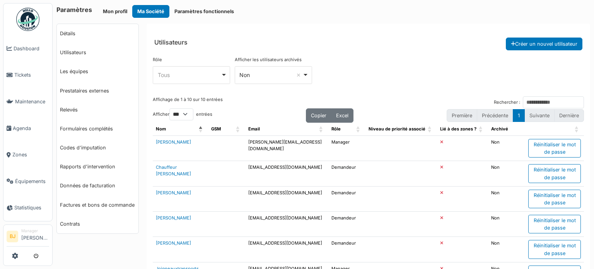
click at [204, 72] on div "Tous Remove item" at bounding box center [189, 75] width 63 height 8
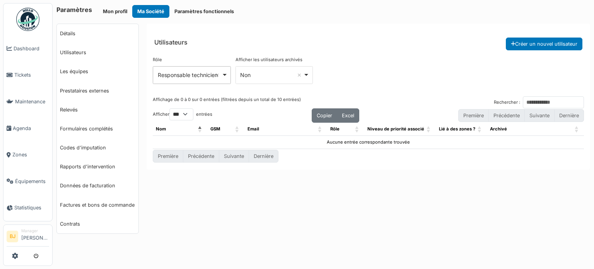
click at [192, 76] on div "Responsable technicien Remove item" at bounding box center [190, 75] width 64 height 8
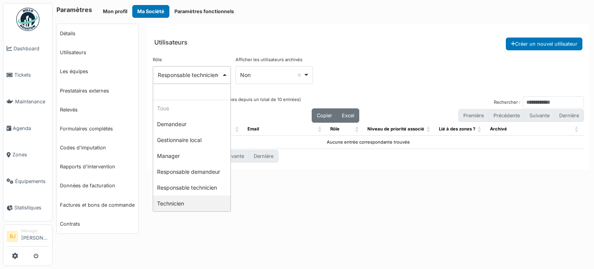
select select "**********"
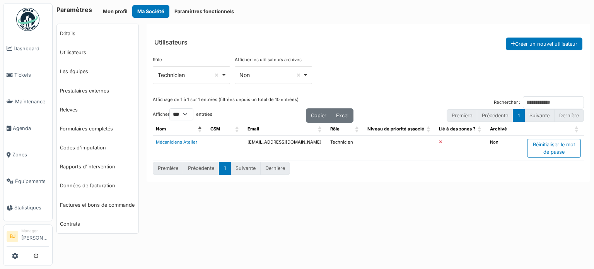
click at [370, 69] on div "**********" at bounding box center [368, 73] width 431 height 34
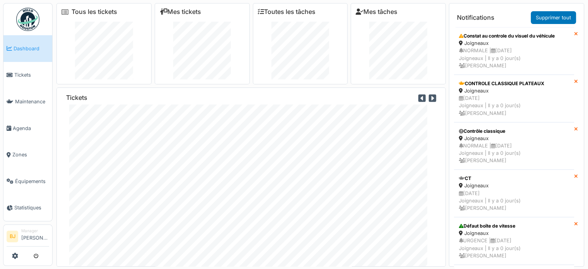
click at [19, 253] on div at bounding box center [28, 255] width 43 height 13
click at [15, 257] on icon at bounding box center [15, 256] width 6 height 6
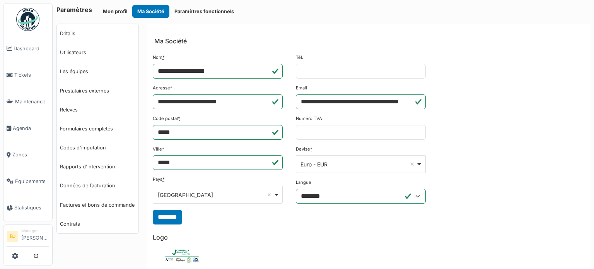
click at [103, 74] on link "Les équipes" at bounding box center [98, 71] width 82 height 19
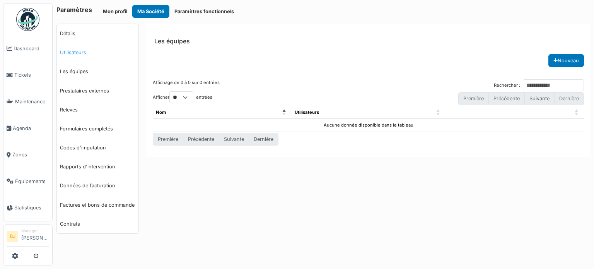
click at [92, 53] on link "Utilisateurs" at bounding box center [98, 52] width 82 height 19
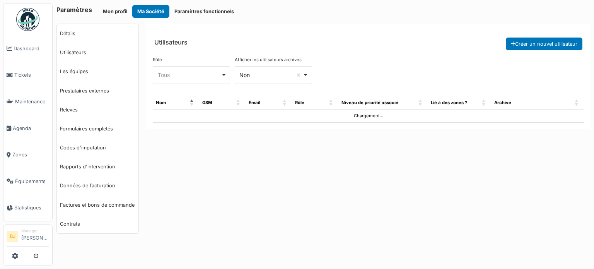
select select "***"
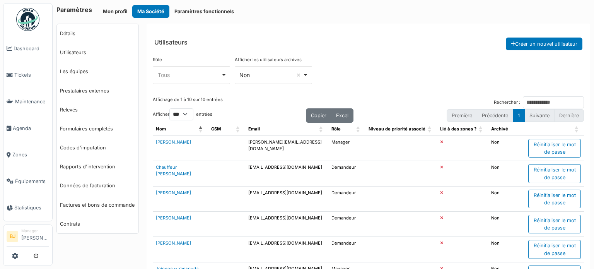
click at [215, 73] on div "Tous Remove item" at bounding box center [189, 75] width 63 height 8
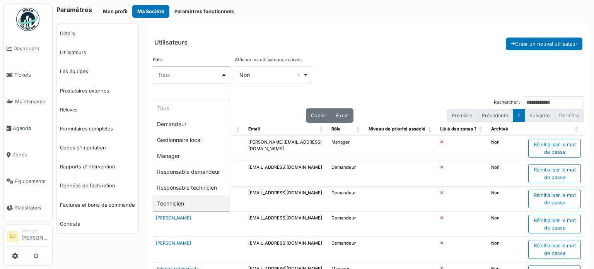
select select "**********"
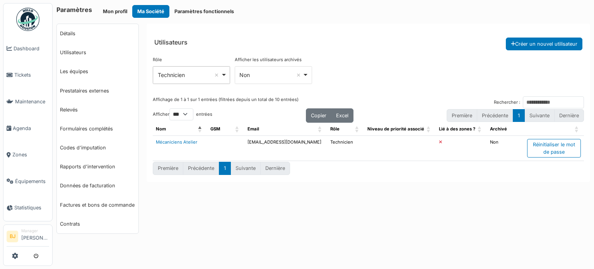
click at [387, 75] on div "**********" at bounding box center [368, 73] width 431 height 34
click at [347, 151] on td "Technicien" at bounding box center [345, 147] width 37 height 25
click at [373, 173] on div "Première Précédente 1 Suivante Dernière" at bounding box center [368, 168] width 431 height 14
drag, startPoint x: 366, startPoint y: 43, endPoint x: 290, endPoint y: 22, distance: 79.0
click at [367, 43] on header "Utilisateurs Créer un nouvel utilisateur" at bounding box center [369, 37] width 444 height 27
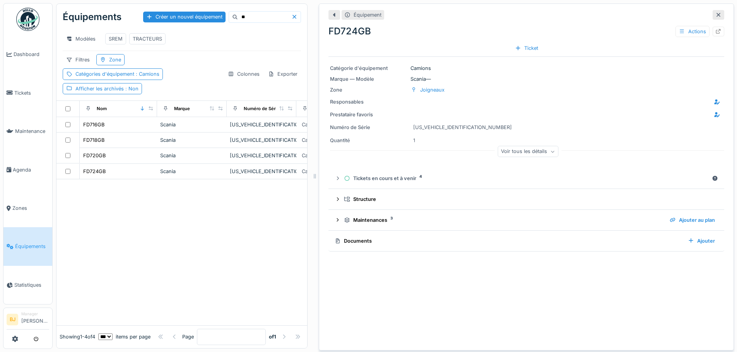
click at [238, 15] on input "**" at bounding box center [264, 17] width 53 height 11
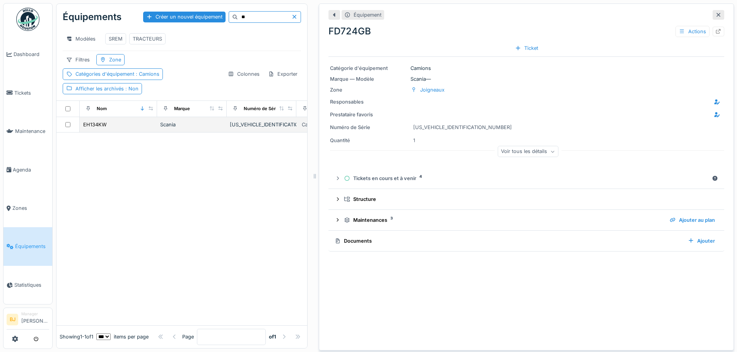
click at [126, 129] on div "EH134KW" at bounding box center [118, 125] width 71 height 8
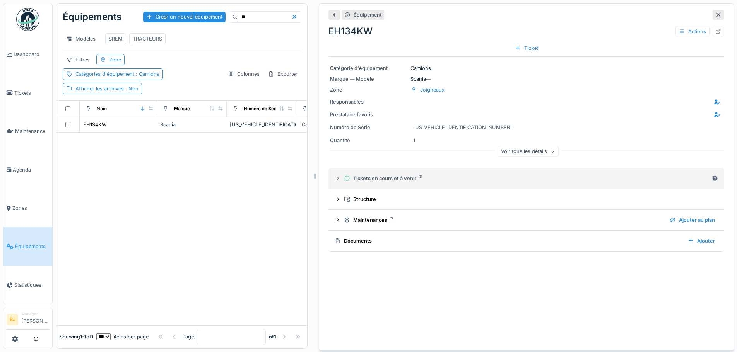
click at [408, 178] on div "Tickets en cours et à venir 3" at bounding box center [526, 178] width 365 height 7
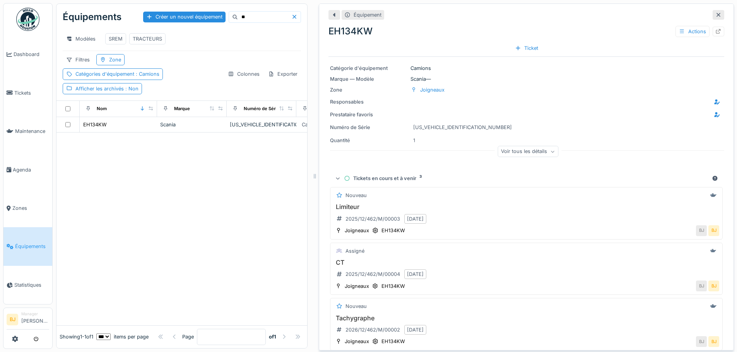
click at [408, 178] on div "Tickets en cours et à venir 3" at bounding box center [526, 178] width 365 height 7
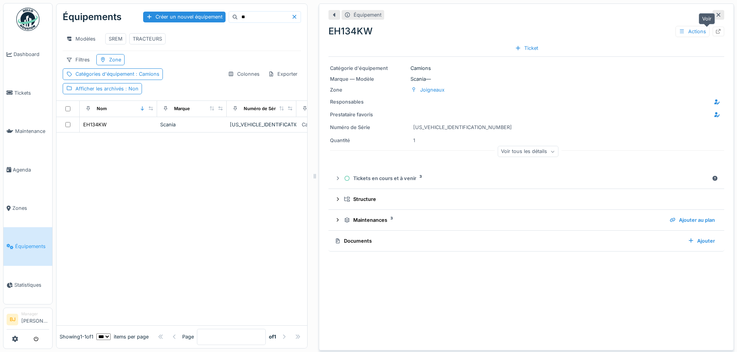
click at [716, 31] on icon at bounding box center [718, 31] width 5 height 5
click at [238, 19] on input "**" at bounding box center [264, 17] width 53 height 11
type input "**"
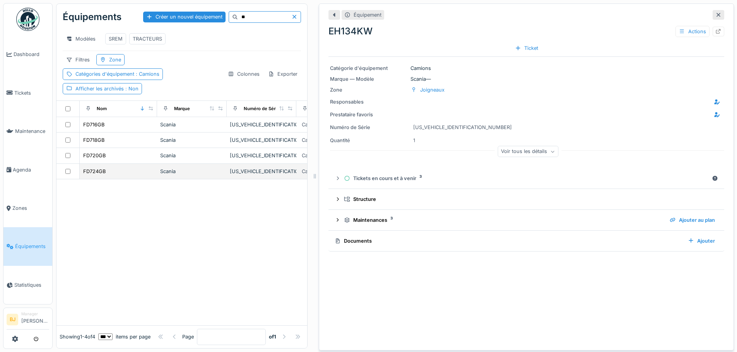
click at [133, 173] on div "FD724GB" at bounding box center [118, 171] width 71 height 8
click at [712, 29] on div at bounding box center [718, 32] width 12 height 10
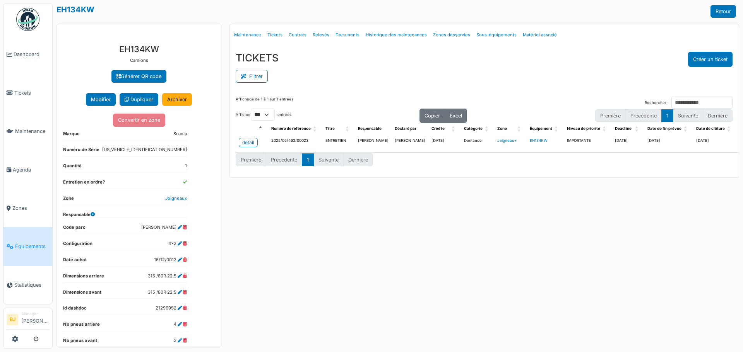
select select "***"
click at [413, 222] on div "Menu Détails Maintenance Tickets Contrats Relevés Documents Historique des main…" at bounding box center [483, 185] width 517 height 323
click at [534, 142] on td "EH134KW" at bounding box center [544, 144] width 37 height 18
click at [575, 142] on td "IMPORTANTE" at bounding box center [588, 144] width 48 height 18
click at [397, 145] on td "[PERSON_NAME]" at bounding box center [409, 144] width 37 height 18
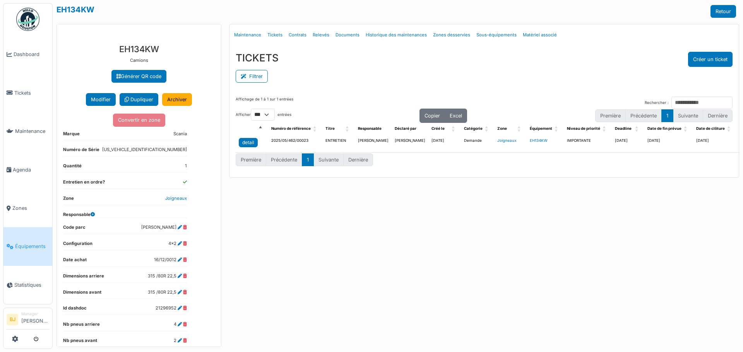
click at [253, 146] on div "detail" at bounding box center [248, 142] width 12 height 7
click at [328, 227] on div "Menu [GEOGRAPHIC_DATA] Maintenance Tickets Contrats Relevés Documents Historiqu…" at bounding box center [483, 185] width 517 height 323
click at [251, 34] on link "Maintenance" at bounding box center [247, 35] width 33 height 18
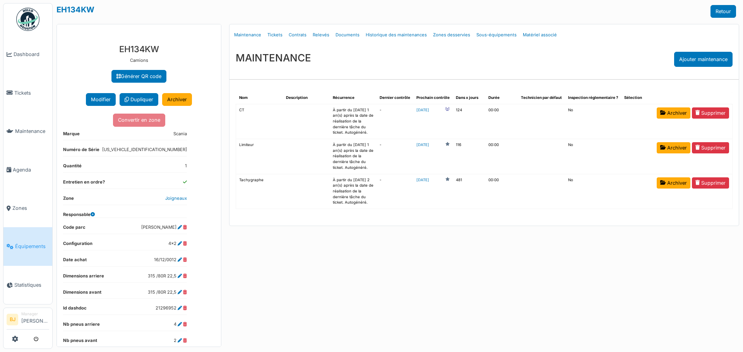
click at [422, 265] on div "Menu [GEOGRAPHIC_DATA] Maintenance Tickets Contrats Relevés Documents Historiqu…" at bounding box center [483, 185] width 517 height 323
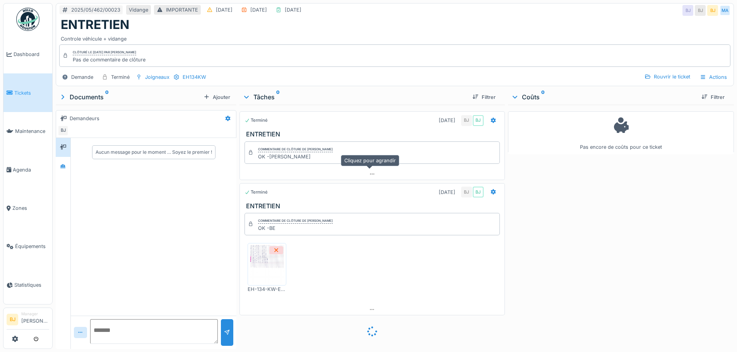
scroll to position [6, 0]
click at [265, 254] on img at bounding box center [266, 264] width 35 height 39
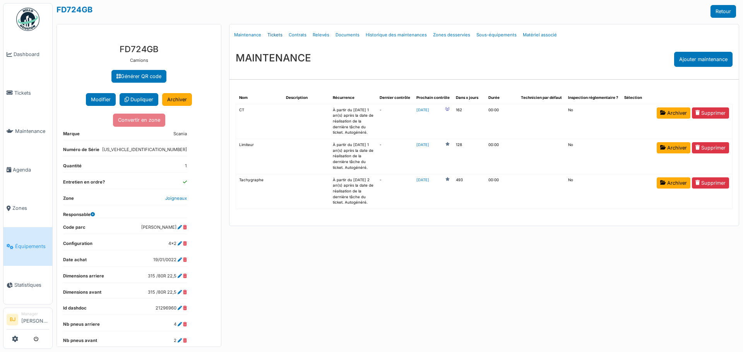
click at [270, 33] on link "Tickets" at bounding box center [274, 35] width 21 height 18
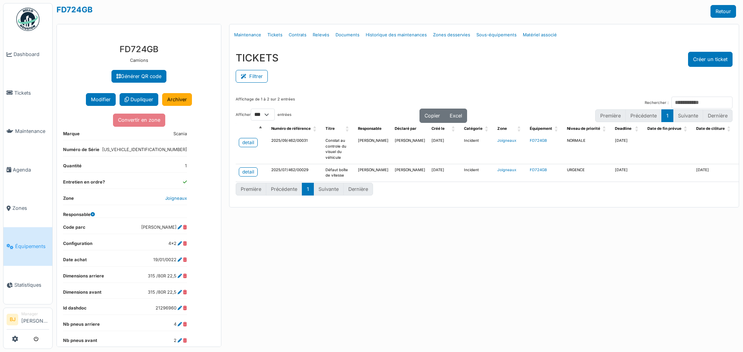
select select "***"
click at [311, 258] on div "Menu [GEOGRAPHIC_DATA] Maintenance Tickets Contrats Relevés Documents Historiqu…" at bounding box center [483, 185] width 517 height 323
drag, startPoint x: 434, startPoint y: 258, endPoint x: 426, endPoint y: 246, distance: 14.7
click at [434, 258] on div "Menu [GEOGRAPHIC_DATA] Maintenance Tickets Contrats Relevés Documents Historiqu…" at bounding box center [483, 185] width 517 height 323
